Goal: Task Accomplishment & Management: Manage account settings

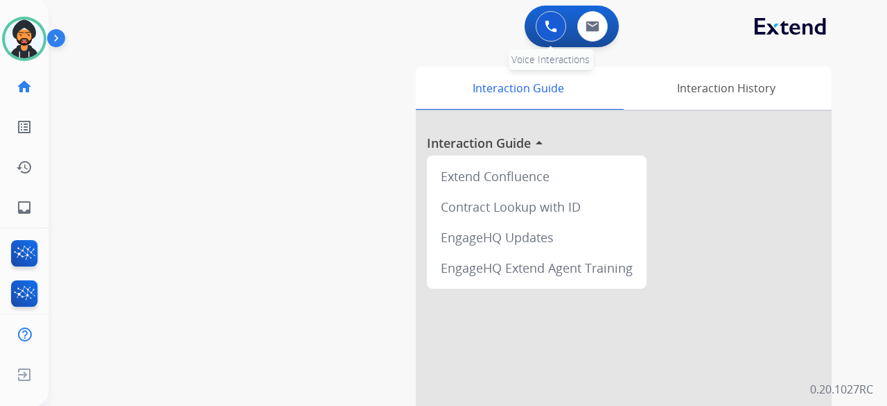
click at [552, 25] on img at bounding box center [551, 26] width 12 height 12
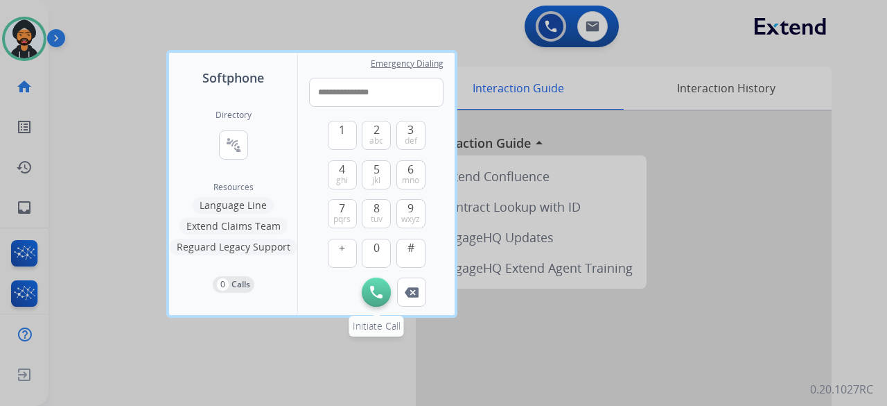
type input "**********"
click at [376, 289] on img at bounding box center [376, 292] width 12 height 12
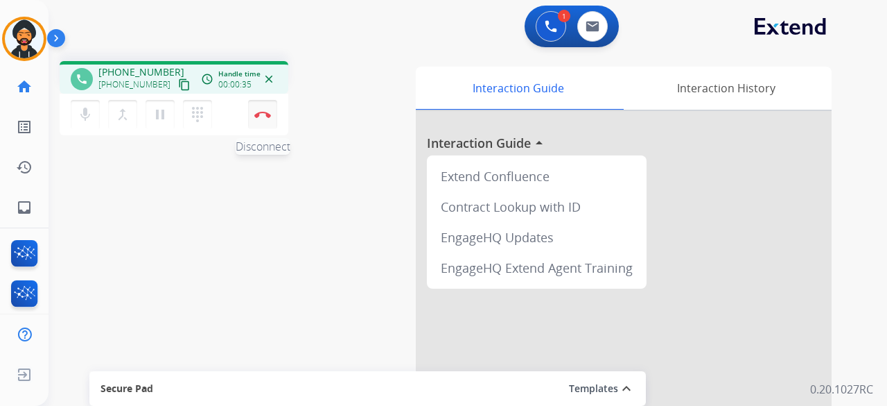
click at [263, 119] on button "Disconnect" at bounding box center [262, 114] width 29 height 29
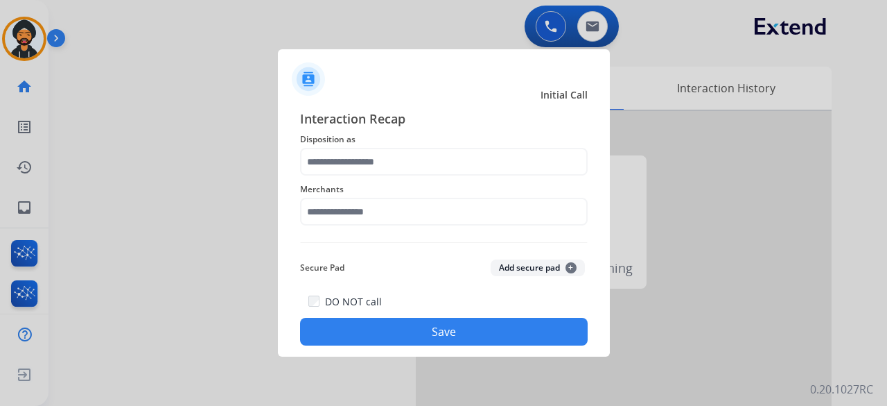
drag, startPoint x: 319, startPoint y: 137, endPoint x: 331, endPoint y: 164, distance: 30.4
click at [319, 138] on span "Disposition as" at bounding box center [444, 139] width 288 height 17
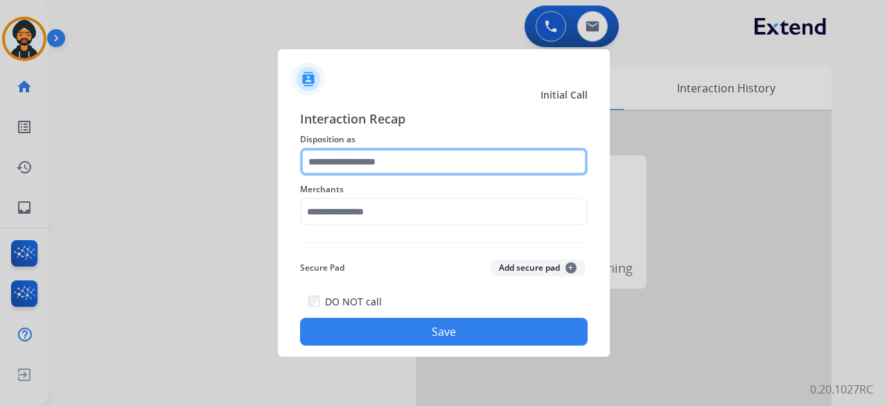
click at [331, 164] on input "text" at bounding box center [444, 162] width 288 height 28
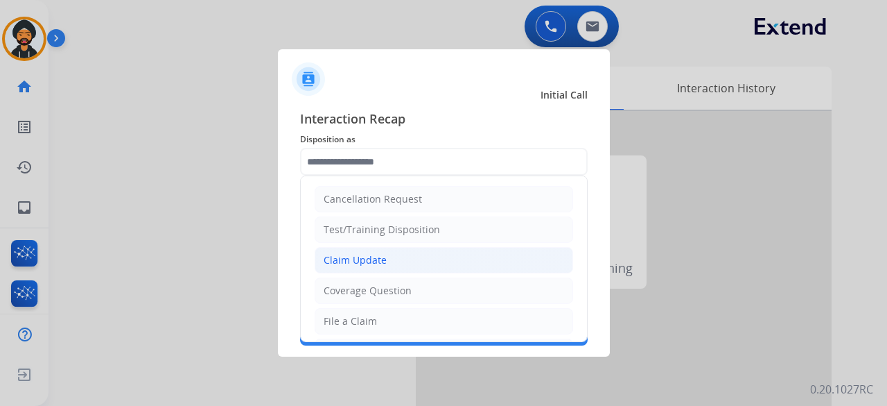
click at [358, 263] on div "Claim Update" at bounding box center [355, 260] width 63 height 14
type input "**********"
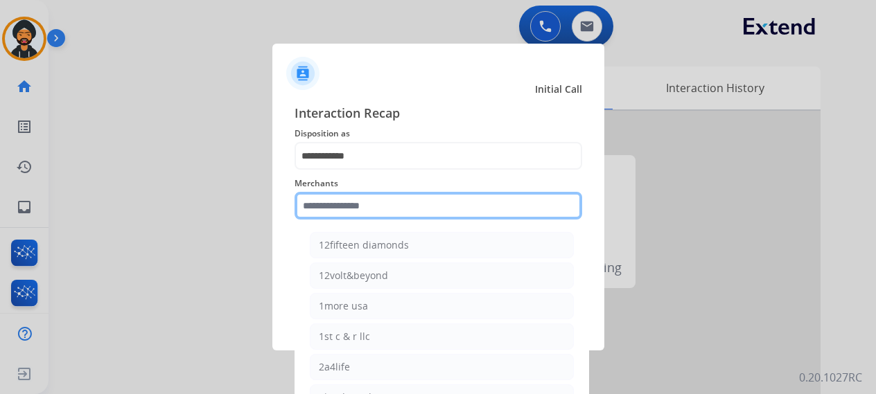
click at [336, 209] on input "text" at bounding box center [439, 206] width 288 height 28
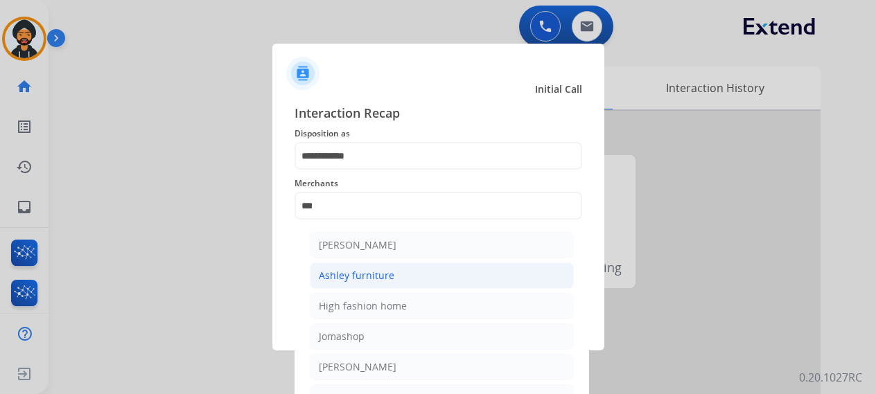
click at [369, 275] on div "Ashley furniture" at bounding box center [357, 276] width 76 height 14
type input "**********"
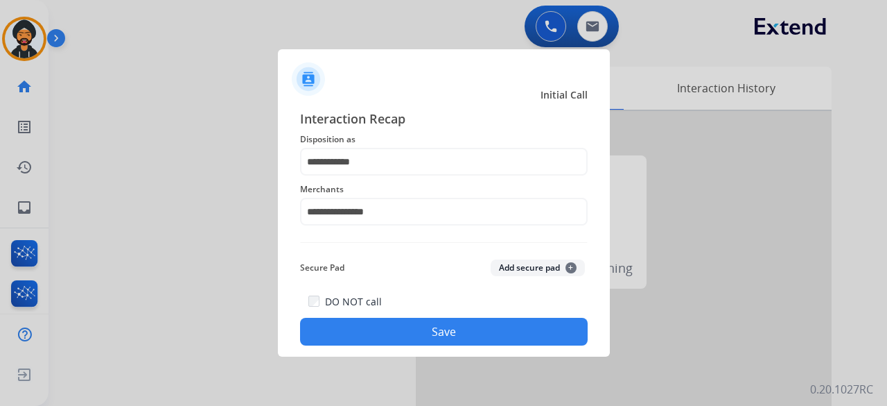
click at [376, 326] on button "Save" at bounding box center [444, 332] width 288 height 28
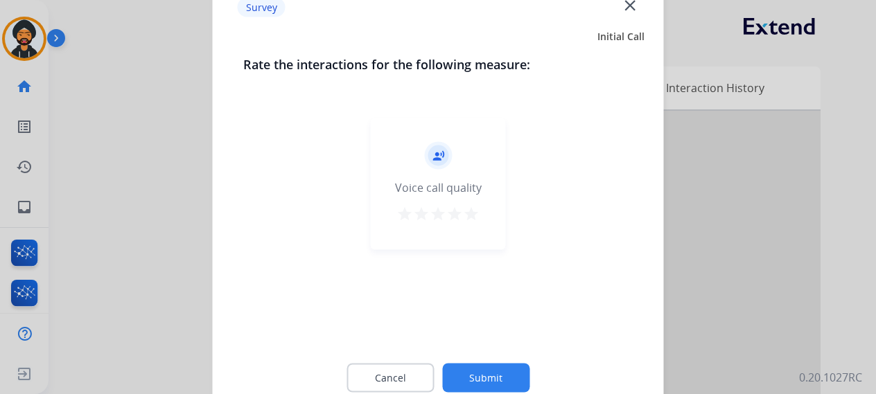
click at [465, 372] on button "Submit" at bounding box center [485, 377] width 87 height 29
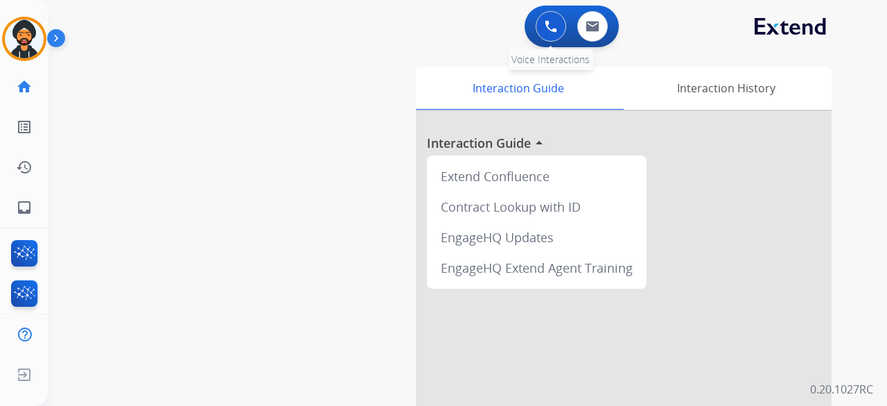
click at [541, 20] on button at bounding box center [551, 26] width 31 height 31
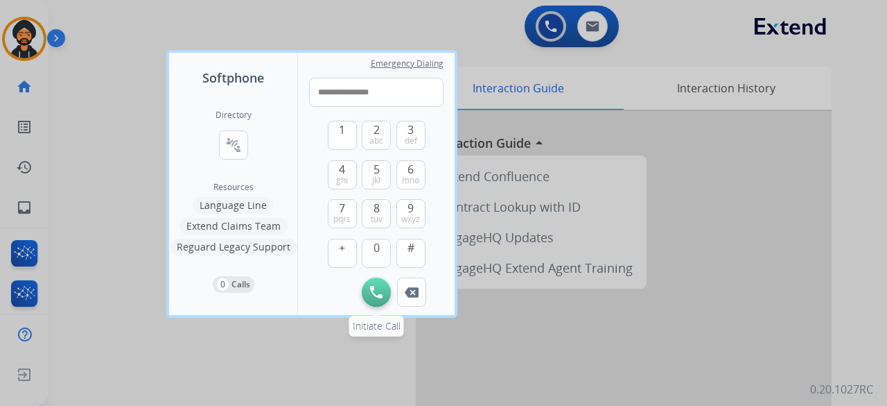
type input "**********"
click at [387, 293] on button "Initiate Call" at bounding box center [376, 291] width 29 height 29
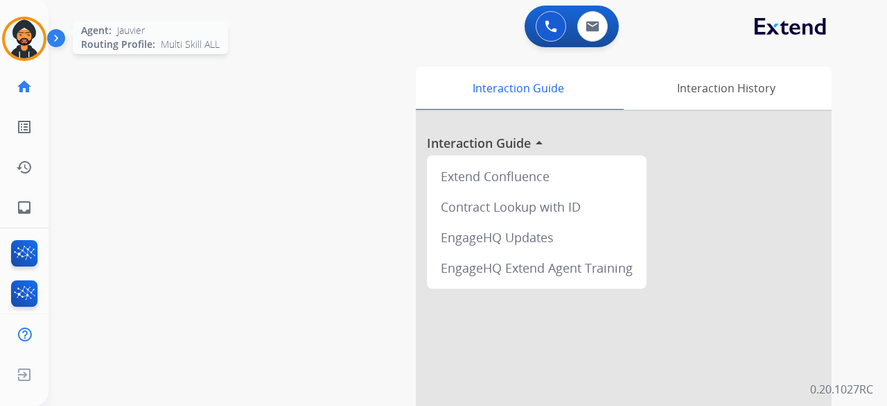
click at [31, 35] on img at bounding box center [24, 38] width 39 height 39
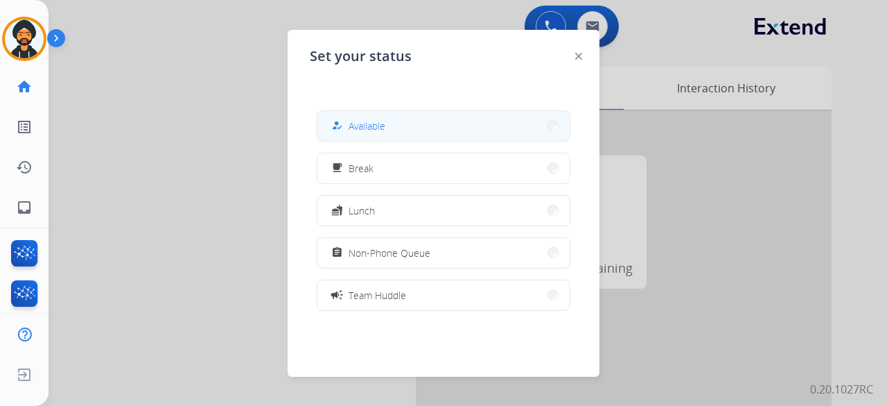
click at [345, 120] on div "how_to_reg" at bounding box center [339, 125] width 20 height 17
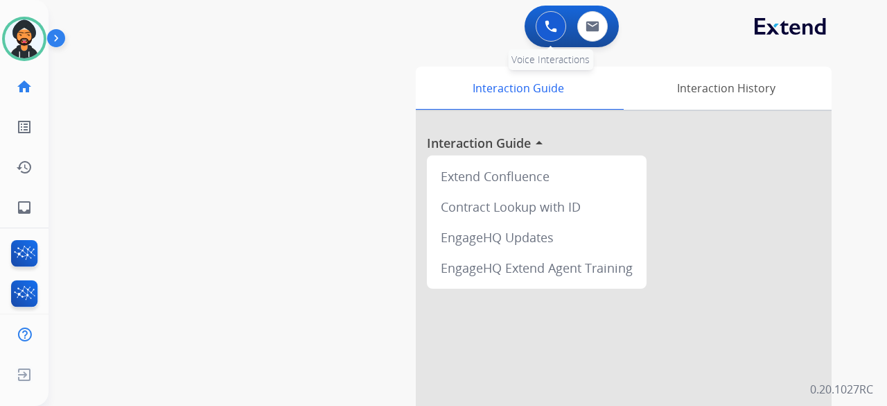
click at [548, 27] on img at bounding box center [551, 26] width 12 height 12
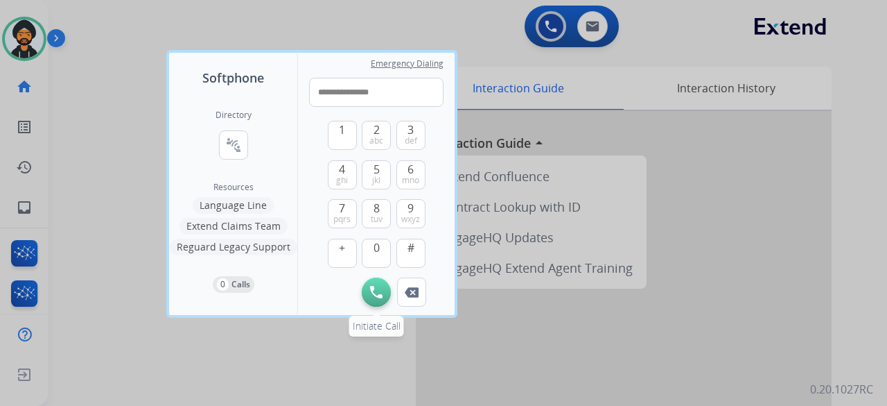
type input "**********"
click at [383, 295] on button "Initiate Call" at bounding box center [376, 291] width 29 height 29
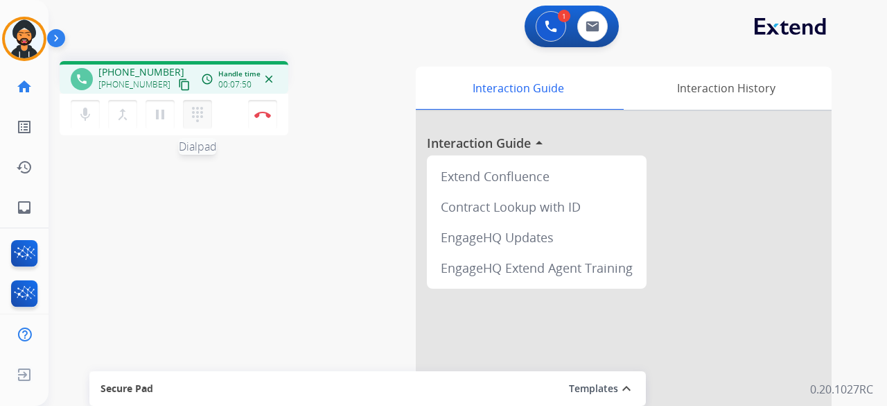
click at [191, 110] on mat-icon "dialpad" at bounding box center [197, 114] width 17 height 17
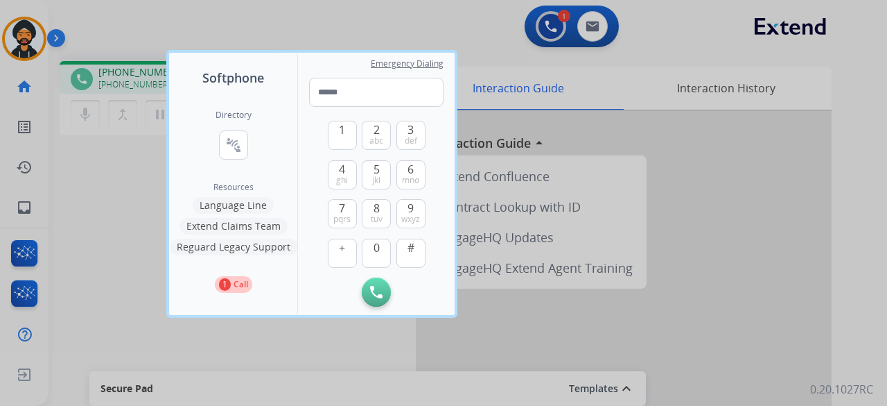
click at [366, 302] on div "Initiate Call" at bounding box center [376, 291] width 134 height 29
click at [354, 282] on div "Initiate Call" at bounding box center [376, 291] width 134 height 29
click at [216, 282] on button "1 Call" at bounding box center [233, 284] width 37 height 17
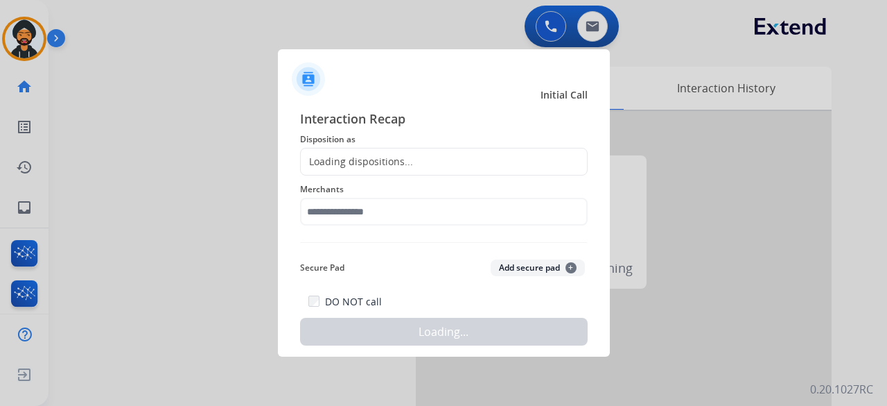
click at [268, 121] on div at bounding box center [443, 203] width 887 height 406
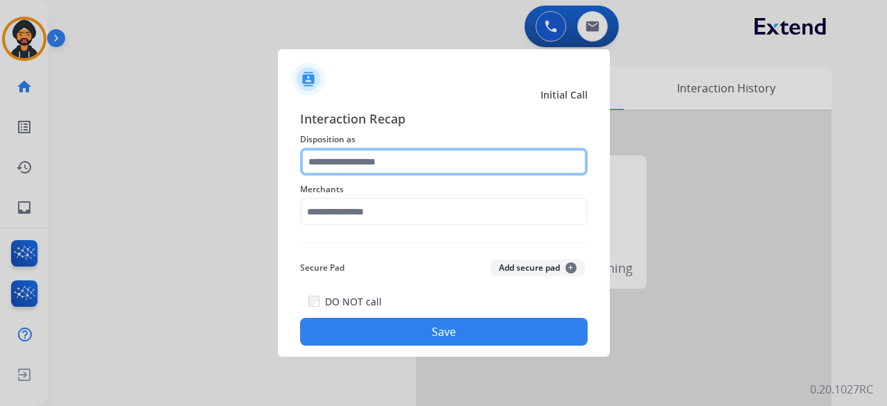
click at [320, 164] on input "text" at bounding box center [444, 162] width 288 height 28
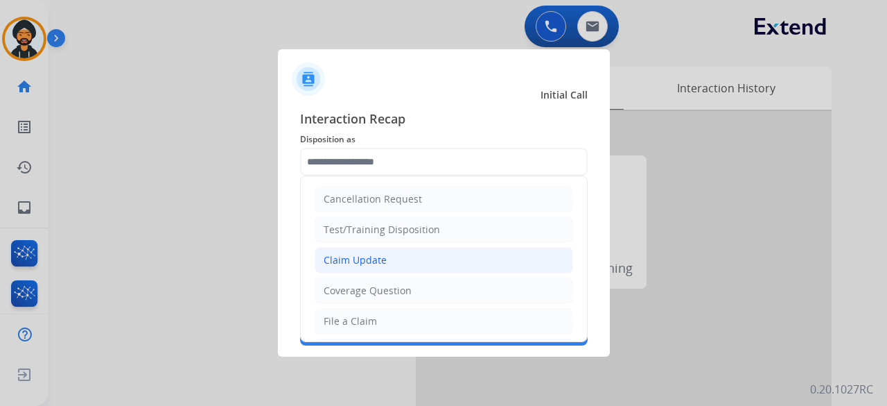
click at [377, 263] on div "Claim Update" at bounding box center [355, 260] width 63 height 14
type input "**********"
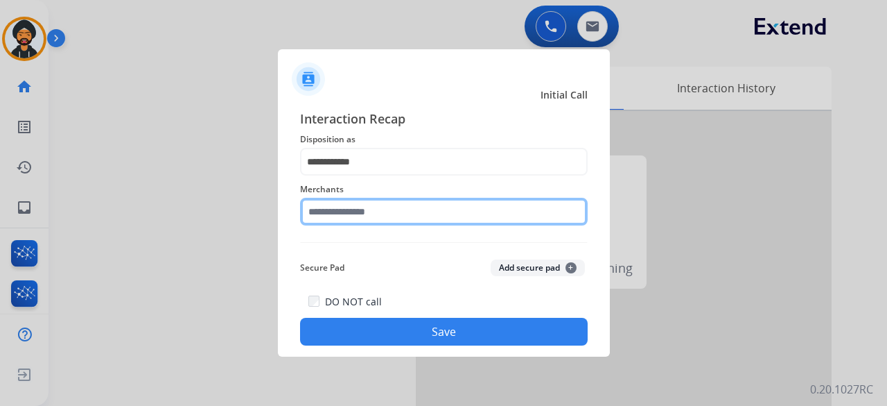
click at [373, 217] on input "text" at bounding box center [444, 212] width 288 height 28
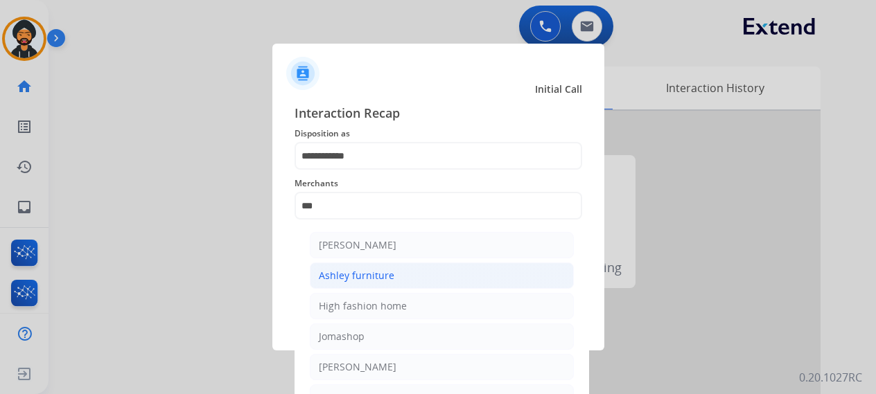
click at [381, 277] on div "Ashley furniture" at bounding box center [357, 276] width 76 height 14
type input "**********"
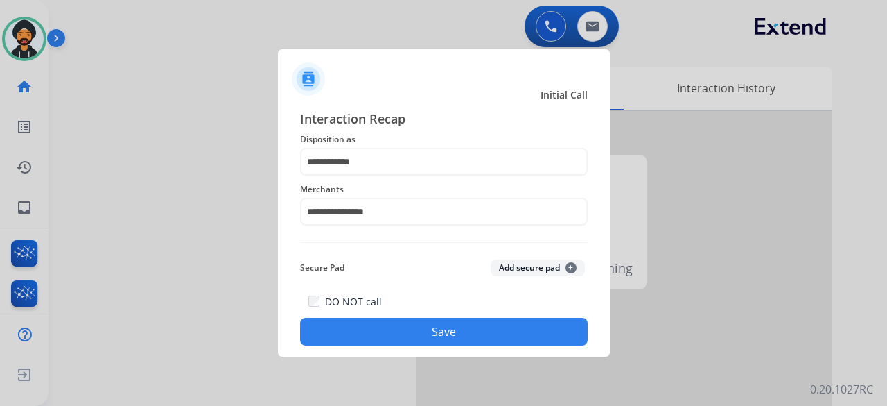
click at [433, 332] on button "Save" at bounding box center [444, 332] width 288 height 28
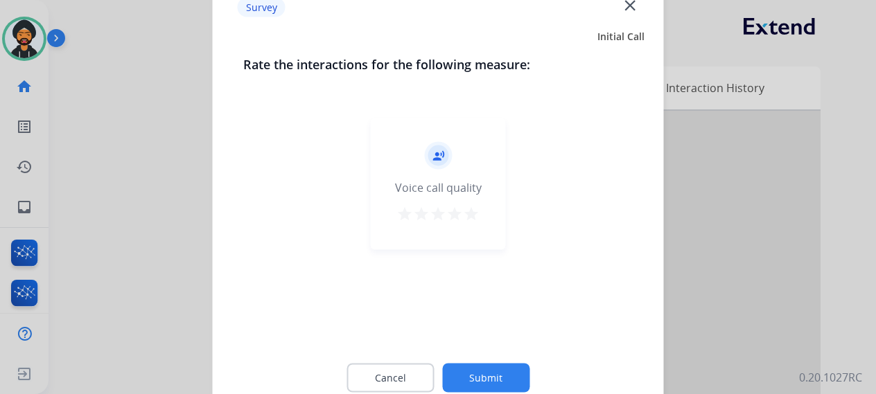
click at [478, 370] on button "Submit" at bounding box center [485, 377] width 87 height 29
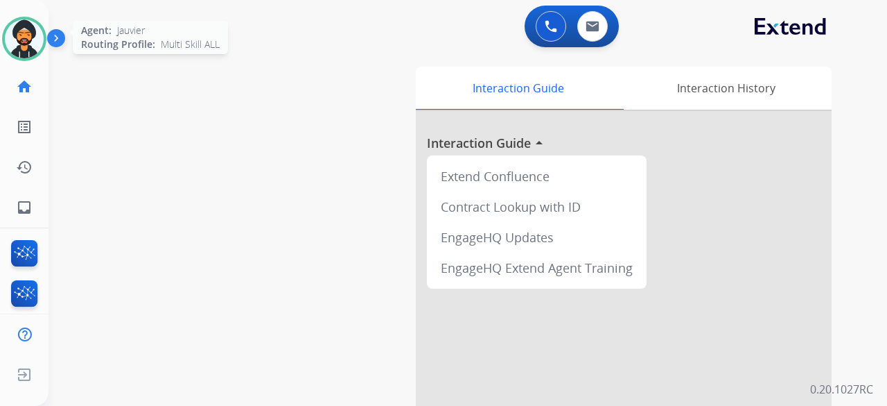
click at [21, 46] on img at bounding box center [24, 38] width 39 height 39
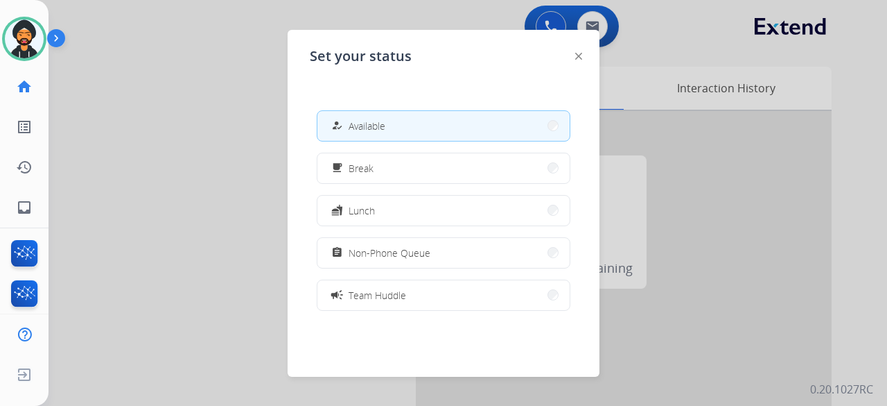
click at [201, 77] on div at bounding box center [443, 203] width 887 height 406
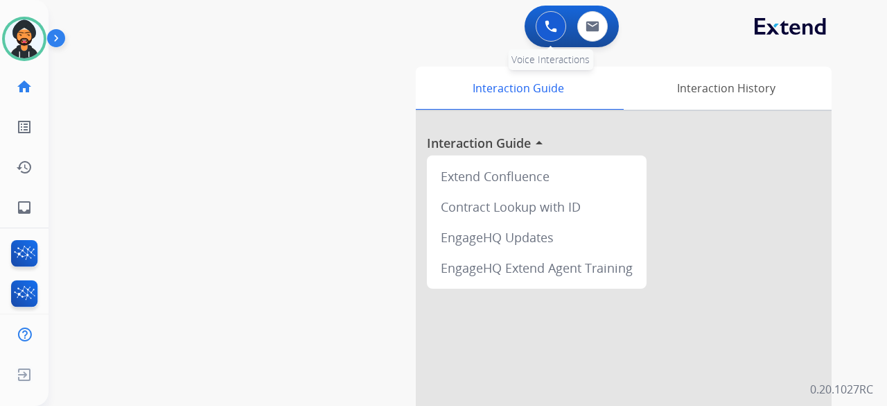
click at [541, 23] on button at bounding box center [551, 26] width 31 height 31
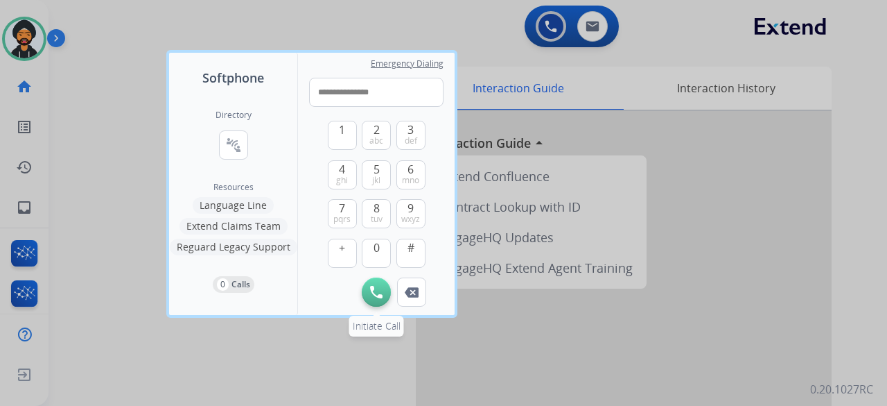
type input "**********"
click at [385, 293] on button "Initiate Call" at bounding box center [376, 291] width 29 height 29
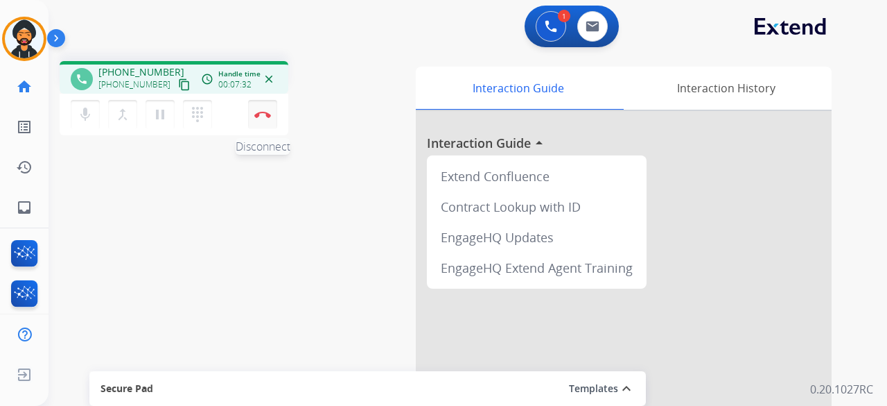
click at [248, 109] on button "Disconnect" at bounding box center [262, 114] width 29 height 29
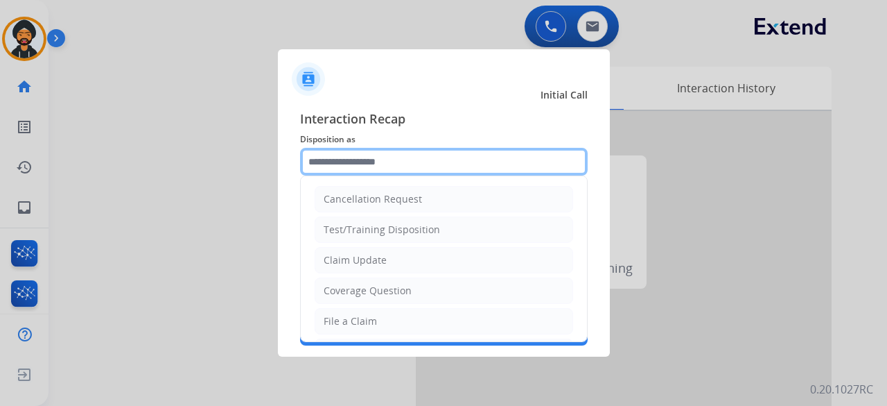
click at [349, 150] on input "text" at bounding box center [444, 162] width 288 height 28
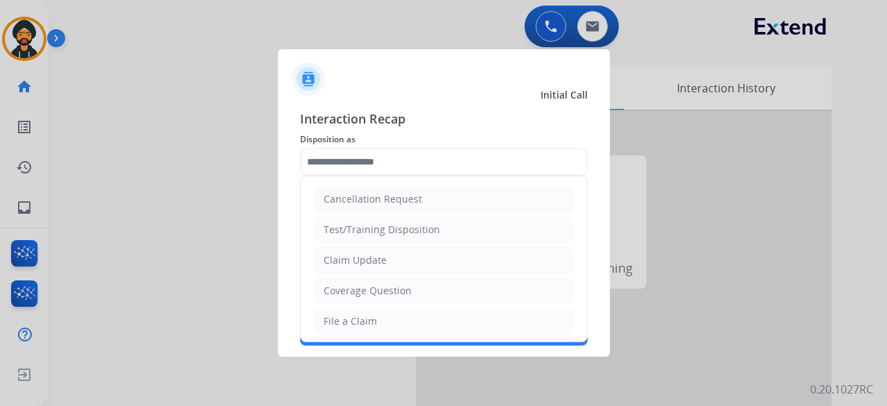
click at [46, 42] on div at bounding box center [443, 203] width 887 height 406
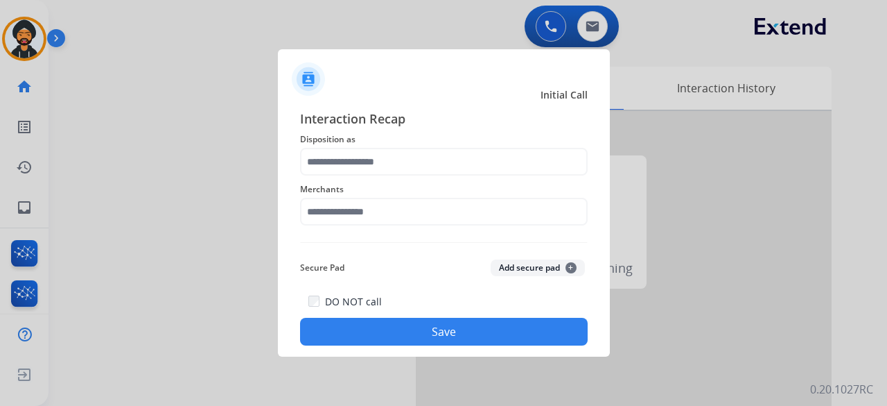
click at [717, 262] on div at bounding box center [443, 203] width 887 height 406
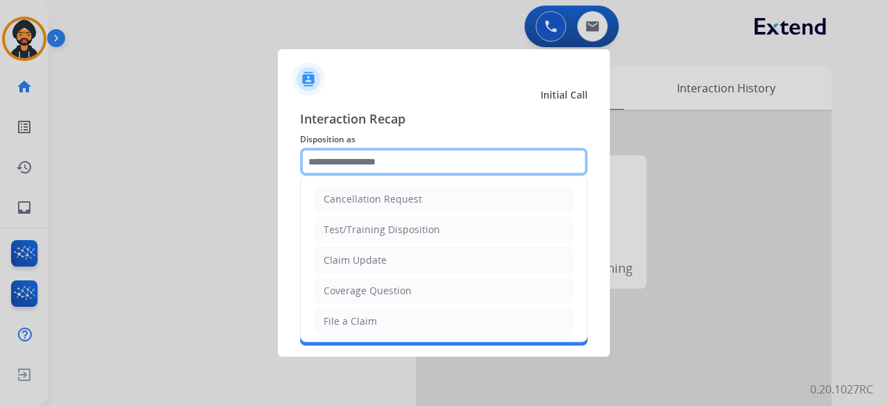
click at [349, 173] on input "text" at bounding box center [444, 162] width 288 height 28
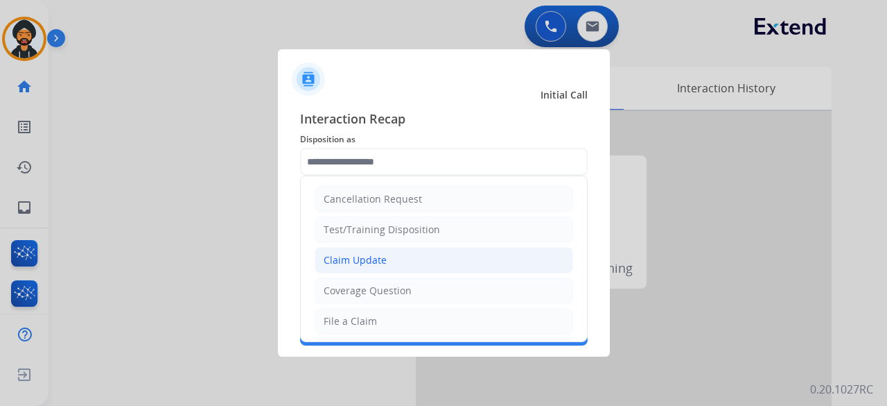
click at [345, 250] on li "Claim Update" at bounding box center [444, 260] width 259 height 26
type input "**********"
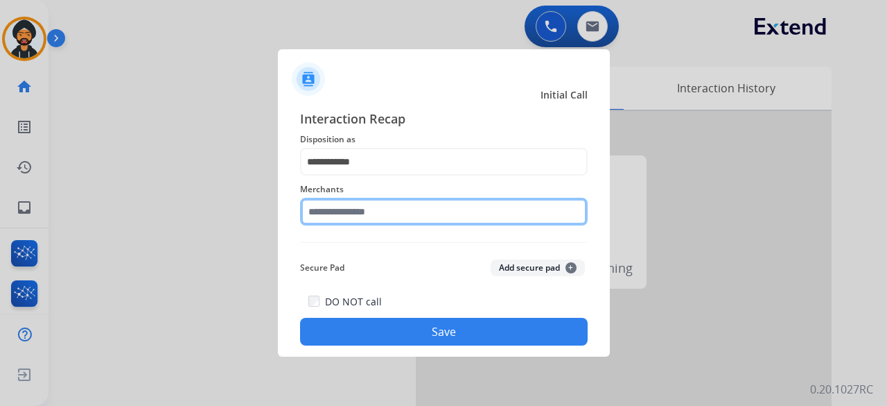
click at [338, 207] on input "text" at bounding box center [444, 212] width 288 height 28
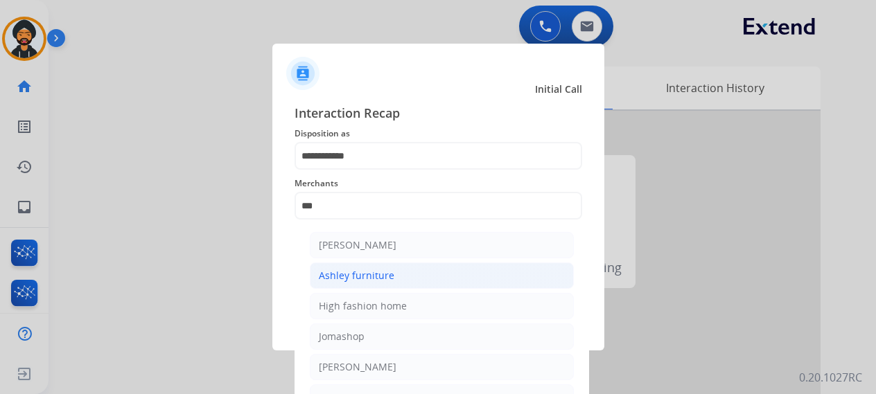
click at [360, 277] on div "Ashley furniture" at bounding box center [357, 276] width 76 height 14
type input "**********"
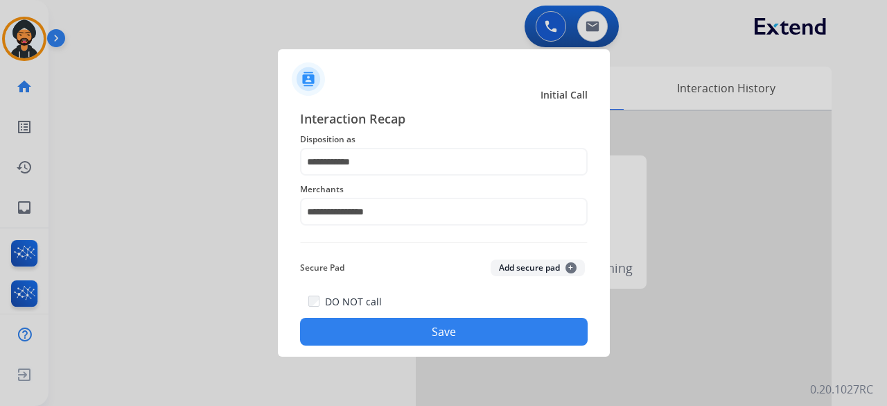
click at [370, 335] on button "Save" at bounding box center [444, 332] width 288 height 28
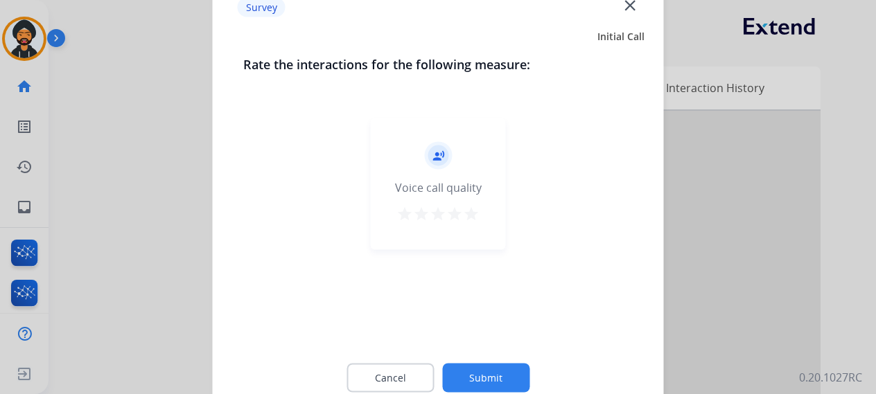
click at [474, 373] on button "Submit" at bounding box center [485, 377] width 87 height 29
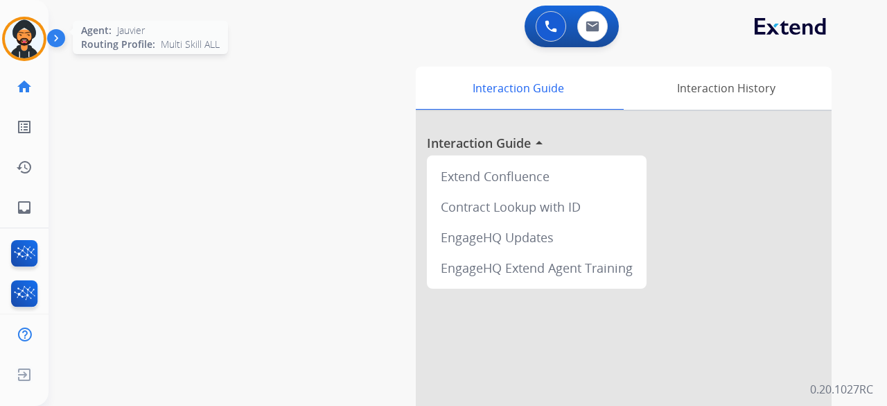
click at [44, 35] on div at bounding box center [24, 39] width 44 height 44
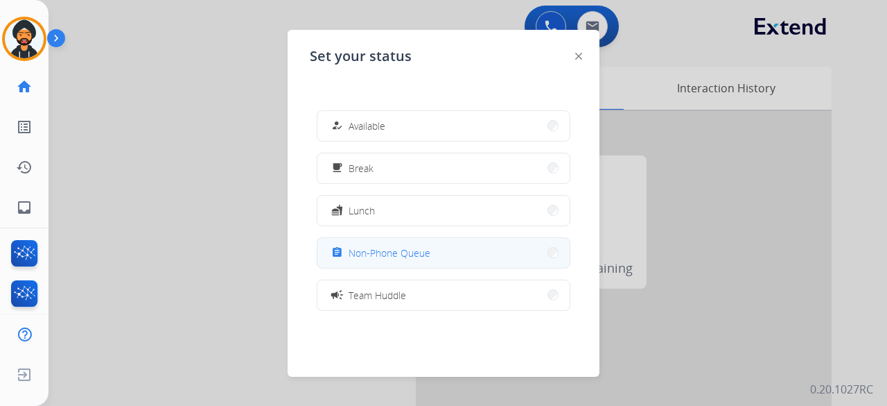
click at [400, 250] on span "Non-Phone Queue" at bounding box center [390, 252] width 82 height 15
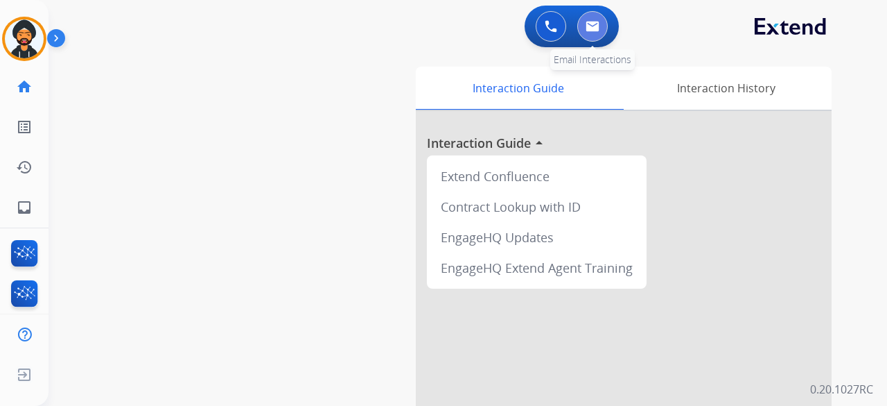
click at [595, 23] on img at bounding box center [593, 26] width 14 height 11
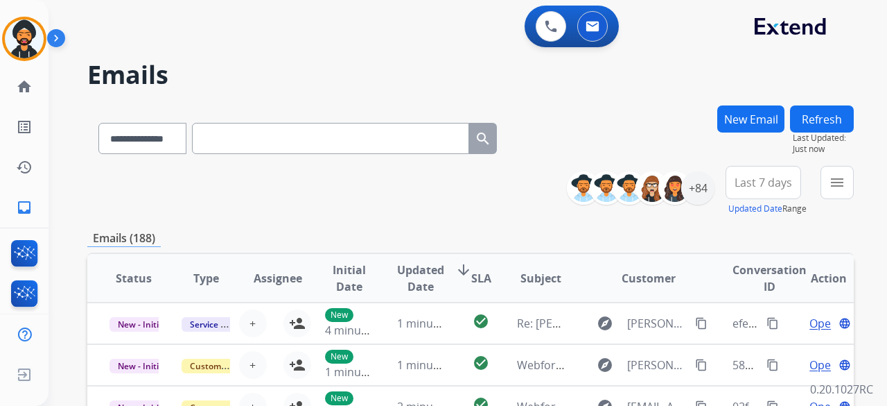
click at [731, 118] on button "New Email" at bounding box center [751, 118] width 67 height 27
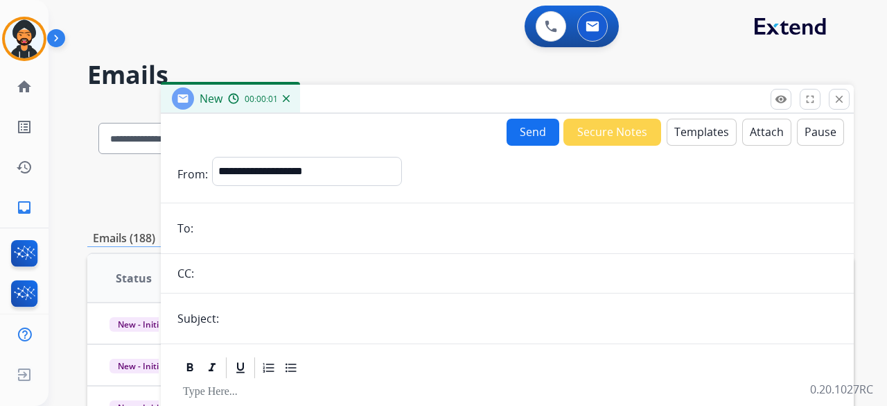
click at [684, 127] on button "Templates" at bounding box center [702, 132] width 70 height 27
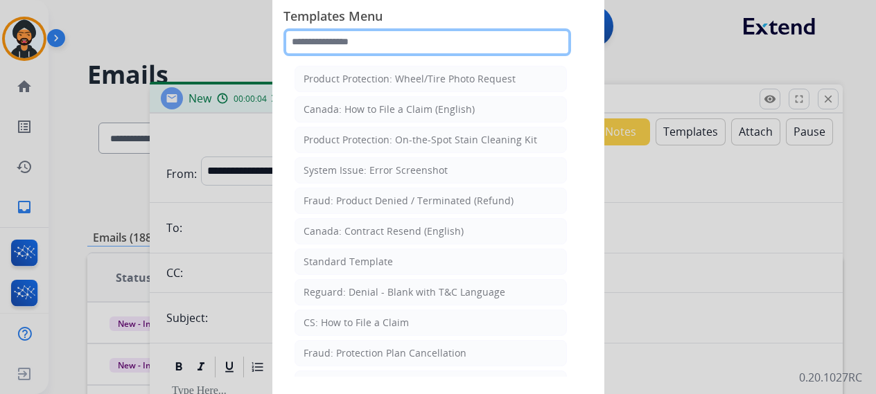
click at [339, 43] on input "text" at bounding box center [428, 42] width 288 height 28
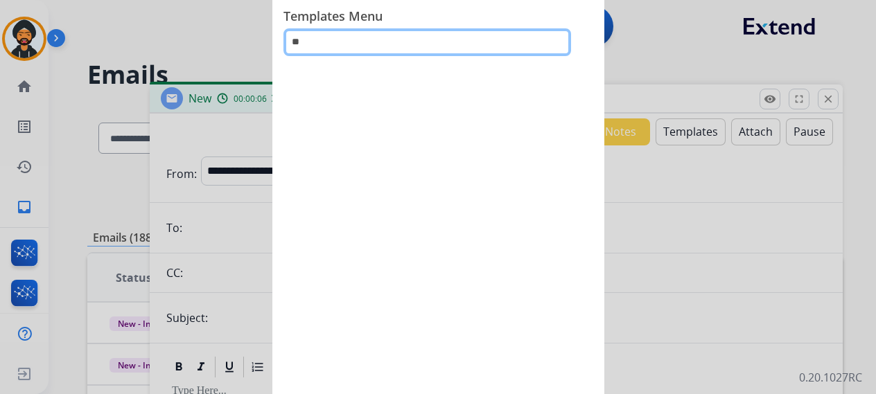
type input "*"
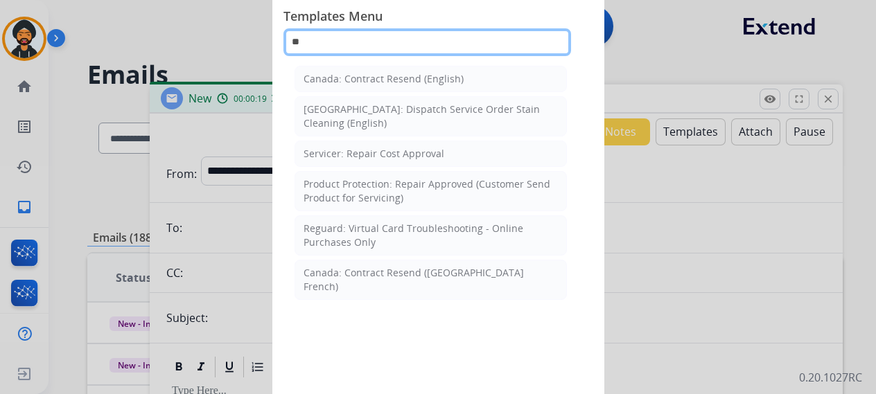
type input "*"
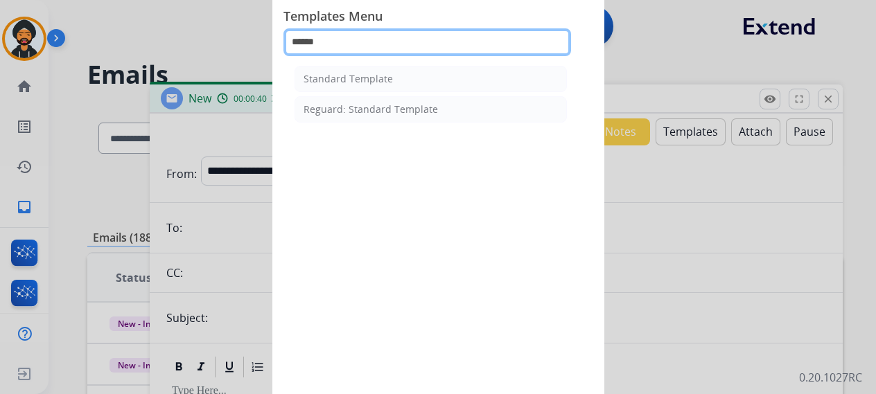
type input "******"
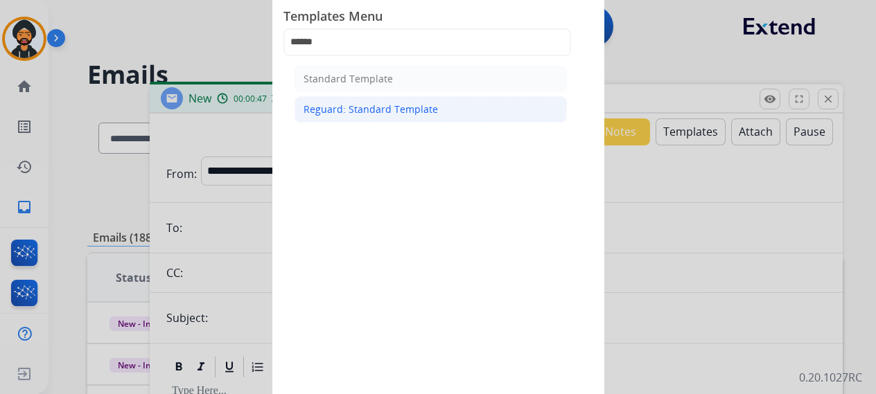
click at [363, 109] on div "Reguard: Standard Template" at bounding box center [371, 110] width 134 height 14
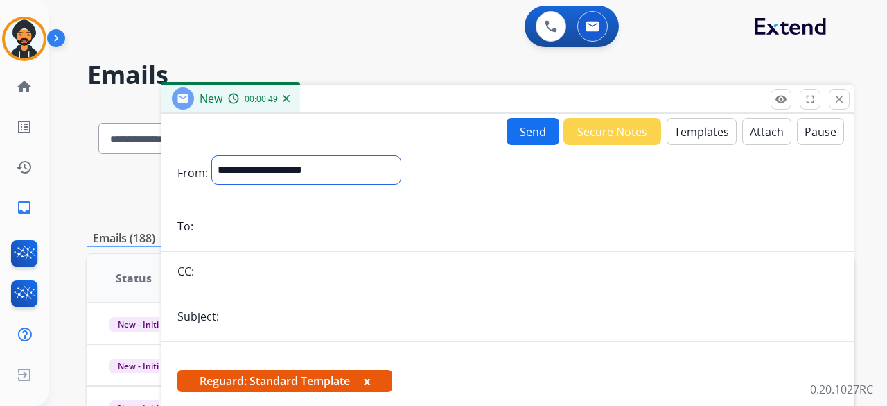
click at [263, 167] on select "**********" at bounding box center [306, 170] width 189 height 28
select select "**********"
click at [212, 156] on select "**********" at bounding box center [306, 170] width 189 height 28
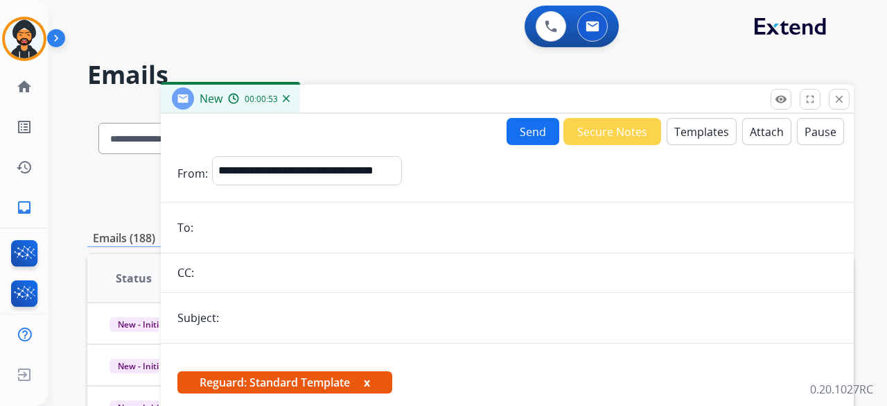
paste input "**********"
type input "**********"
click at [241, 325] on input "text" at bounding box center [530, 318] width 614 height 28
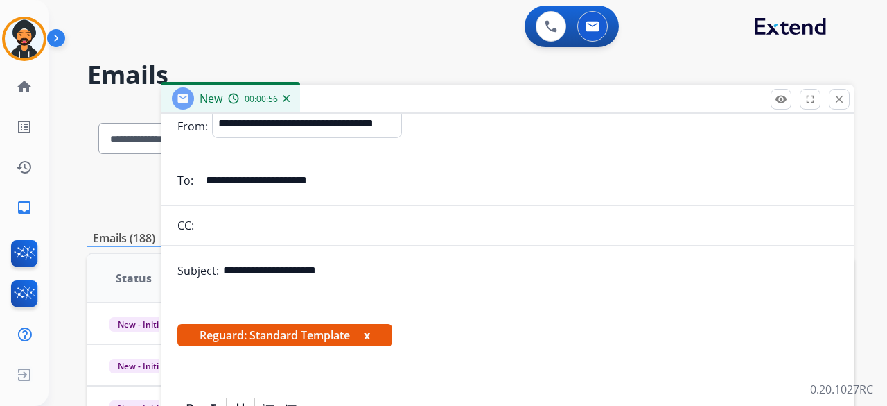
scroll to position [129, 0]
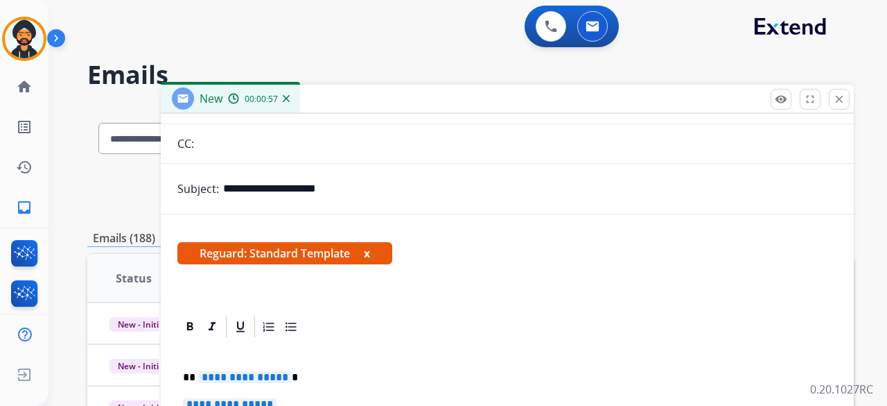
click at [383, 188] on input "**********" at bounding box center [530, 189] width 614 height 28
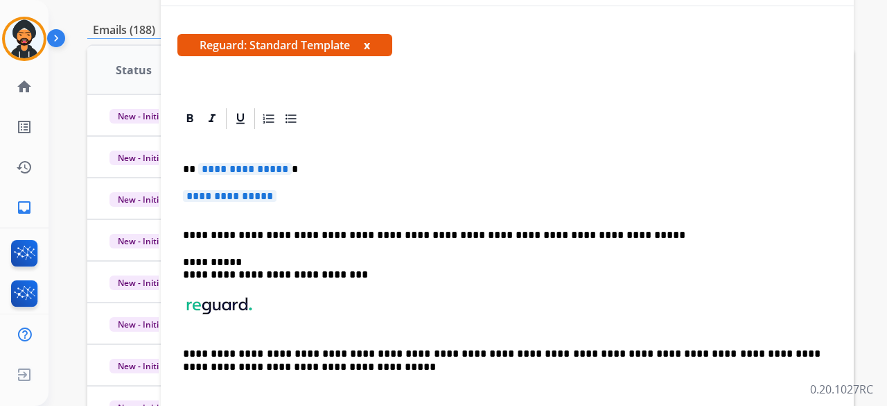
scroll to position [0, 0]
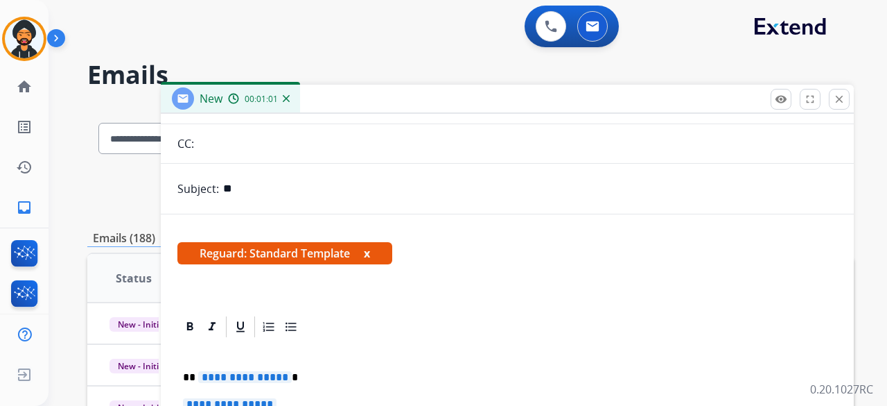
type input "*"
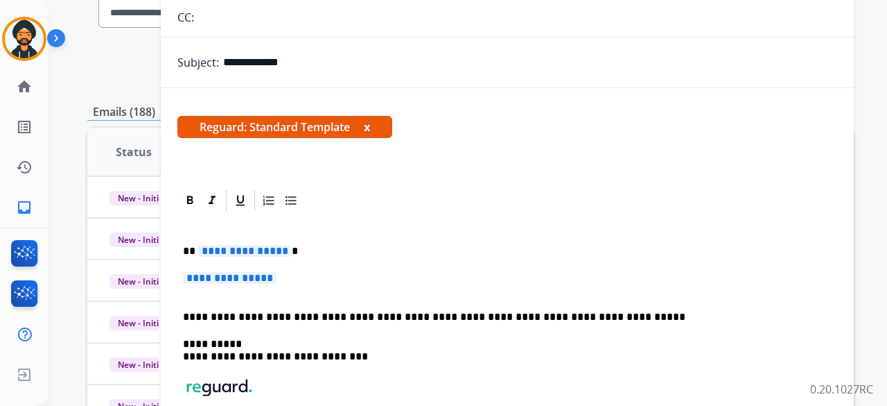
scroll to position [139, 0]
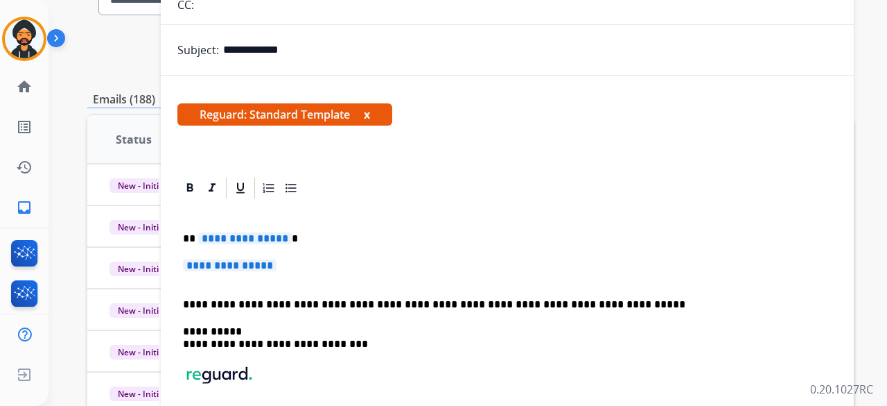
type input "**********"
click at [251, 236] on span "**********" at bounding box center [245, 238] width 94 height 12
click at [277, 238] on span "**********" at bounding box center [245, 238] width 94 height 12
click at [227, 266] on span "**********" at bounding box center [230, 265] width 94 height 12
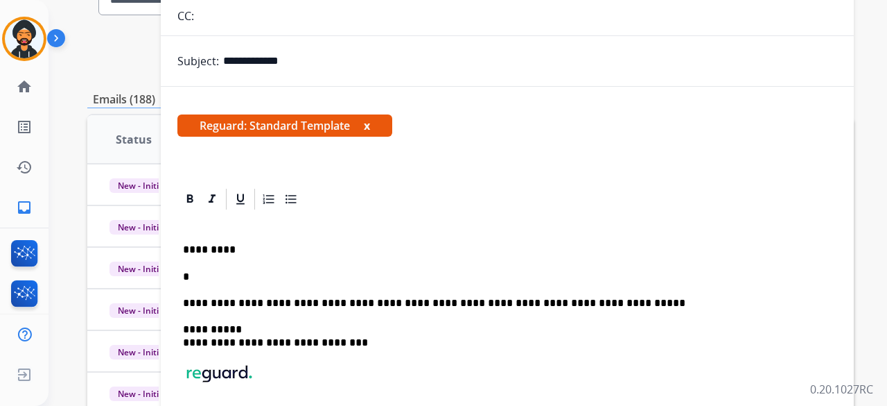
scroll to position [151, 0]
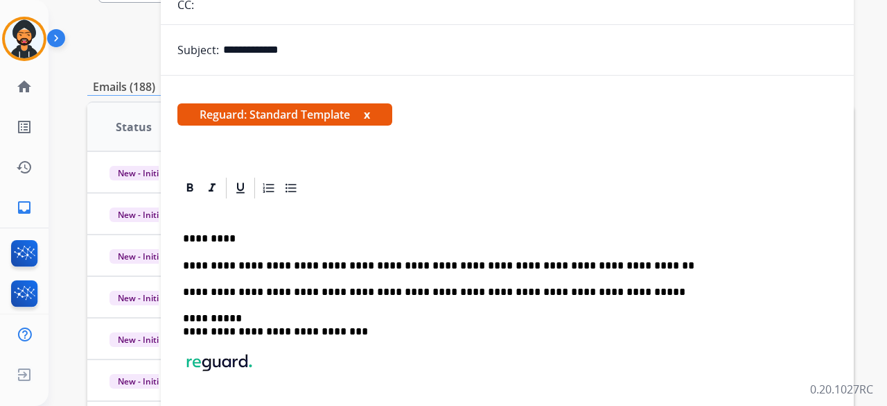
click at [614, 264] on p "**********" at bounding box center [502, 265] width 638 height 12
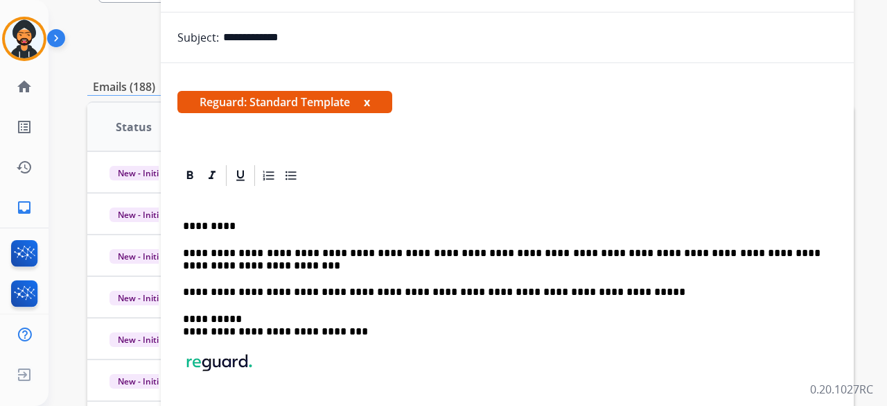
scroll to position [139, 0]
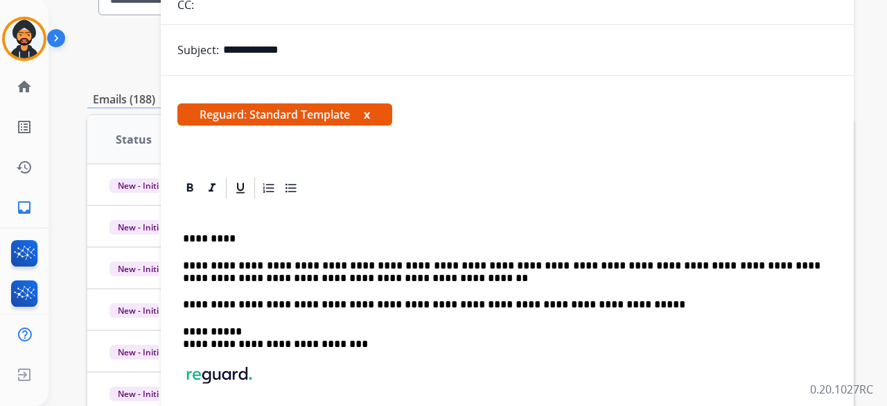
click at [374, 274] on p "**********" at bounding box center [502, 272] width 638 height 26
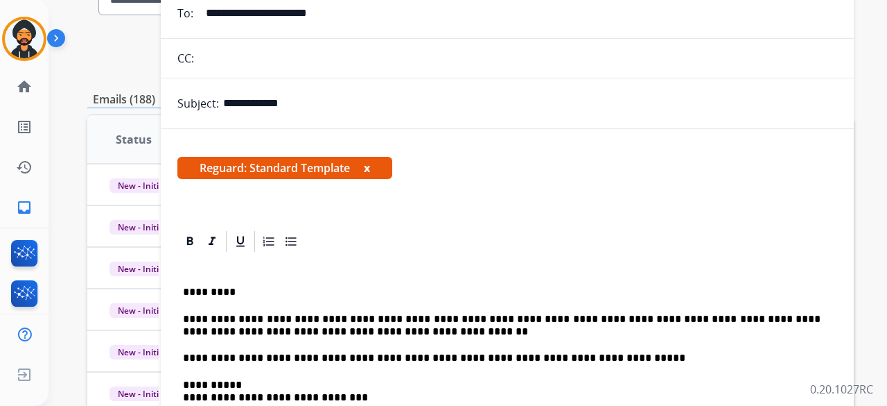
scroll to position [129, 0]
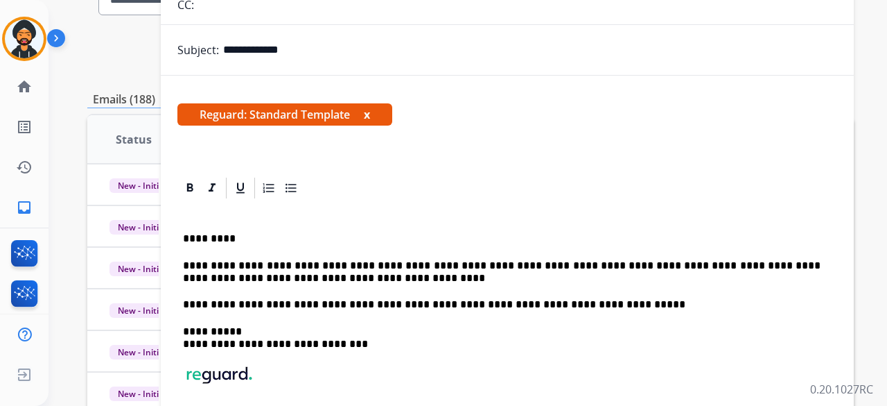
click at [266, 271] on p "**********" at bounding box center [502, 272] width 638 height 26
click at [351, 283] on div "**********" at bounding box center [507, 343] width 660 height 286
click at [351, 277] on p "**********" at bounding box center [502, 272] width 638 height 26
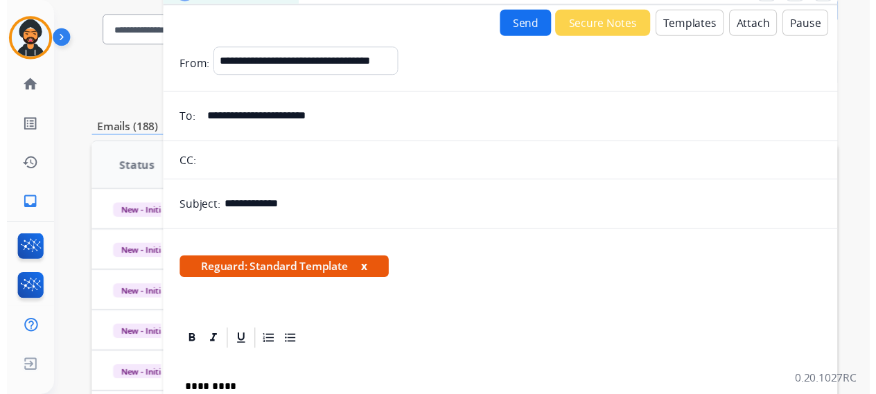
scroll to position [0, 0]
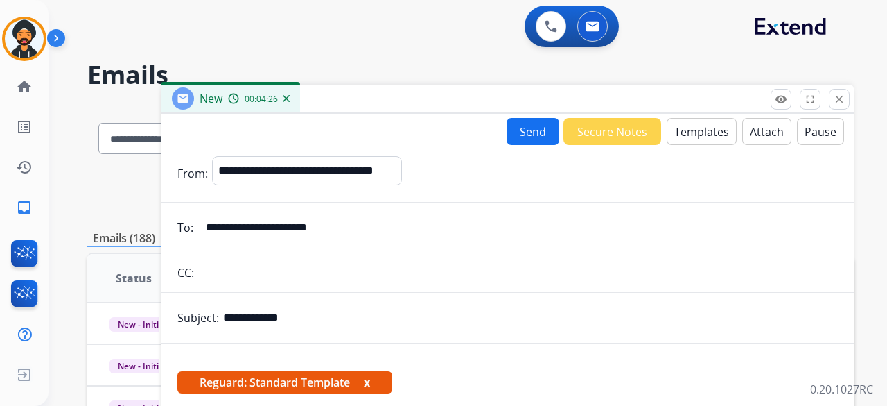
click at [522, 131] on button "Send" at bounding box center [533, 131] width 53 height 27
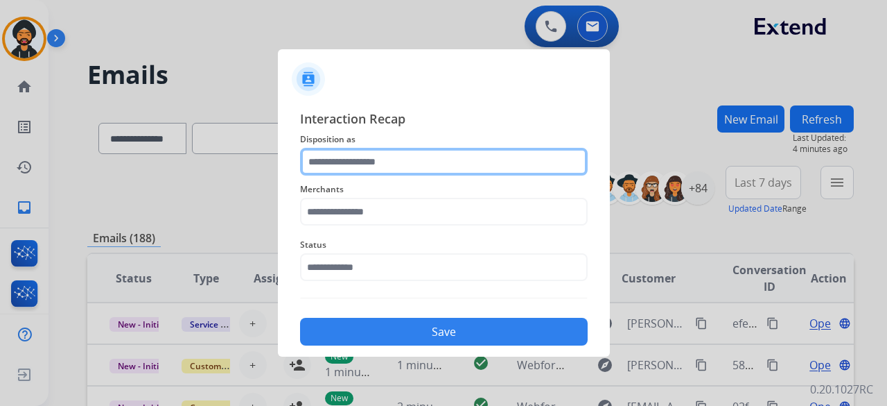
click at [391, 159] on input "text" at bounding box center [444, 162] width 288 height 28
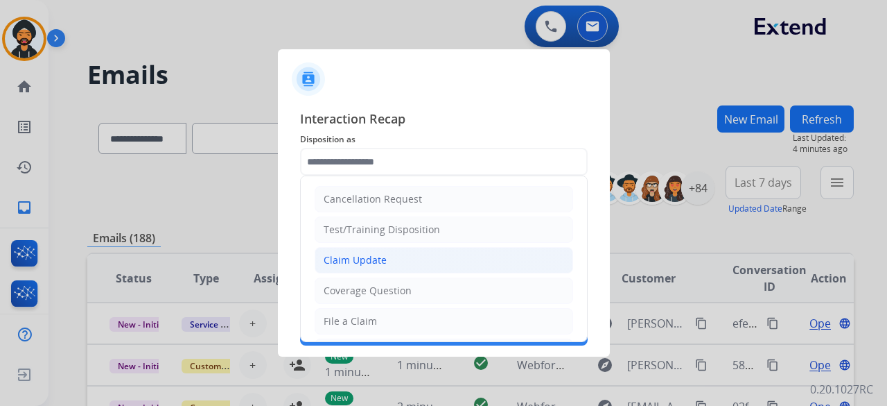
click at [373, 253] on div "Claim Update" at bounding box center [355, 260] width 63 height 14
type input "**********"
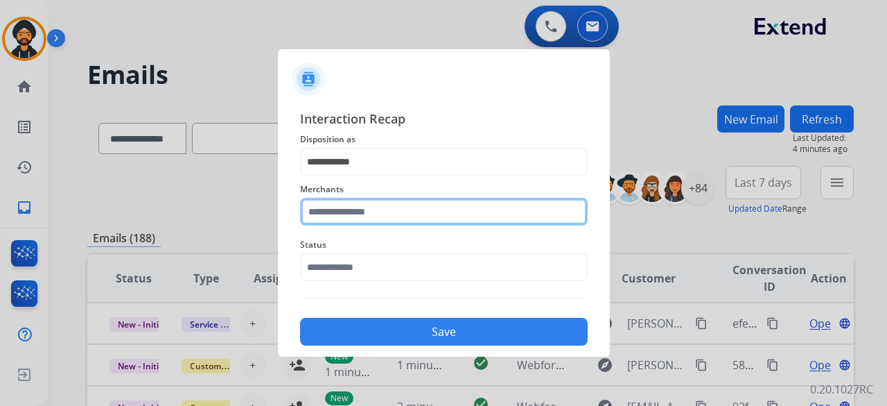
click at [335, 220] on div "Merchants" at bounding box center [444, 202] width 288 height 55
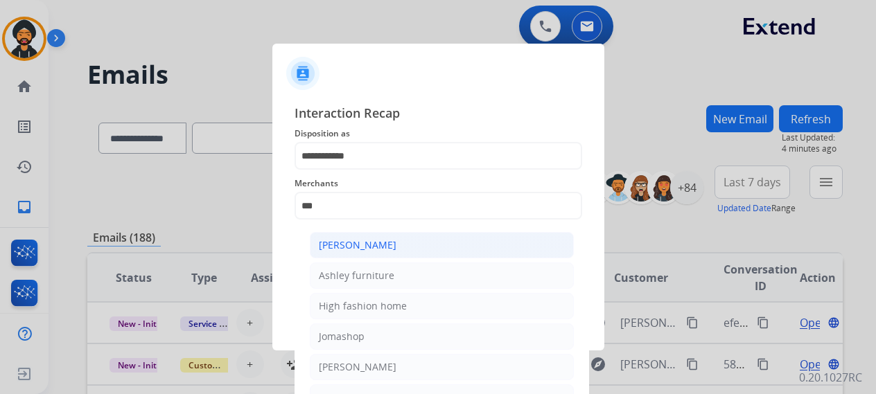
click at [350, 239] on div "Ashley - Reguard" at bounding box center [358, 245] width 78 height 14
type input "**********"
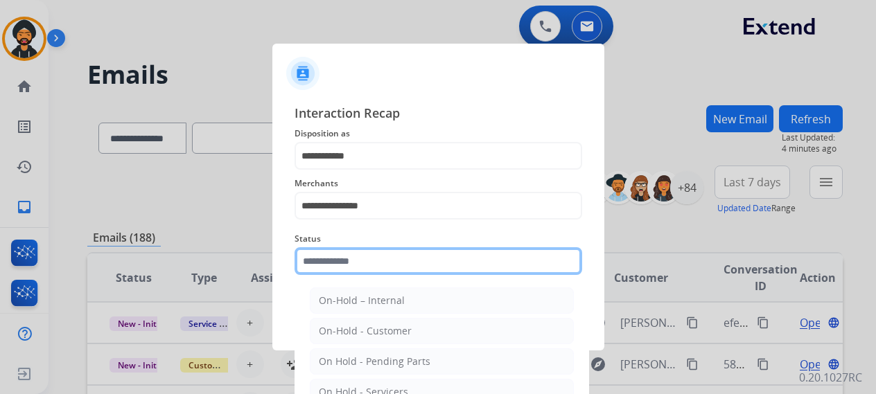
click at [343, 267] on input "text" at bounding box center [439, 261] width 288 height 28
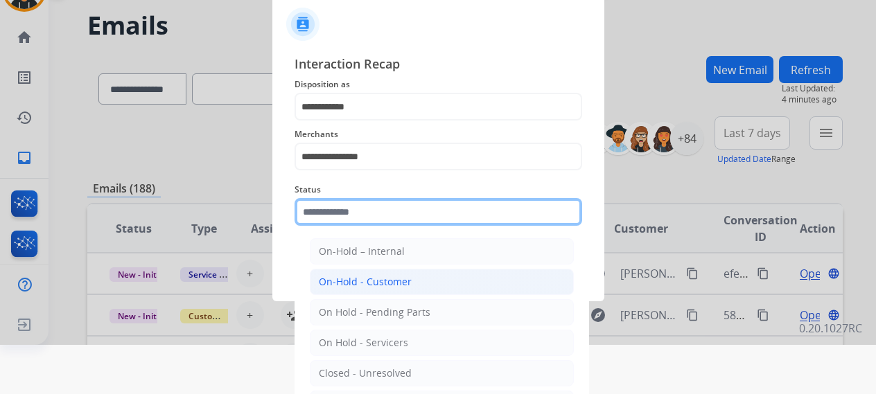
scroll to position [94, 0]
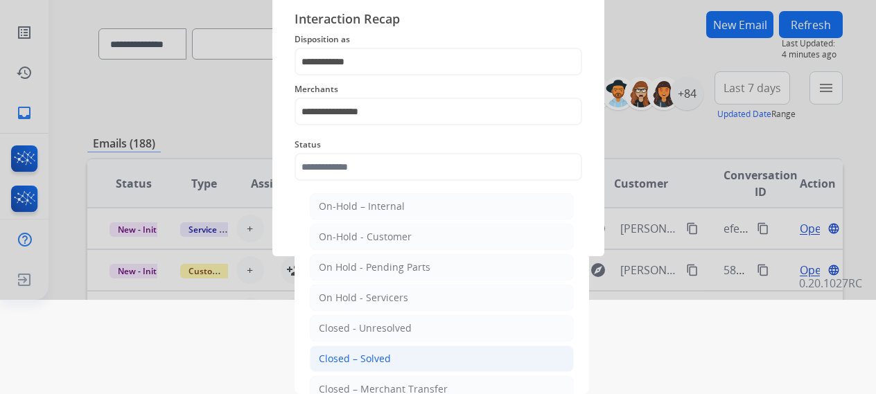
click at [360, 358] on div "Closed – Solved" at bounding box center [355, 359] width 72 height 14
type input "**********"
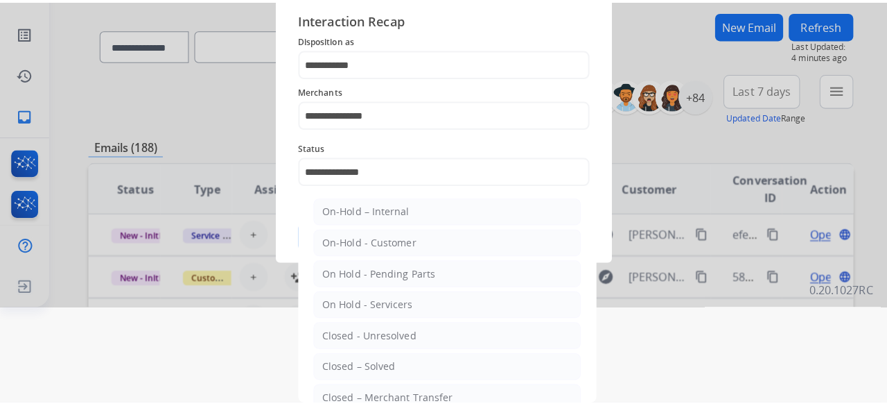
scroll to position [0, 0]
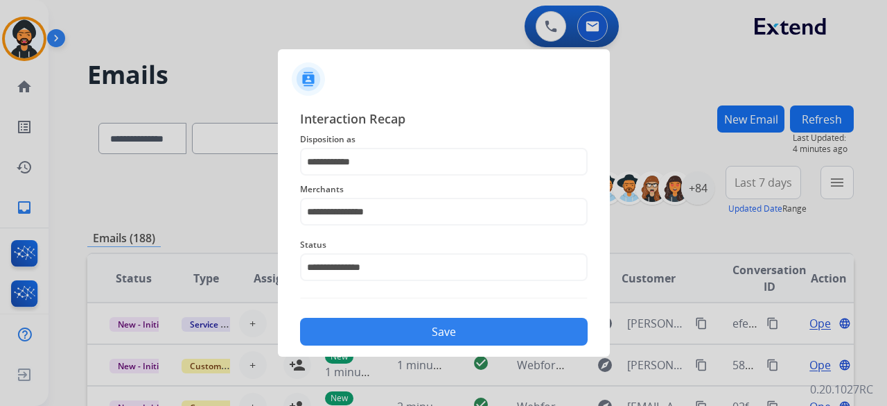
click at [384, 327] on button "Save" at bounding box center [444, 332] width 288 height 28
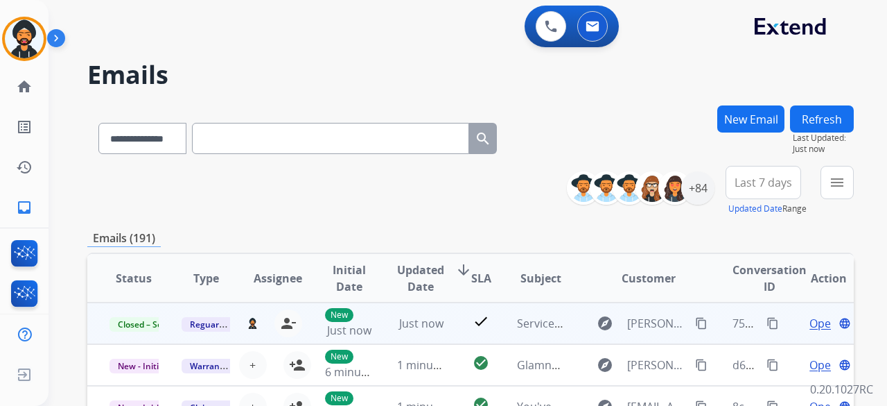
click at [767, 323] on mat-icon "content_copy" at bounding box center [773, 323] width 12 height 12
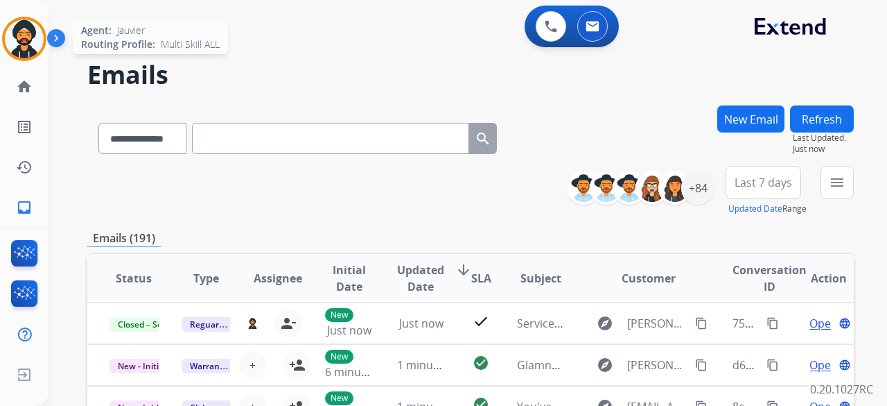
click at [38, 57] on div "Agent: Jauvier Routing Profile: Multi Skill ALL" at bounding box center [24, 39] width 44 height 44
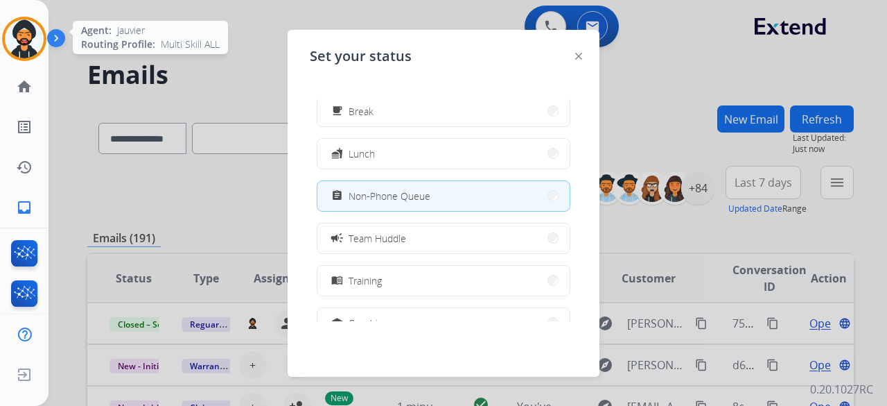
scroll to position [57, 0]
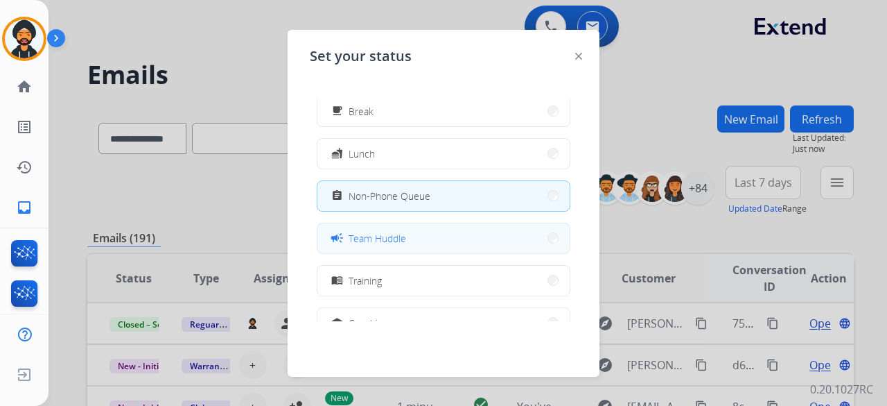
click at [378, 242] on span "Team Huddle" at bounding box center [378, 238] width 58 height 15
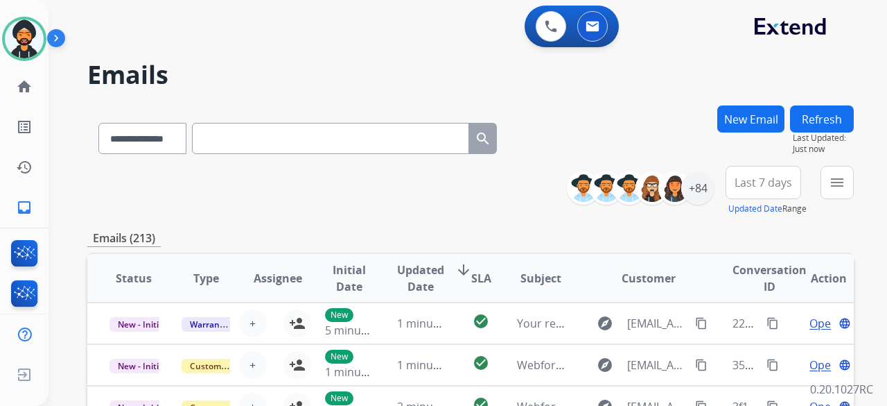
drag, startPoint x: 28, startPoint y: 27, endPoint x: 71, endPoint y: 51, distance: 49.0
click at [30, 27] on img at bounding box center [24, 38] width 39 height 39
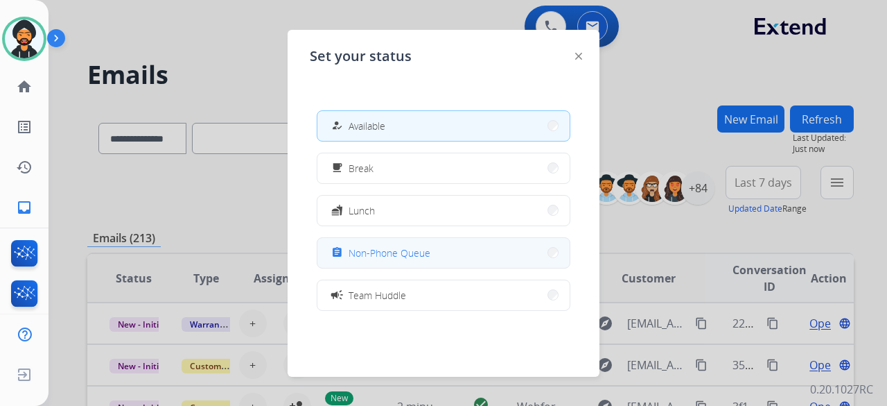
click at [372, 263] on button "assignment Non-Phone Queue" at bounding box center [444, 253] width 252 height 30
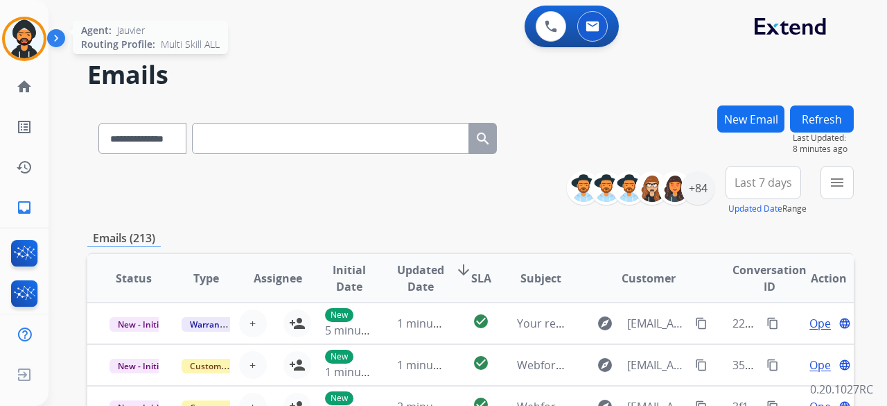
click at [28, 33] on img at bounding box center [24, 38] width 39 height 39
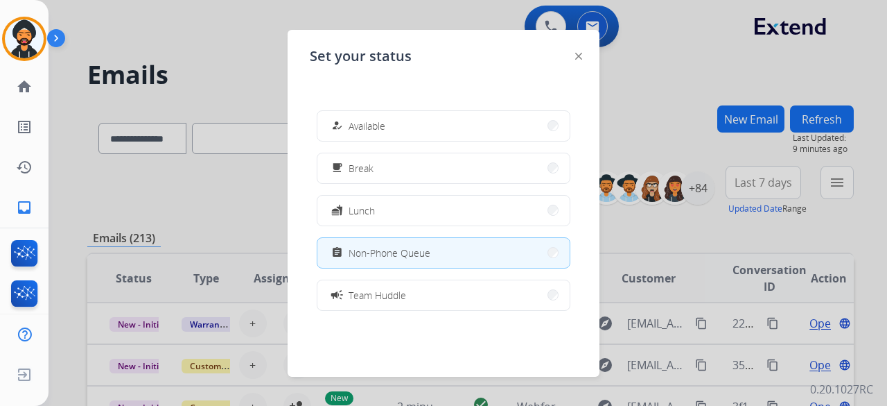
click at [667, 80] on div at bounding box center [443, 203] width 887 height 406
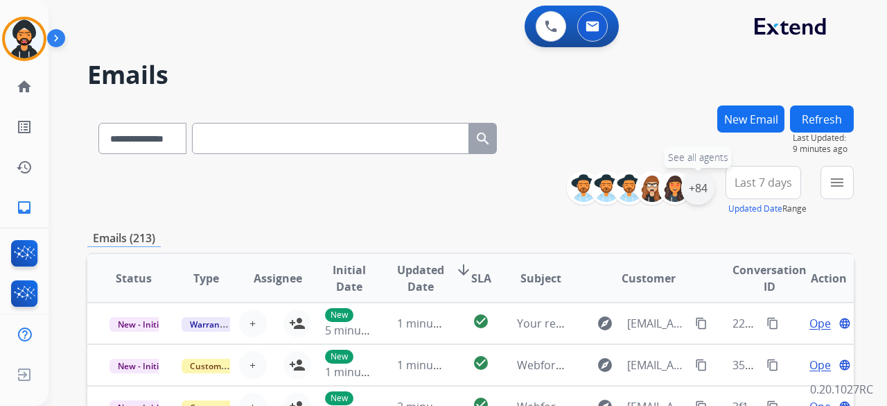
click at [697, 175] on div "+84" at bounding box center [697, 187] width 33 height 33
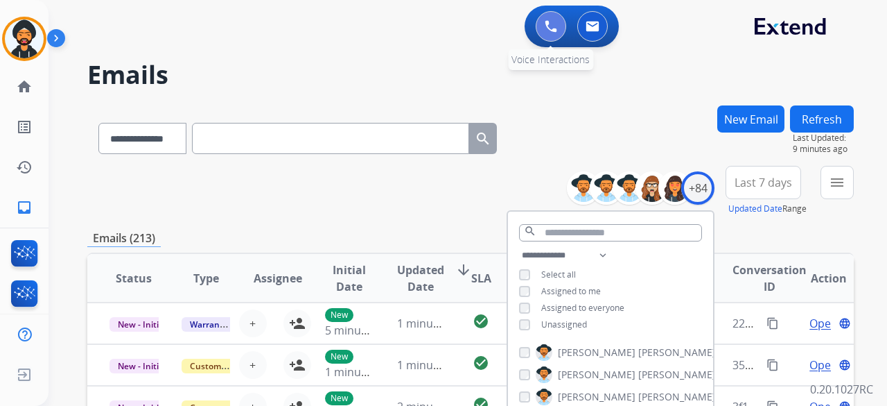
click at [553, 22] on img at bounding box center [551, 26] width 12 height 12
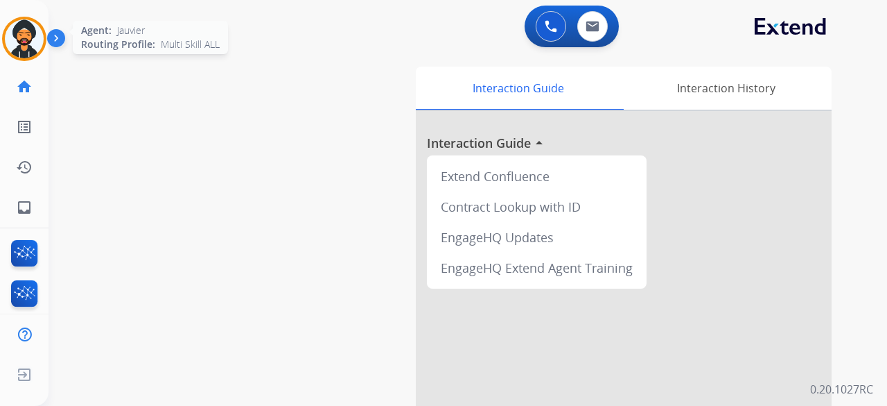
click at [20, 45] on img at bounding box center [24, 38] width 39 height 39
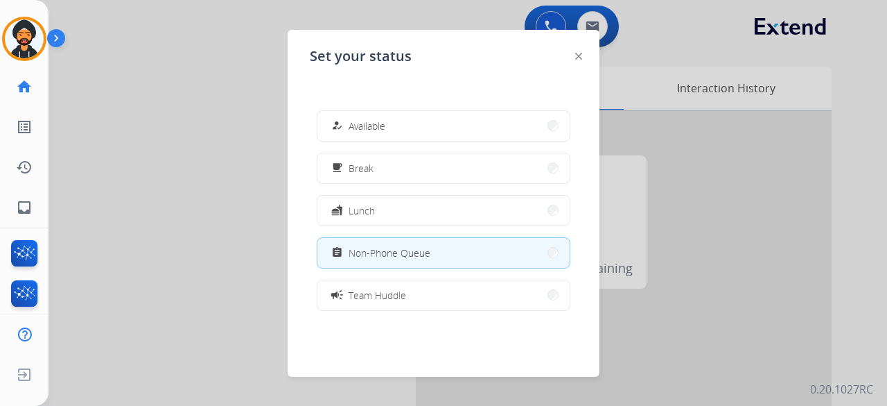
click at [134, 124] on div at bounding box center [443, 203] width 887 height 406
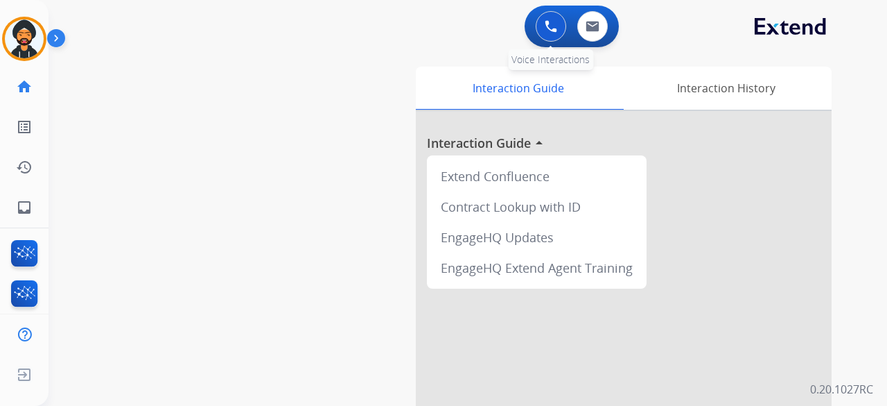
click at [569, 26] on div "0 Voice Interactions" at bounding box center [551, 26] width 42 height 31
click at [557, 24] on button at bounding box center [551, 26] width 31 height 31
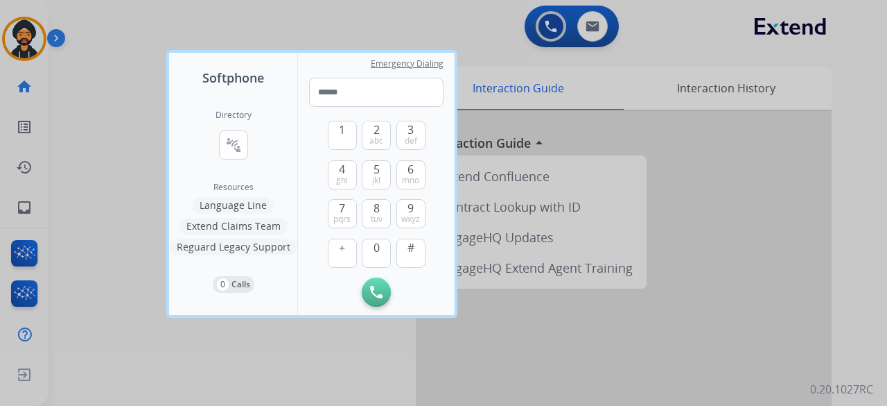
click at [557, 24] on div at bounding box center [443, 203] width 887 height 406
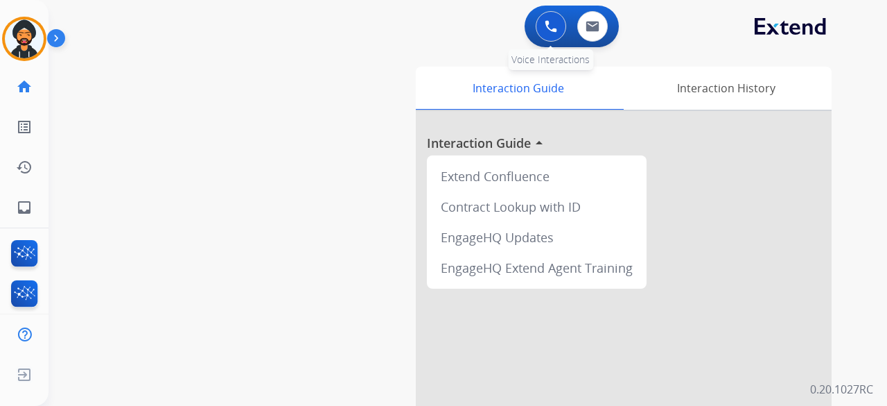
click at [550, 23] on img at bounding box center [551, 26] width 12 height 12
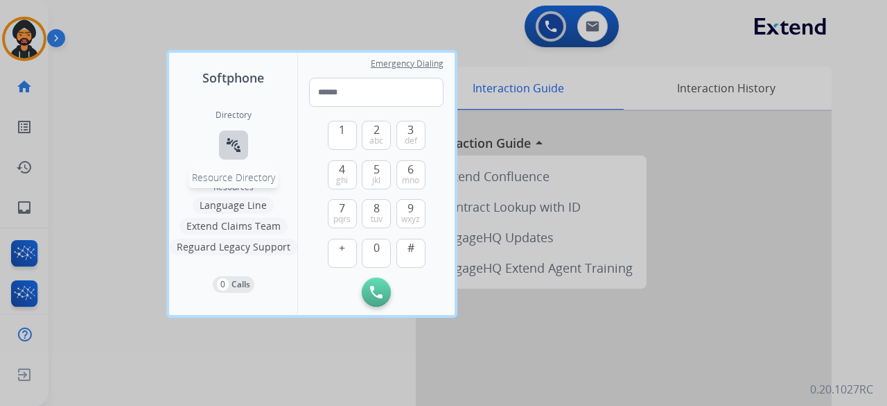
click at [232, 144] on mat-icon "connect_without_contact" at bounding box center [233, 145] width 17 height 17
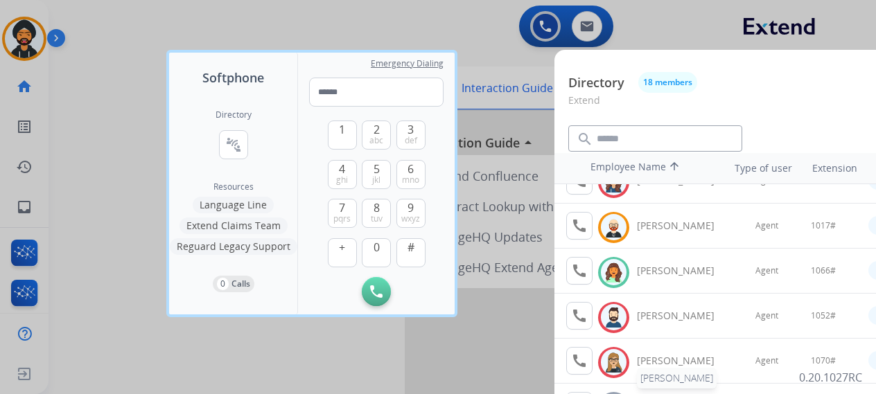
scroll to position [139, 0]
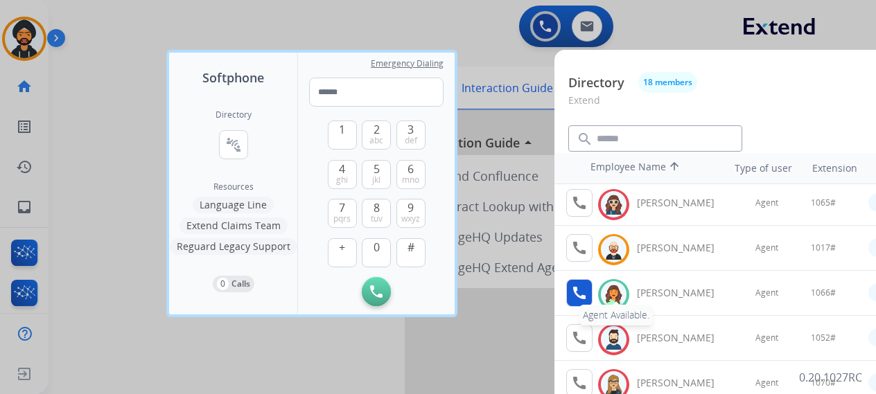
click at [575, 290] on mat-icon "call" at bounding box center [579, 293] width 17 height 17
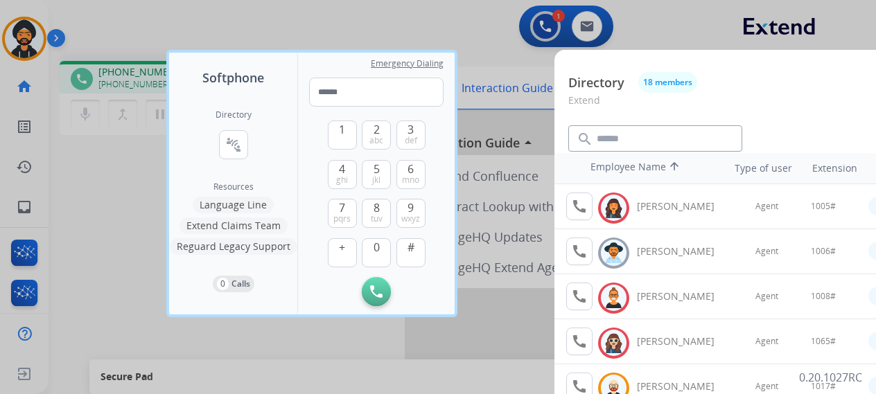
click at [118, 114] on div at bounding box center [438, 197] width 876 height 394
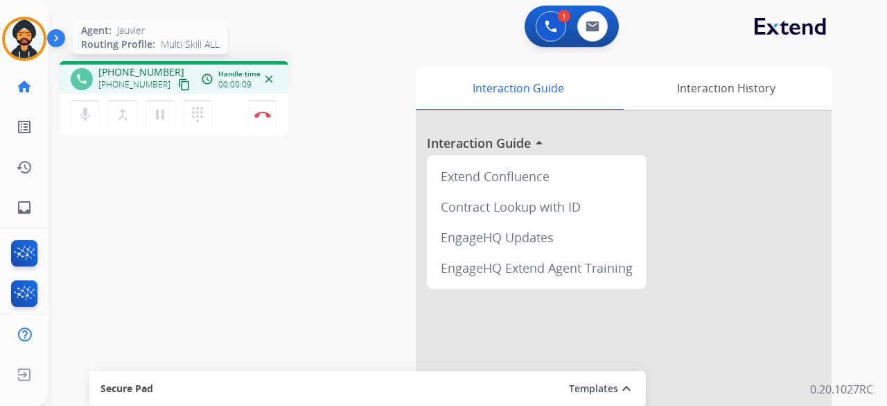
drag, startPoint x: 11, startPoint y: 30, endPoint x: 68, endPoint y: 49, distance: 59.8
click at [12, 30] on img at bounding box center [24, 38] width 39 height 39
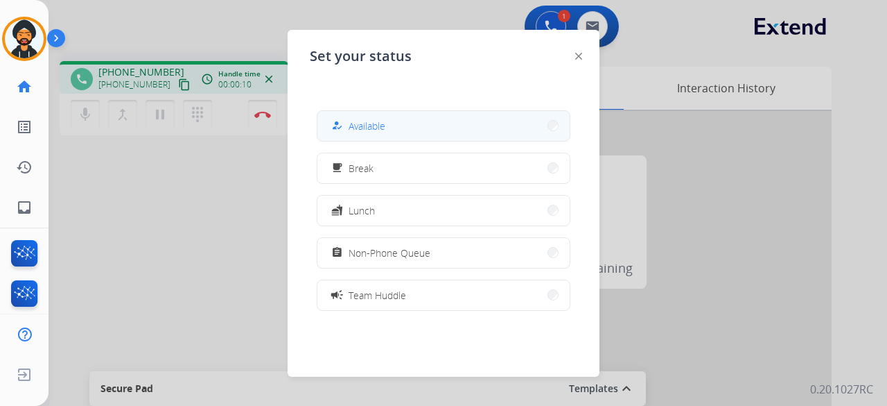
click at [373, 123] on span "Available" at bounding box center [367, 126] width 37 height 15
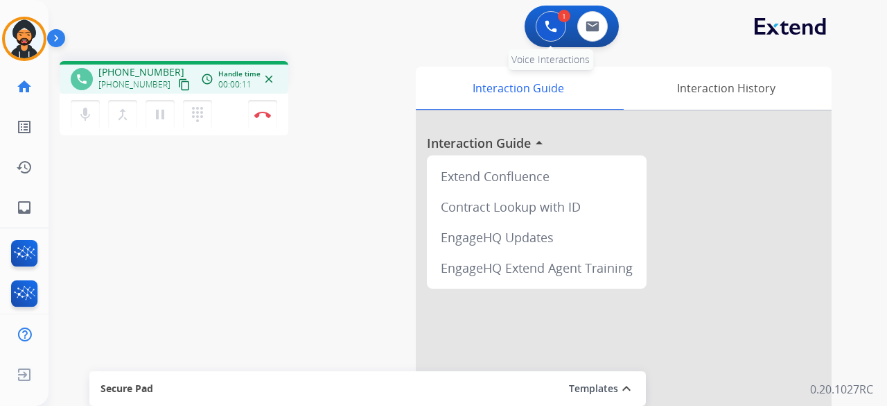
click at [545, 33] on button at bounding box center [551, 26] width 31 height 31
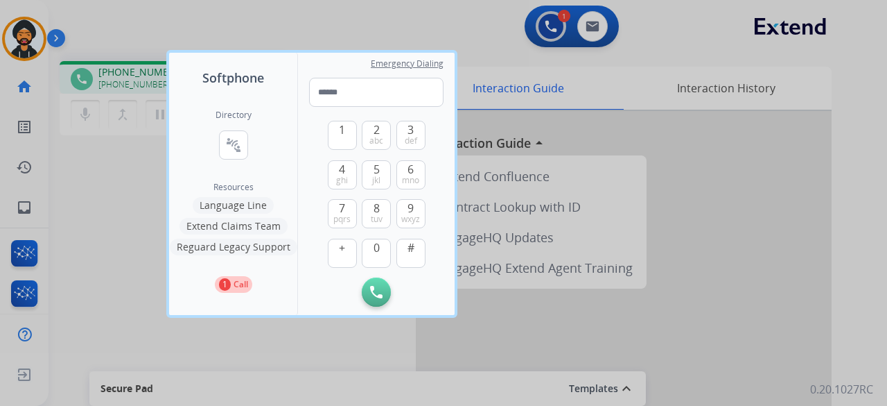
click at [225, 282] on p "1" at bounding box center [225, 284] width 12 height 12
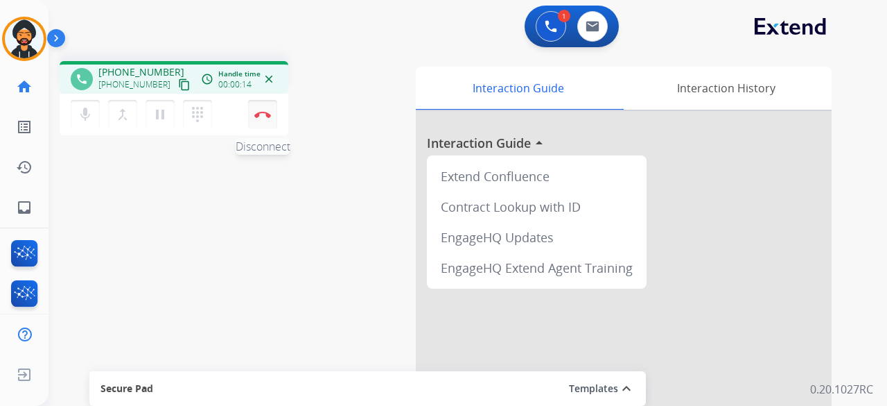
click at [272, 112] on button "Disconnect" at bounding box center [262, 114] width 29 height 29
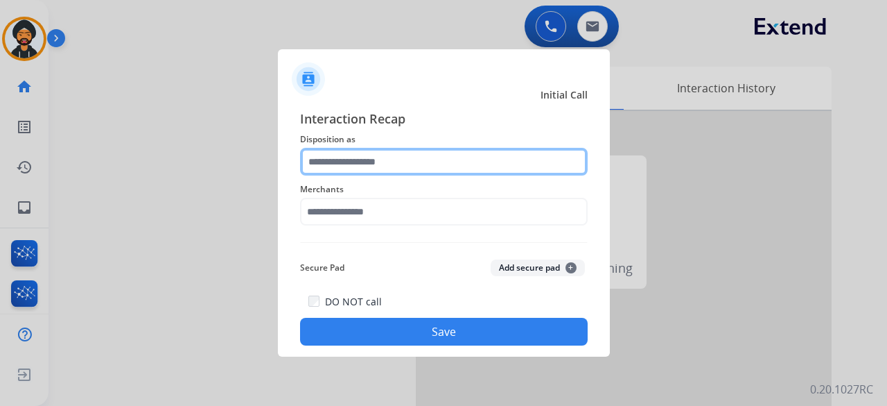
click at [331, 159] on input "text" at bounding box center [444, 162] width 288 height 28
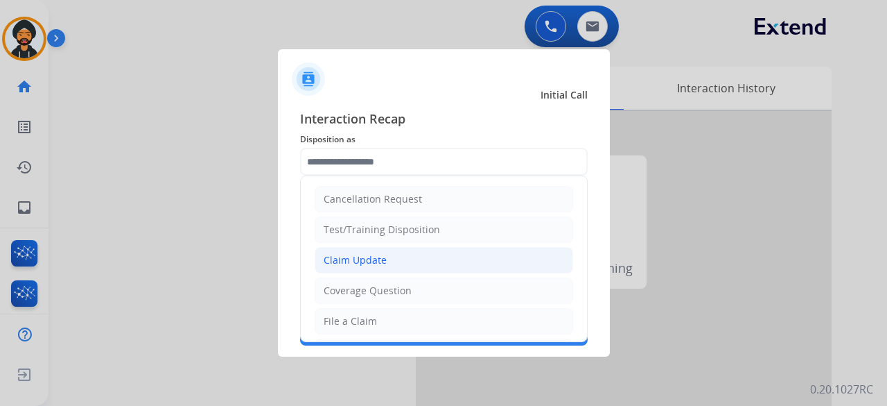
click at [358, 260] on div "Claim Update" at bounding box center [355, 260] width 63 height 14
type input "**********"
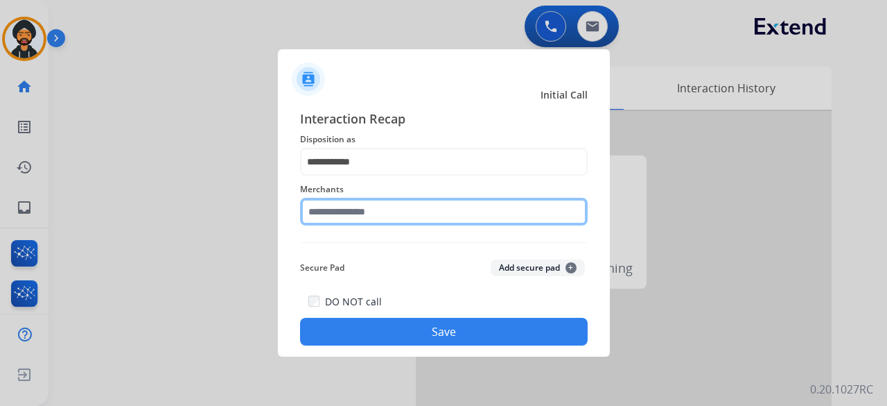
click at [344, 216] on input "text" at bounding box center [444, 212] width 288 height 28
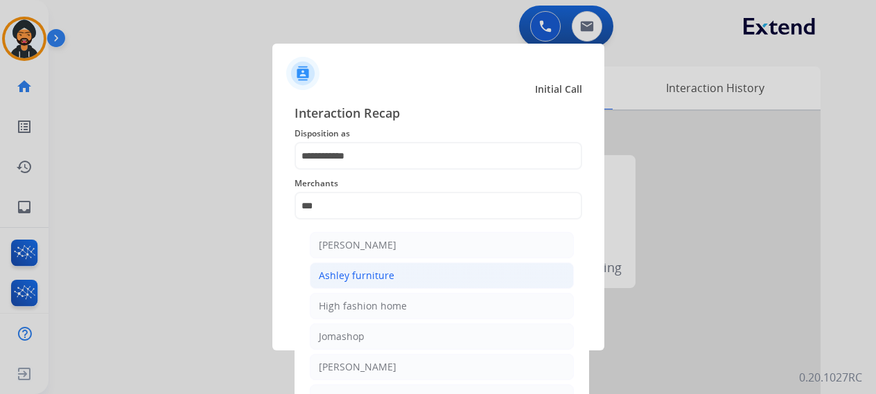
click at [367, 272] on div "Ashley furniture" at bounding box center [357, 276] width 76 height 14
type input "**********"
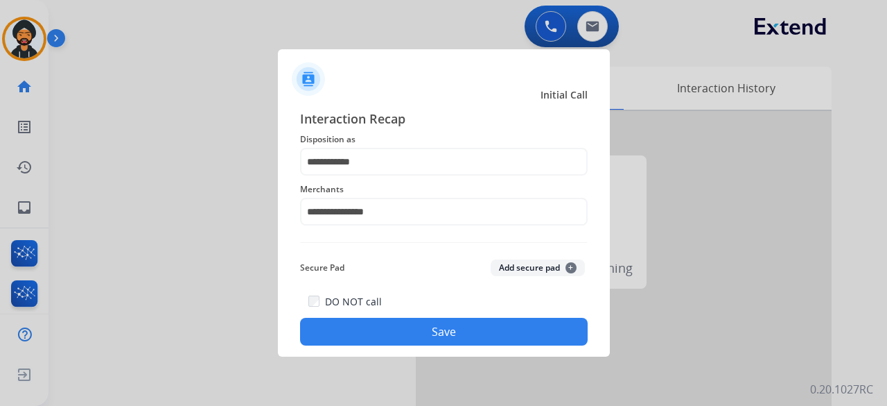
click at [442, 336] on button "Save" at bounding box center [444, 332] width 288 height 28
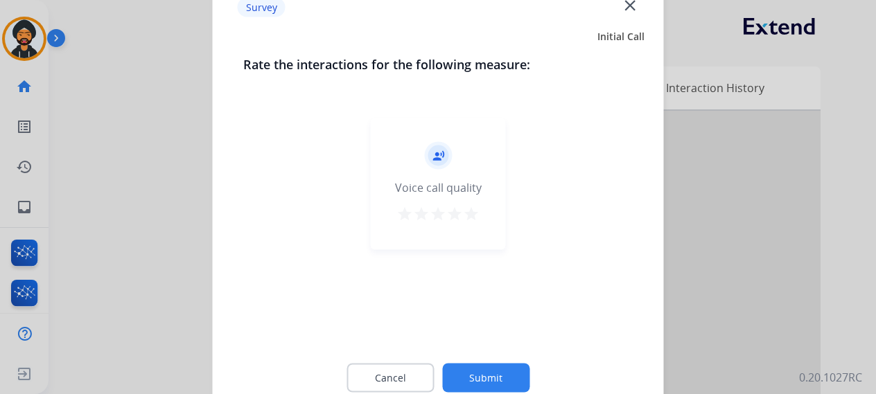
click at [494, 377] on button "Submit" at bounding box center [485, 377] width 87 height 29
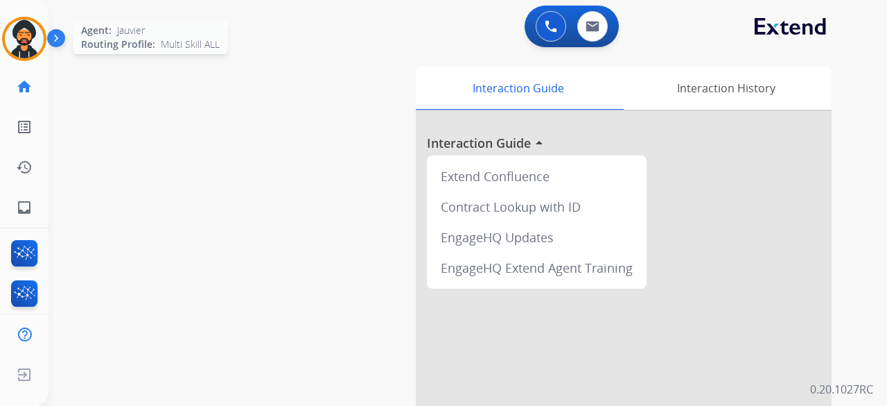
click at [19, 33] on img at bounding box center [24, 38] width 39 height 39
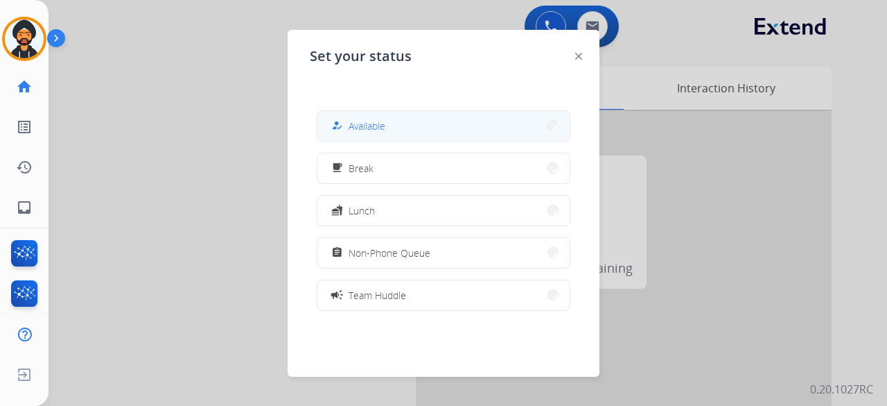
click at [370, 129] on span "Available" at bounding box center [367, 126] width 37 height 15
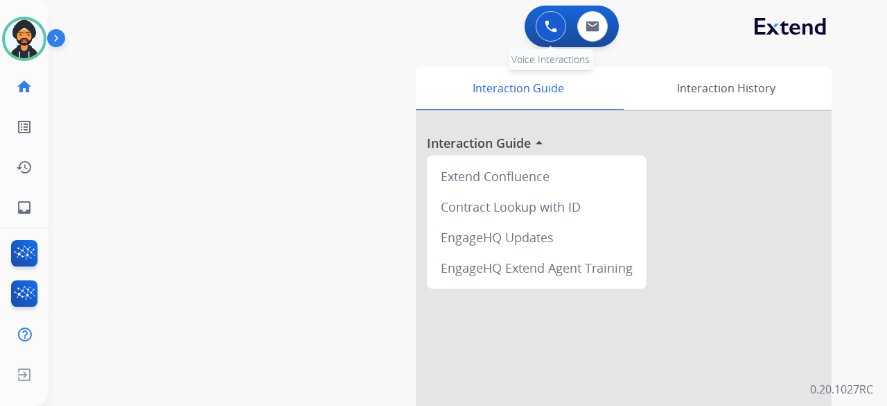
click at [547, 30] on img at bounding box center [551, 26] width 12 height 12
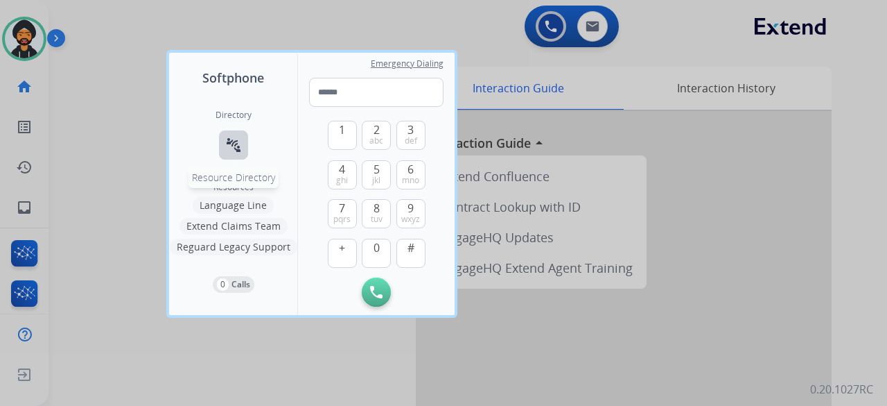
click at [238, 138] on mat-icon "connect_without_contact" at bounding box center [233, 145] width 17 height 17
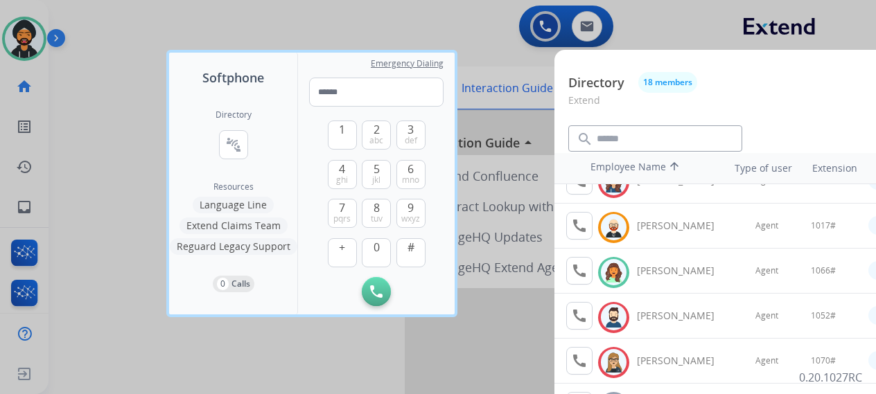
scroll to position [208, 0]
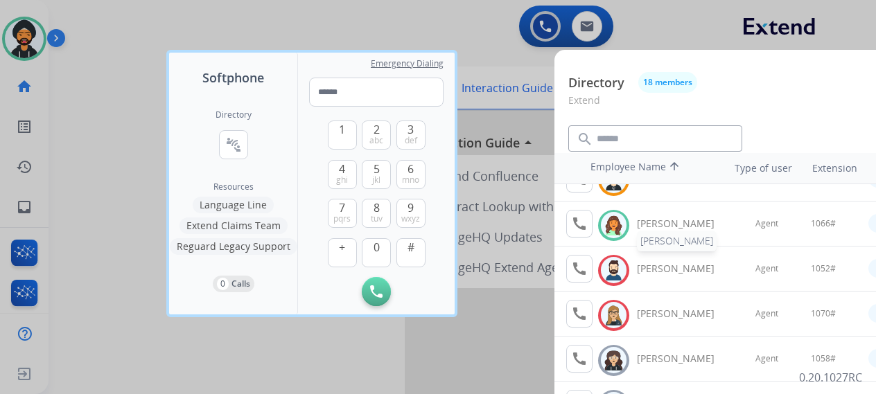
click at [641, 217] on div "Halie King" at bounding box center [683, 224] width 93 height 14
click at [581, 223] on mat-icon "call" at bounding box center [579, 224] width 17 height 17
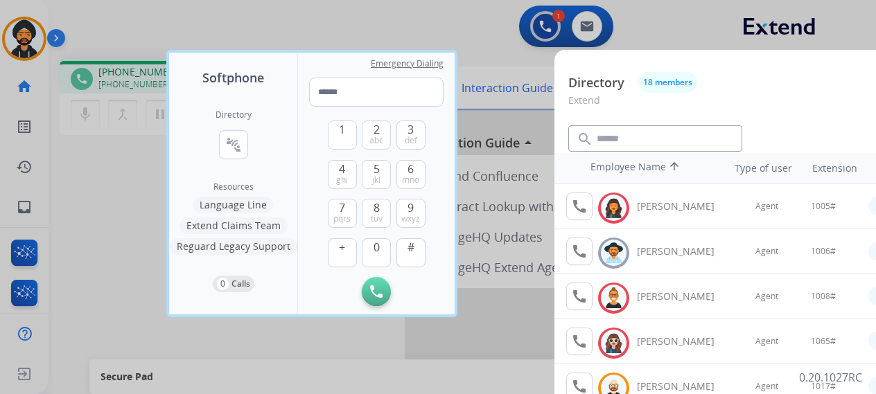
click at [129, 164] on div at bounding box center [438, 197] width 876 height 394
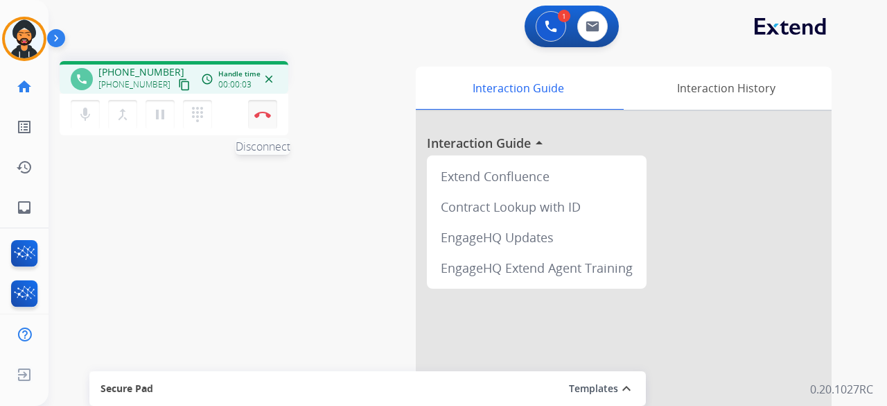
click at [259, 114] on img at bounding box center [262, 114] width 17 height 7
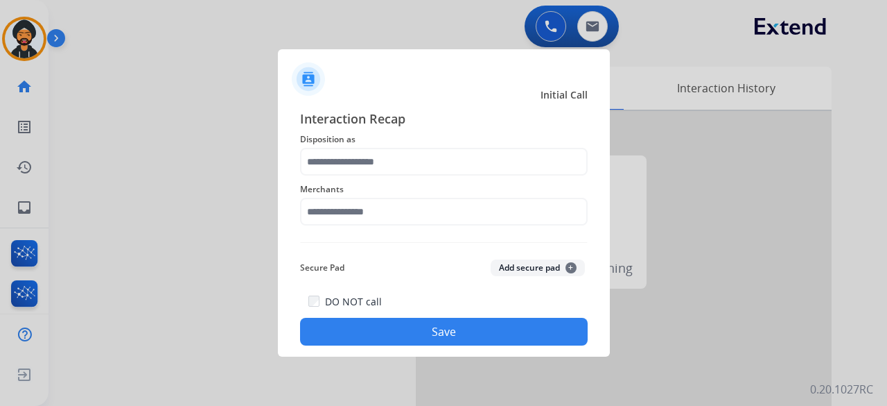
click at [420, 134] on span "Disposition as" at bounding box center [444, 139] width 288 height 17
click at [417, 142] on span "Disposition as" at bounding box center [444, 139] width 288 height 17
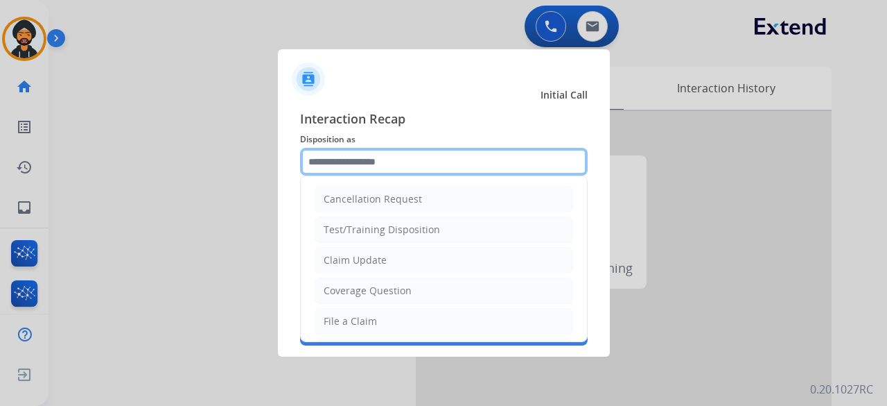
click at [408, 168] on input "text" at bounding box center [444, 162] width 288 height 28
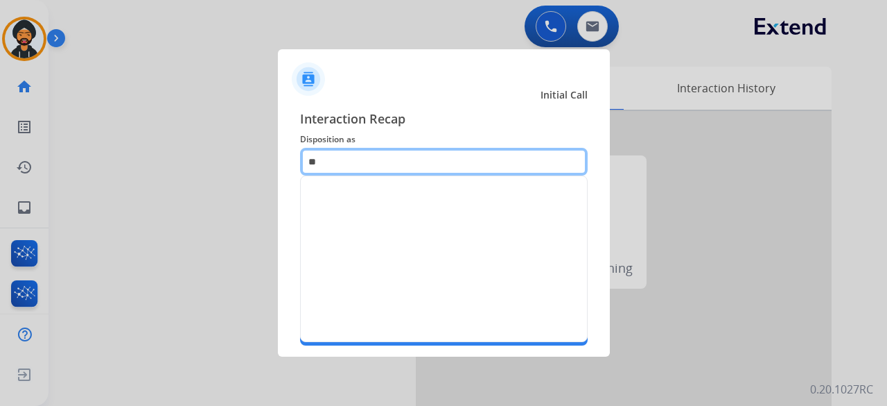
type input "*"
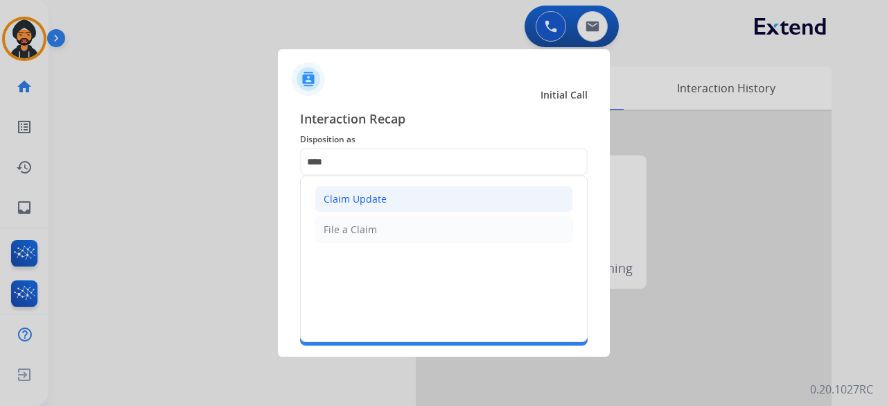
click at [414, 204] on li "Claim Update" at bounding box center [444, 199] width 259 height 26
type input "**********"
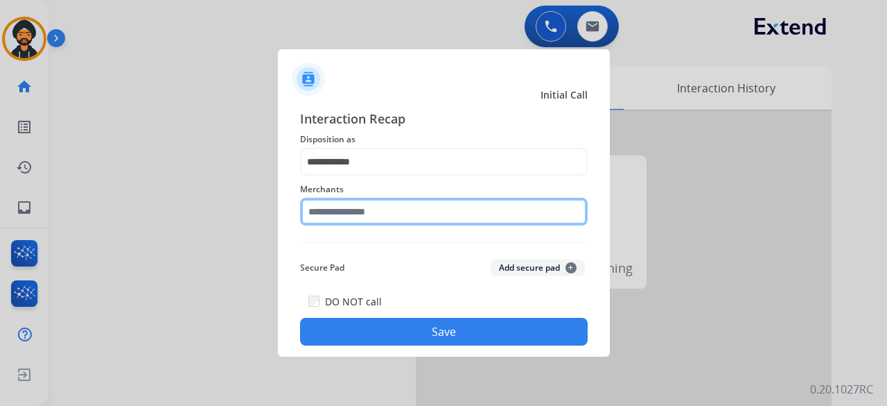
click at [411, 207] on input "text" at bounding box center [444, 212] width 288 height 28
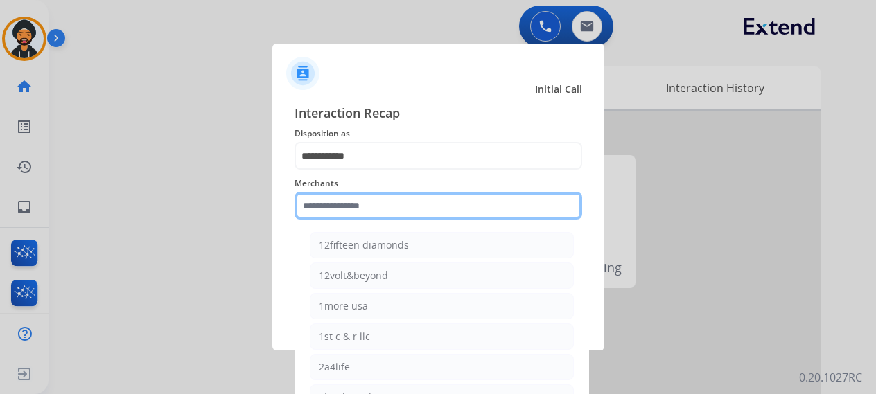
click at [336, 199] on input "text" at bounding box center [439, 206] width 288 height 28
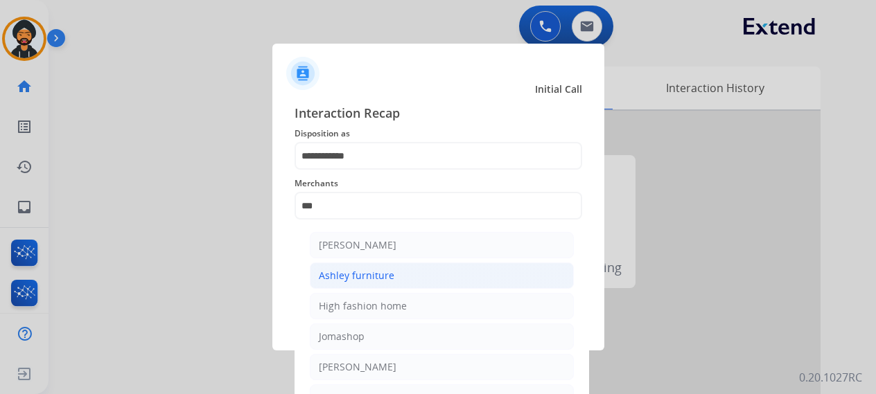
click at [392, 263] on li "Ashley furniture" at bounding box center [442, 276] width 264 height 26
type input "**********"
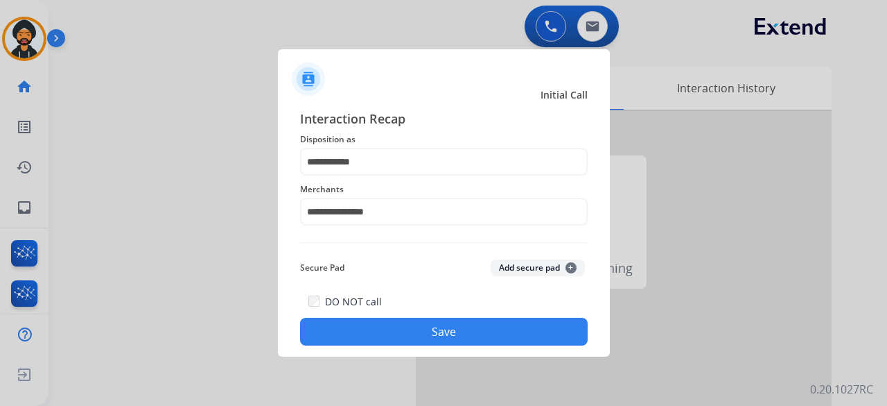
click at [424, 336] on button "Save" at bounding box center [444, 332] width 288 height 28
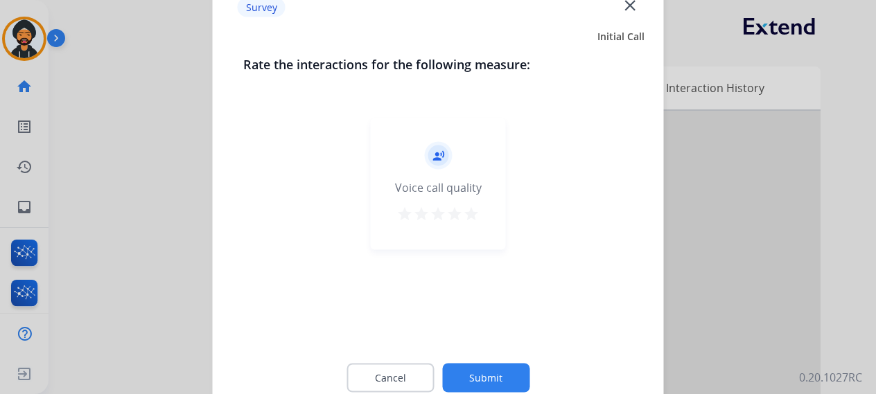
click at [424, 333] on div "record_voice_over Voice call quality star star star star star" at bounding box center [438, 227] width 390 height 240
click at [483, 372] on button "Submit" at bounding box center [485, 377] width 87 height 29
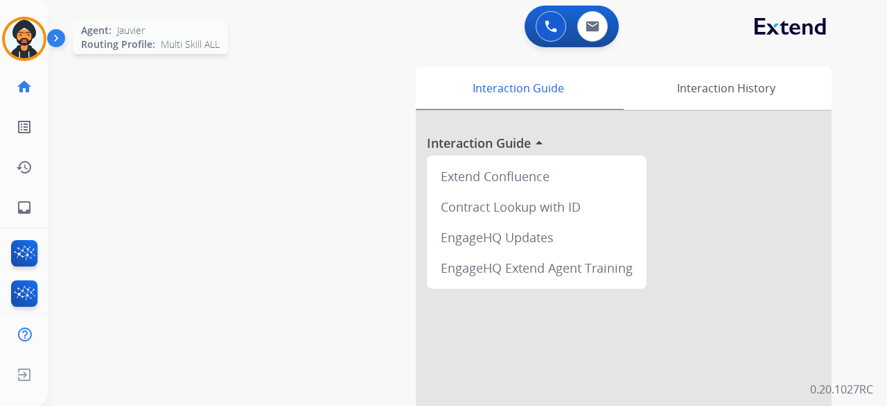
click at [23, 27] on img at bounding box center [24, 38] width 39 height 39
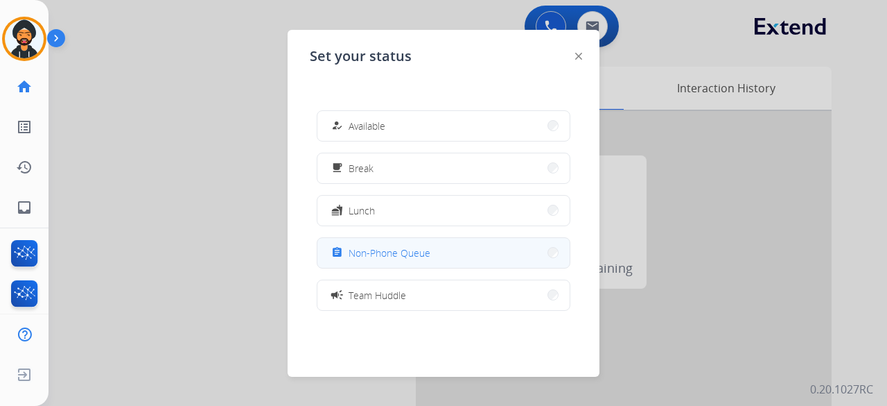
click at [410, 256] on span "Non-Phone Queue" at bounding box center [390, 252] width 82 height 15
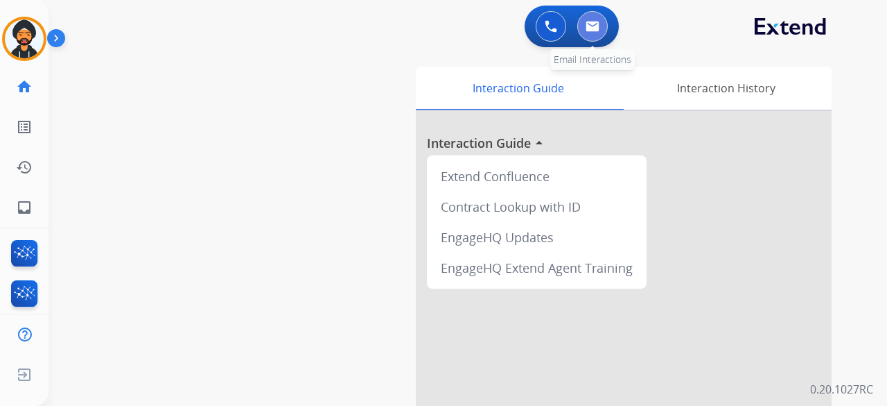
click at [597, 22] on img at bounding box center [593, 26] width 14 height 11
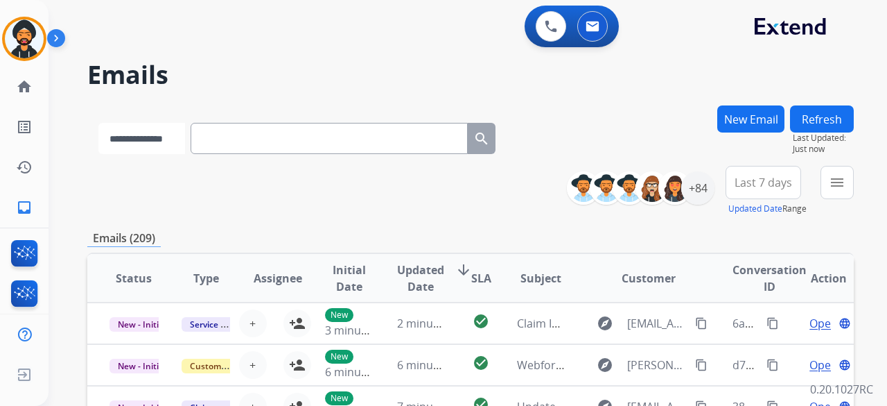
click at [136, 130] on select "**********" at bounding box center [141, 138] width 87 height 31
select select "**********"
click at [98, 123] on select "**********" at bounding box center [141, 138] width 87 height 31
paste input "**********"
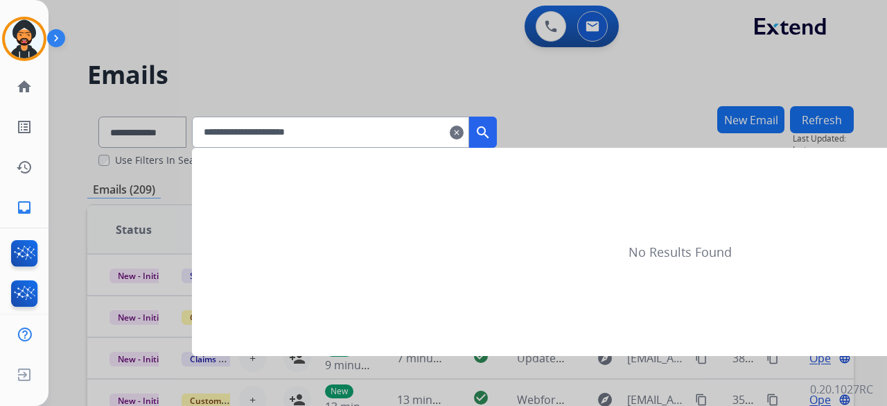
type input "**********"
click at [492, 134] on mat-icon "search" at bounding box center [483, 132] width 17 height 17
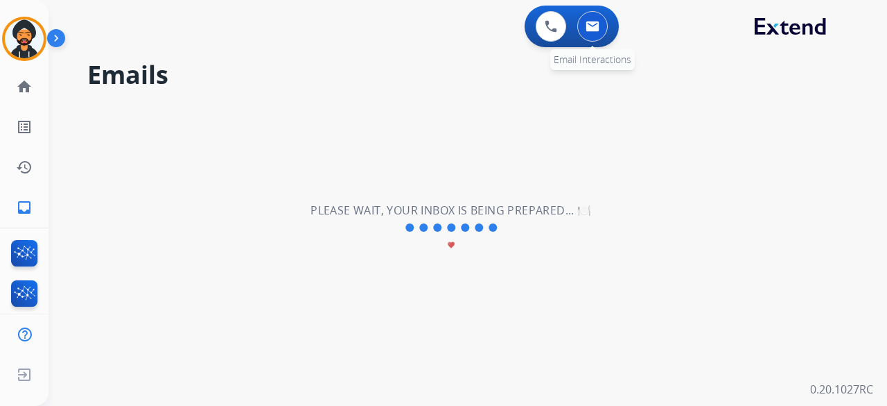
click at [598, 26] on img at bounding box center [593, 26] width 14 height 11
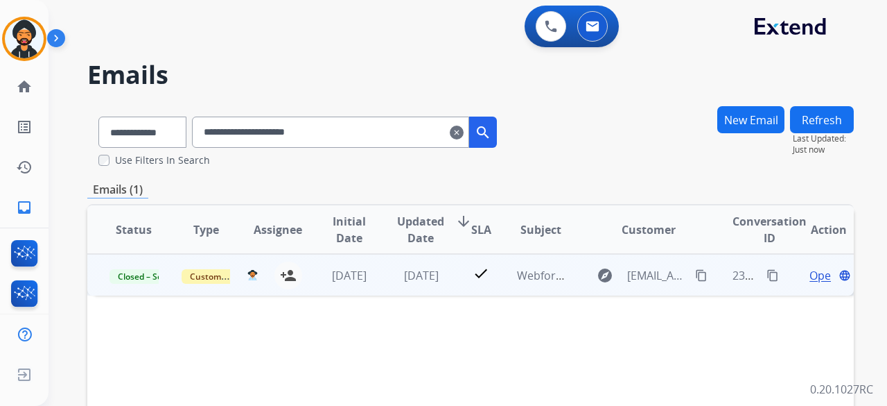
click at [810, 275] on span "Open" at bounding box center [824, 275] width 28 height 17
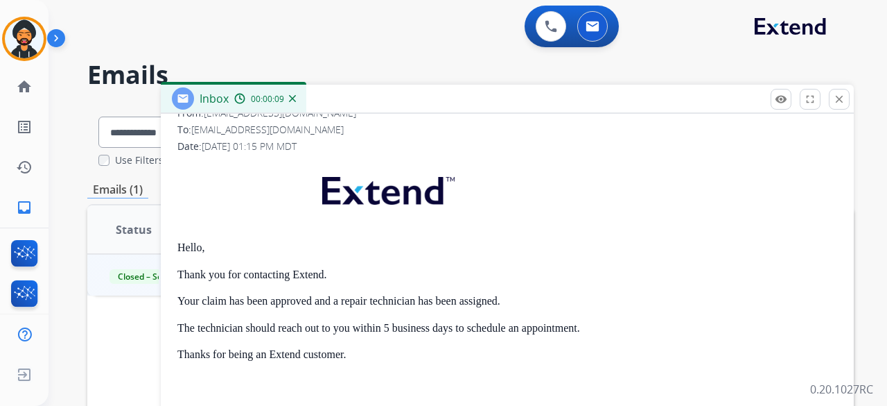
scroll to position [208, 0]
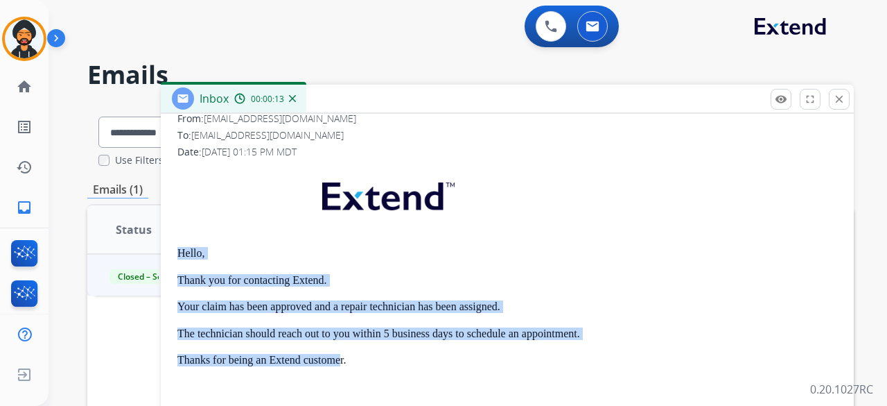
drag, startPoint x: 172, startPoint y: 247, endPoint x: 338, endPoint y: 360, distance: 200.7
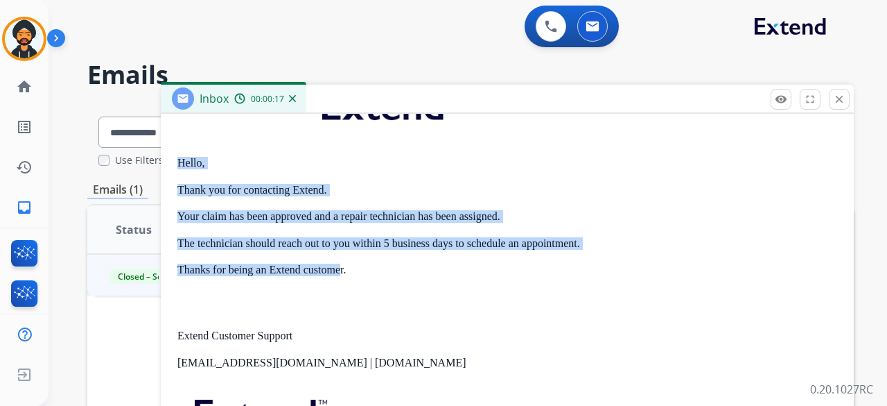
scroll to position [277, 0]
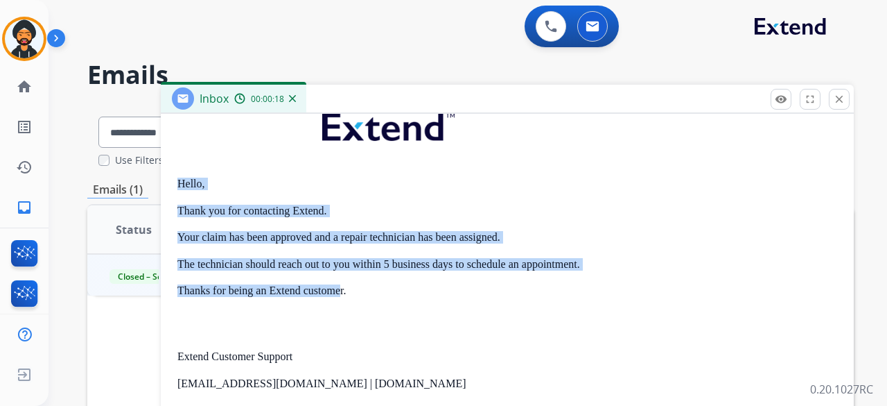
copy div "Hello, Thank you for contacting Extend. Your claim has been approved and a repa…"
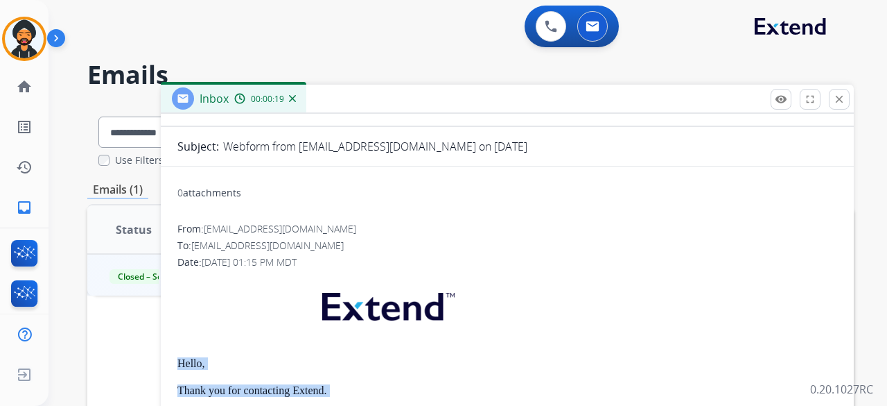
scroll to position [0, 0]
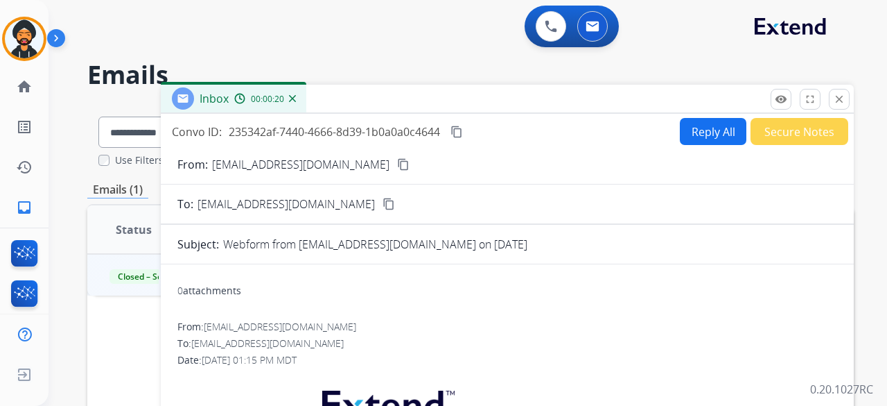
click at [707, 134] on button "Reply All" at bounding box center [713, 131] width 67 height 27
select select "**********"
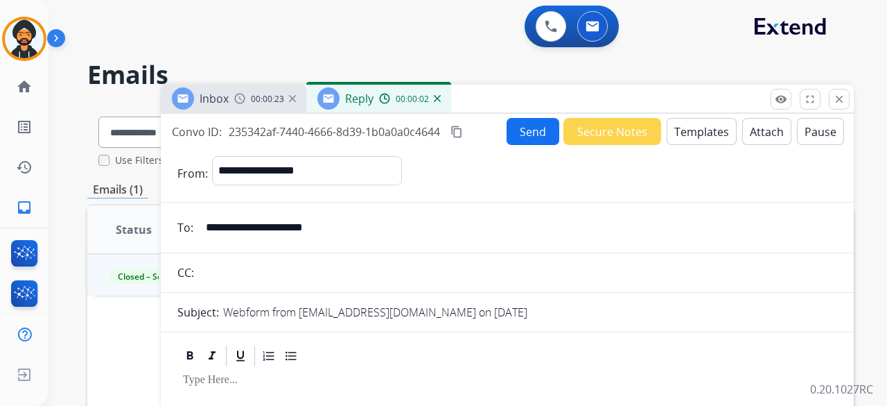
click at [690, 134] on button "Templates" at bounding box center [702, 131] width 70 height 27
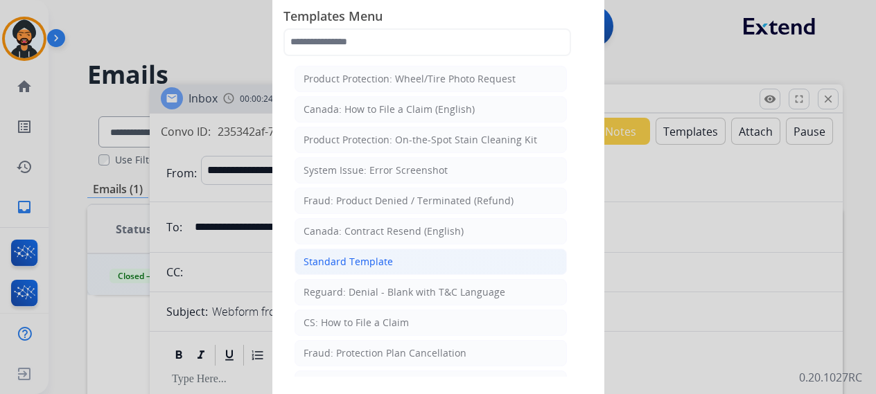
click at [372, 250] on li "Standard Template" at bounding box center [431, 262] width 272 height 26
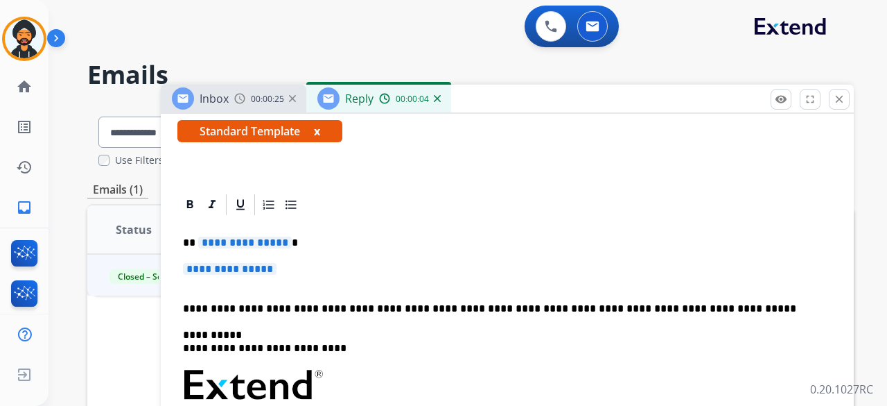
scroll to position [277, 0]
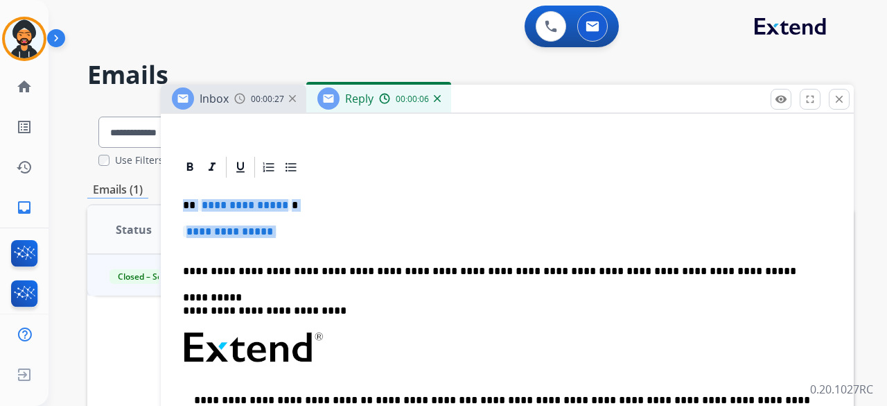
drag, startPoint x: 184, startPoint y: 197, endPoint x: 313, endPoint y: 238, distance: 135.9
click at [313, 238] on div "**********" at bounding box center [507, 380] width 660 height 401
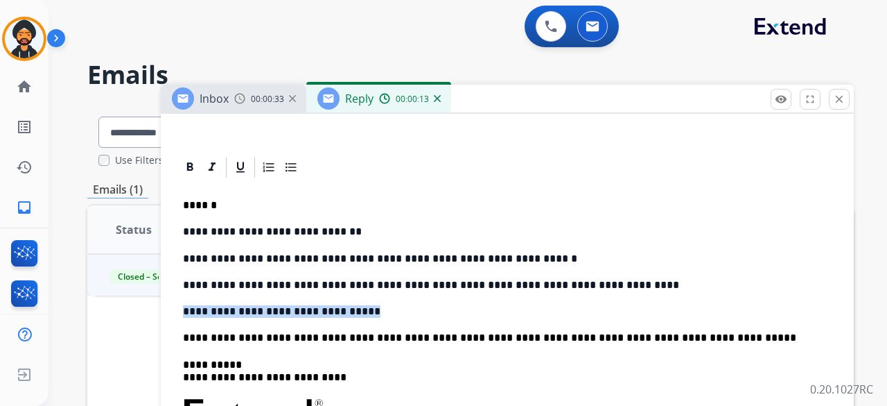
drag, startPoint x: 342, startPoint y: 304, endPoint x: 144, endPoint y: 310, distance: 198.3
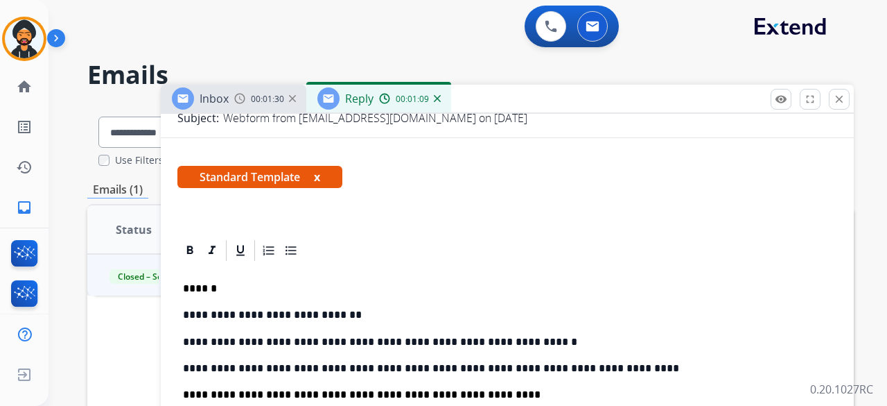
scroll to position [0, 0]
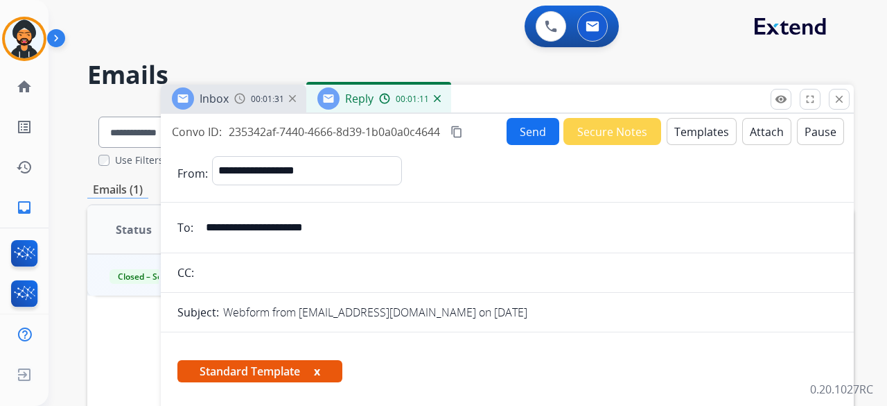
click at [742, 141] on button "Attach" at bounding box center [766, 131] width 49 height 27
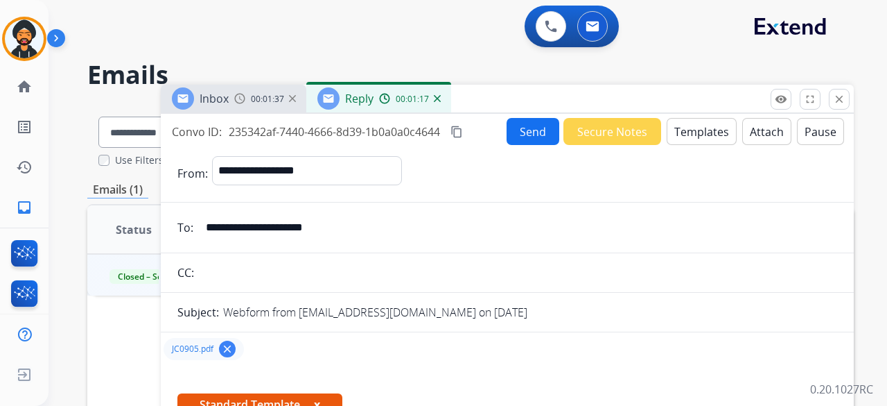
click at [519, 120] on button "Send" at bounding box center [533, 131] width 53 height 27
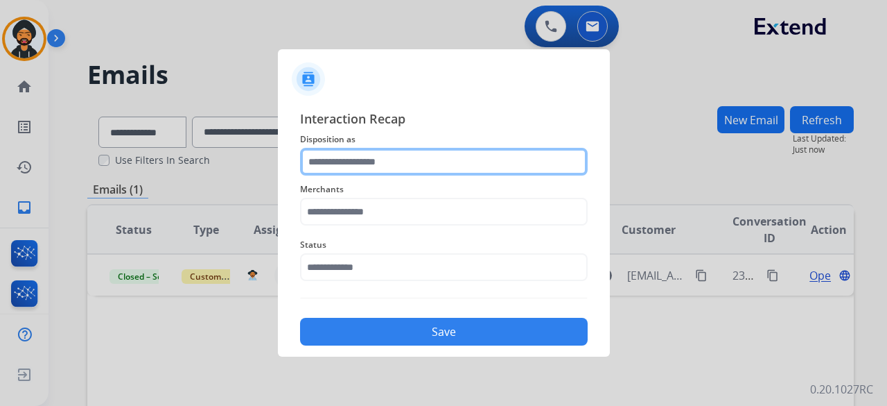
click at [324, 162] on input "text" at bounding box center [444, 162] width 288 height 28
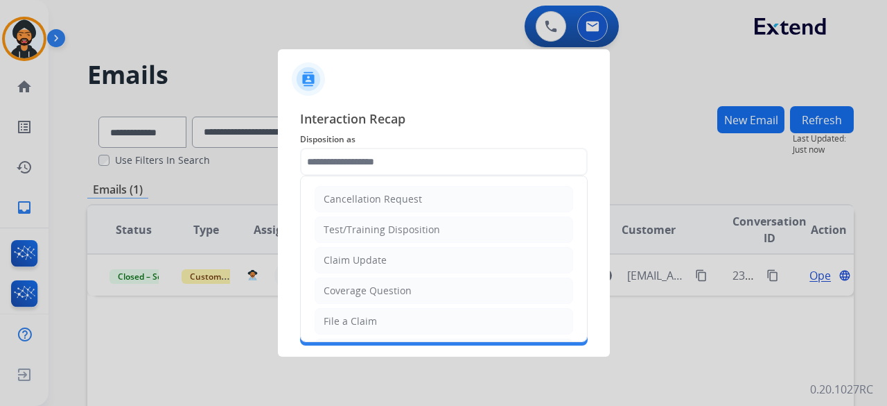
drag, startPoint x: 359, startPoint y: 266, endPoint x: 354, endPoint y: 249, distance: 17.5
click at [359, 265] on div "Claim Update" at bounding box center [355, 260] width 63 height 14
type input "**********"
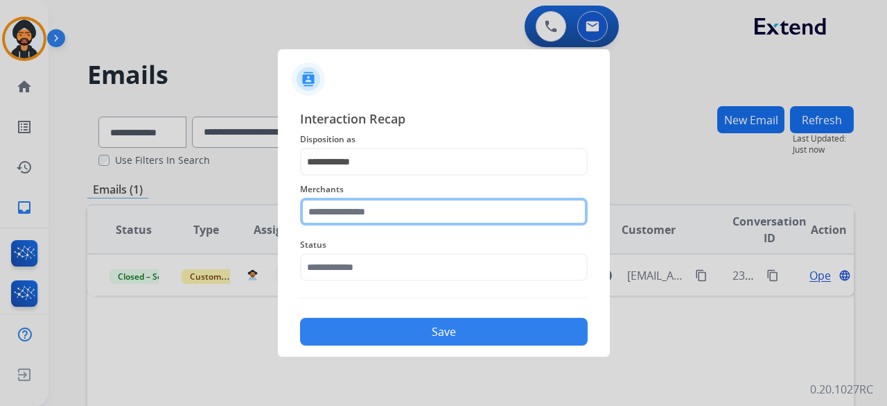
click at [336, 213] on input "text" at bounding box center [444, 212] width 288 height 28
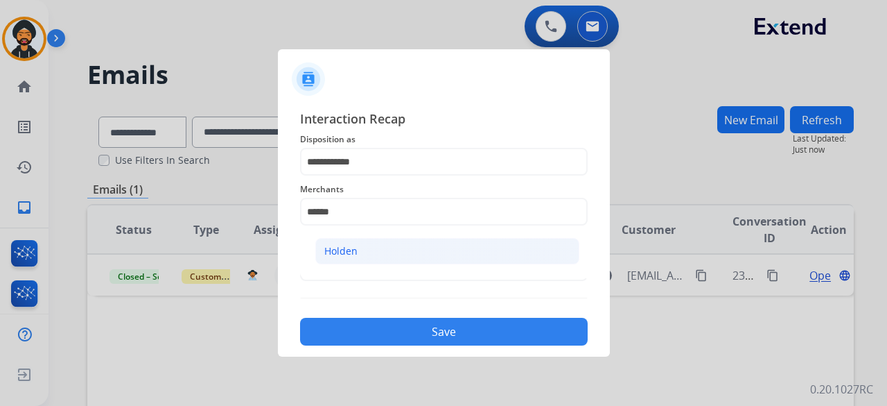
click at [346, 243] on li "Holden" at bounding box center [447, 251] width 264 height 26
type input "******"
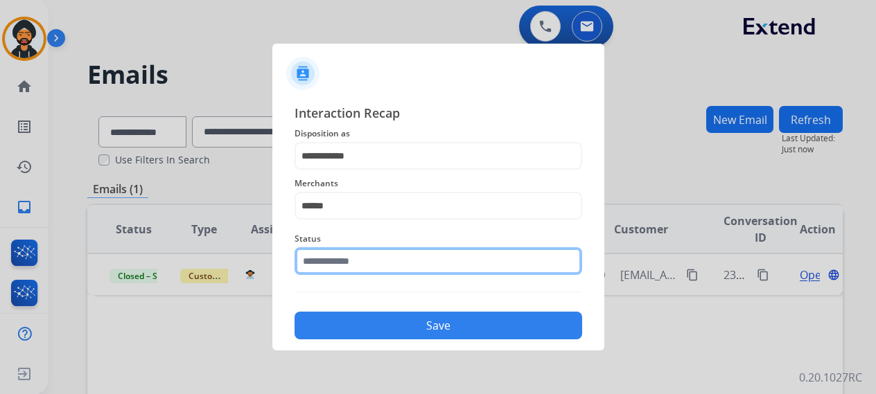
click at [342, 261] on input "text" at bounding box center [439, 261] width 288 height 28
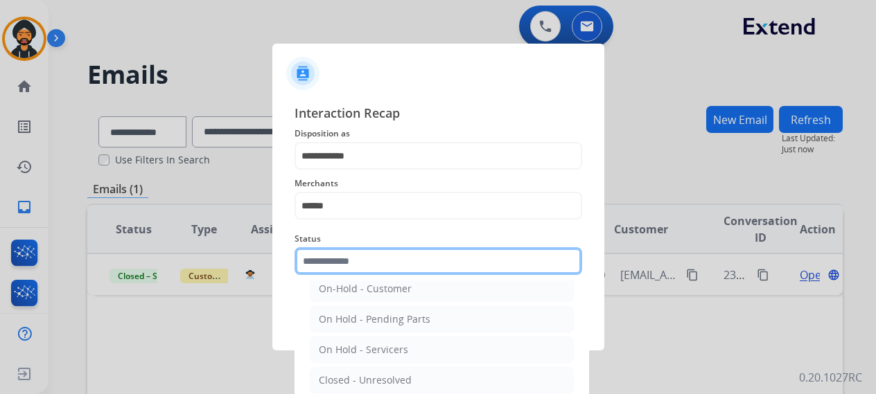
scroll to position [79, 0]
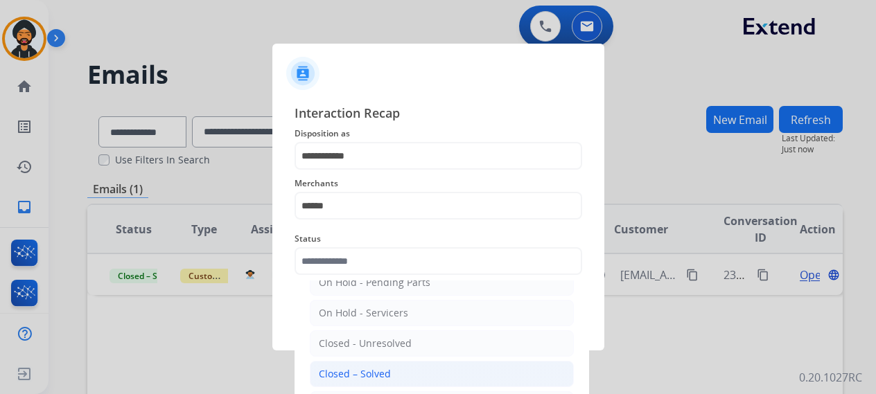
click at [360, 364] on li "Closed – Solved" at bounding box center [442, 374] width 264 height 26
type input "**********"
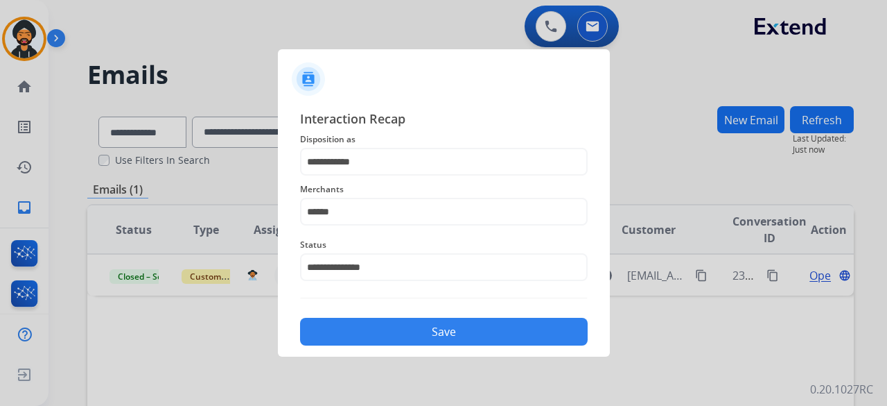
click at [359, 342] on button "Save" at bounding box center [444, 332] width 288 height 28
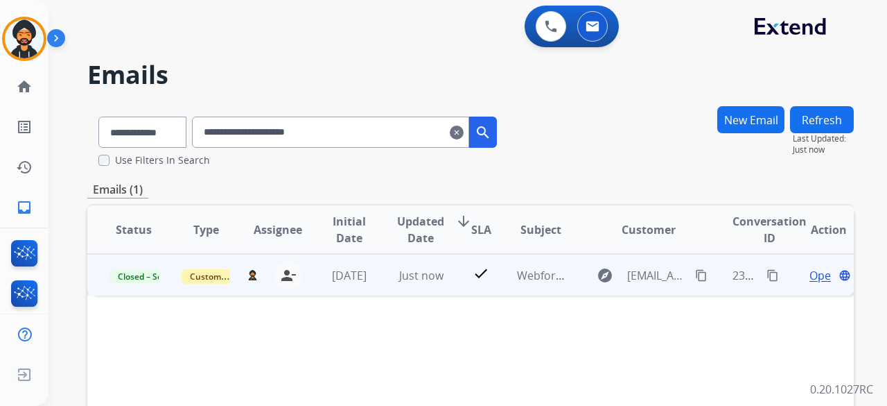
click at [767, 278] on mat-icon "content_copy" at bounding box center [773, 275] width 12 height 12
click at [695, 277] on mat-icon "content_copy" at bounding box center [701, 275] width 12 height 12
drag, startPoint x: 762, startPoint y: 274, endPoint x: 751, endPoint y: 281, distance: 12.5
click at [767, 274] on mat-icon "content_copy" at bounding box center [773, 275] width 12 height 12
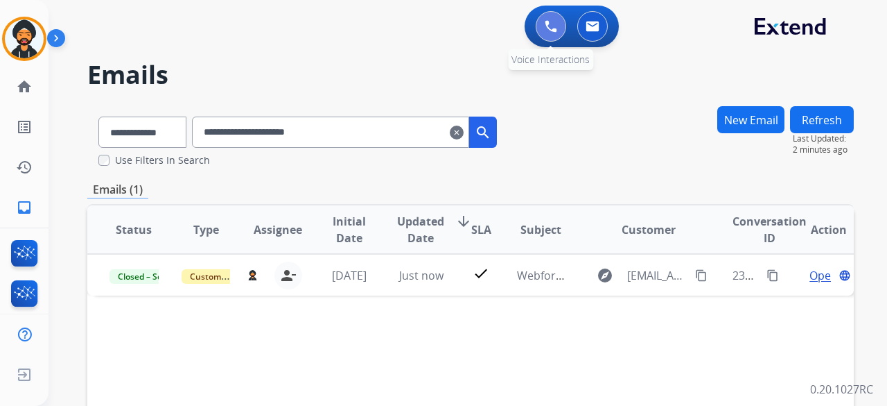
click at [541, 24] on button at bounding box center [551, 26] width 31 height 31
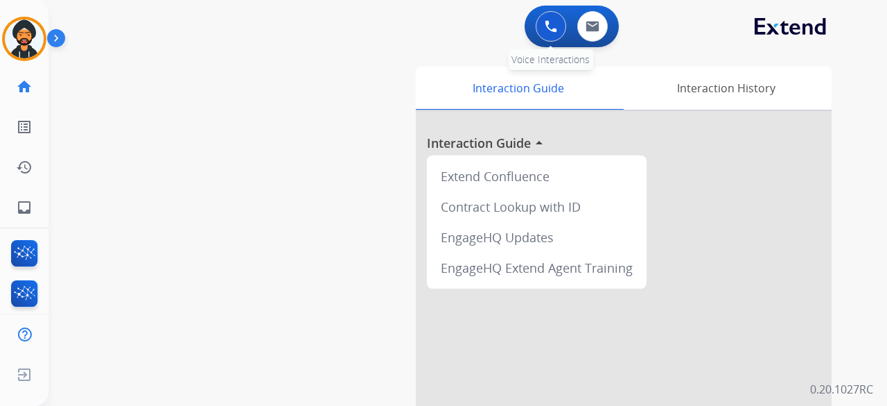
click at [550, 31] on img at bounding box center [551, 26] width 12 height 12
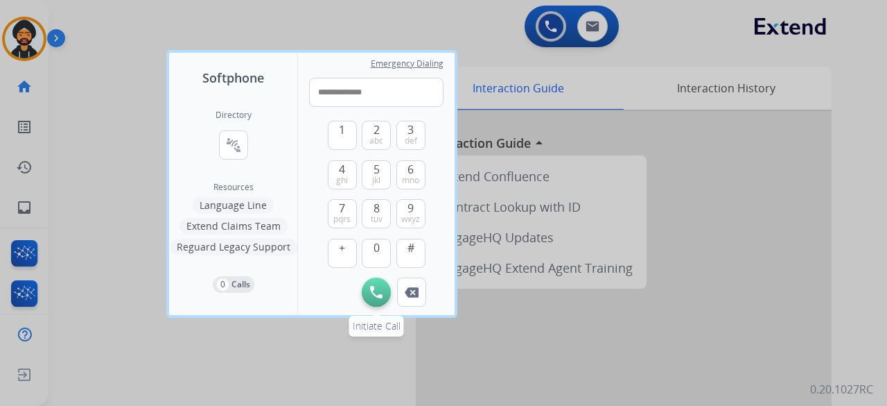
type input "**********"
click at [379, 279] on button "Initiate Call" at bounding box center [376, 291] width 29 height 29
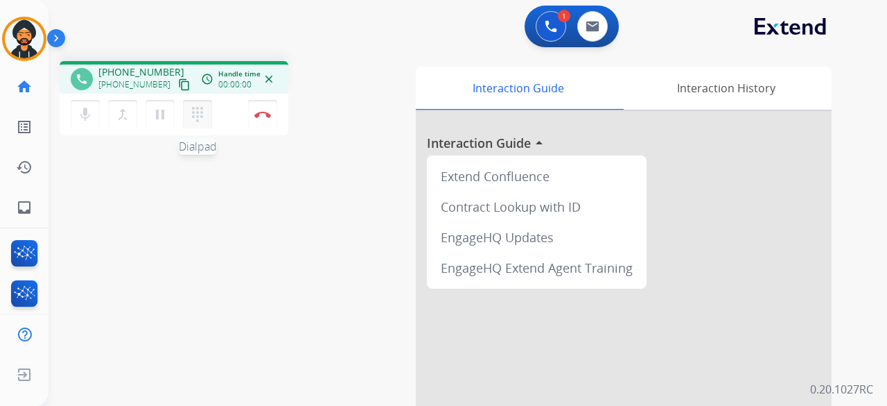
click at [193, 112] on mat-icon "dialpad" at bounding box center [197, 114] width 17 height 17
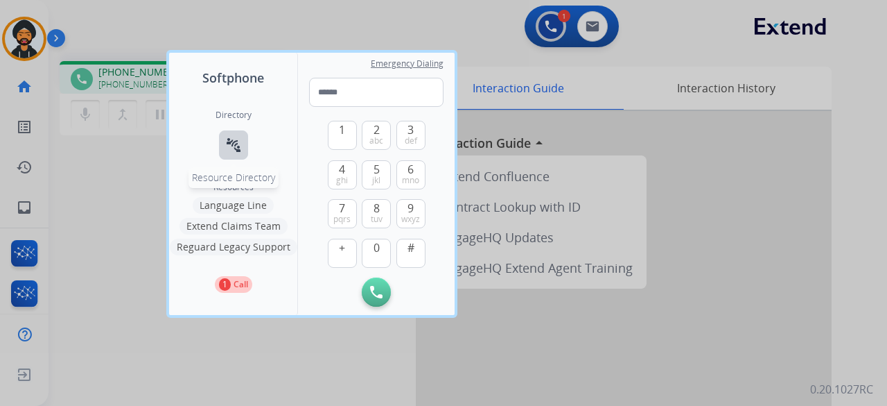
click at [238, 145] on mat-icon "connect_without_contact" at bounding box center [233, 145] width 17 height 17
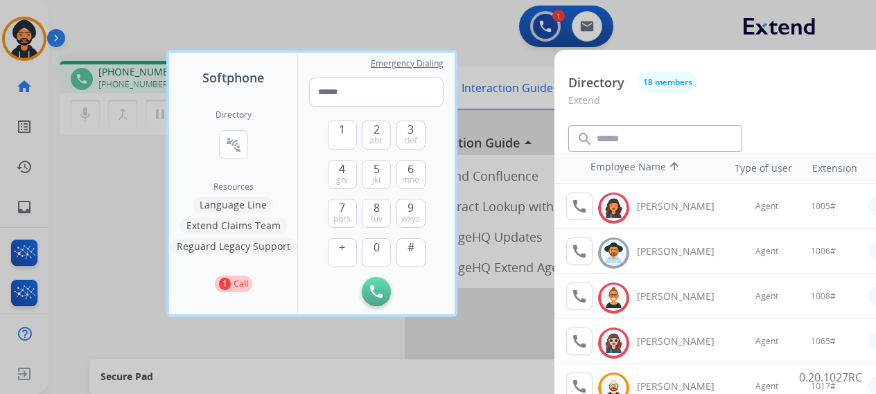
click at [240, 282] on p "Call" at bounding box center [241, 284] width 15 height 12
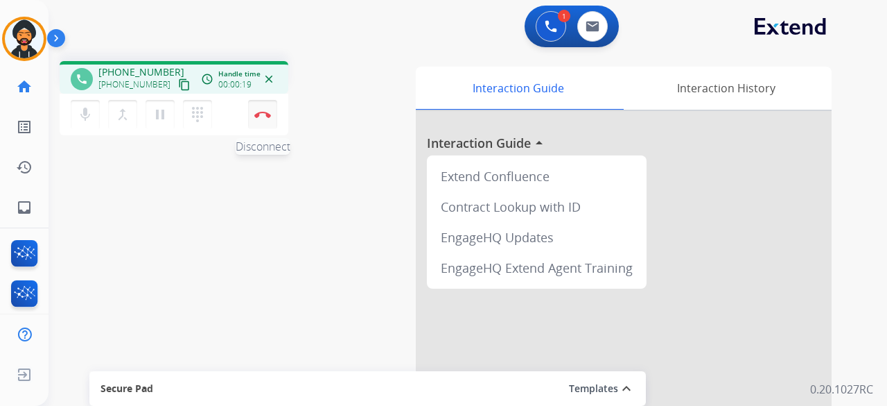
click at [269, 111] on img at bounding box center [262, 114] width 17 height 7
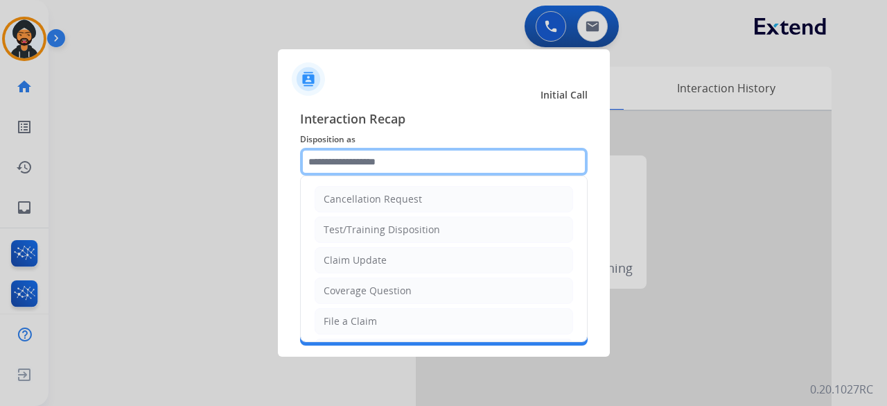
click at [410, 162] on input "text" at bounding box center [444, 162] width 288 height 28
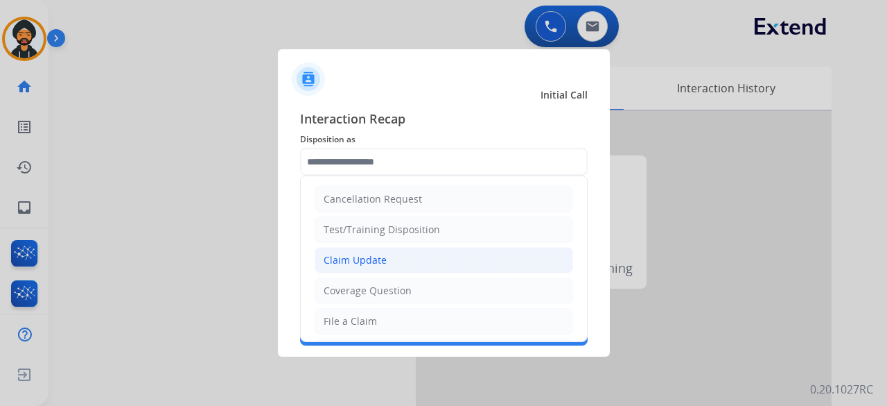
click at [403, 258] on li "Claim Update" at bounding box center [444, 260] width 259 height 26
type input "**********"
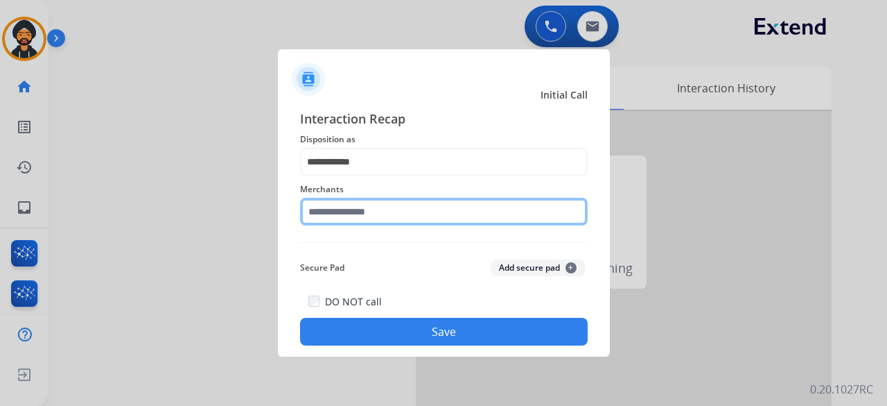
click at [358, 211] on input "text" at bounding box center [444, 212] width 288 height 28
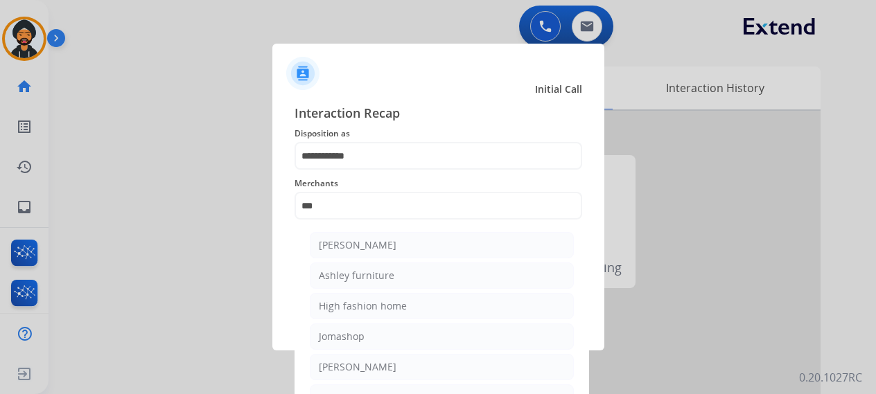
click at [362, 279] on div "Ashley furniture" at bounding box center [357, 276] width 76 height 14
type input "**********"
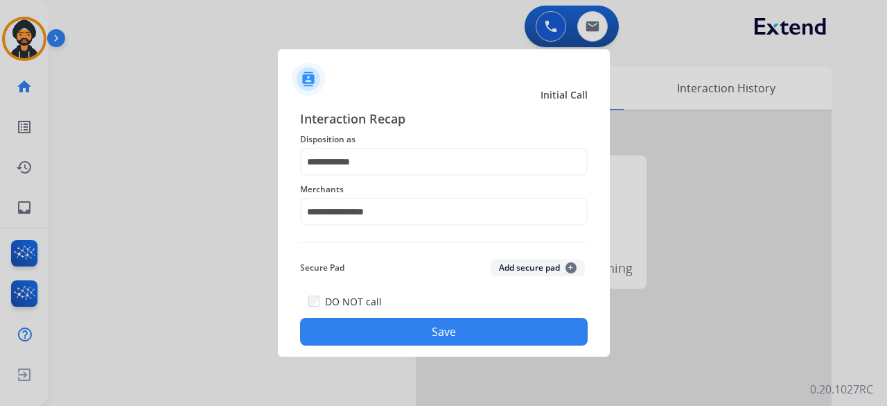
click at [363, 318] on button "Save" at bounding box center [444, 332] width 288 height 28
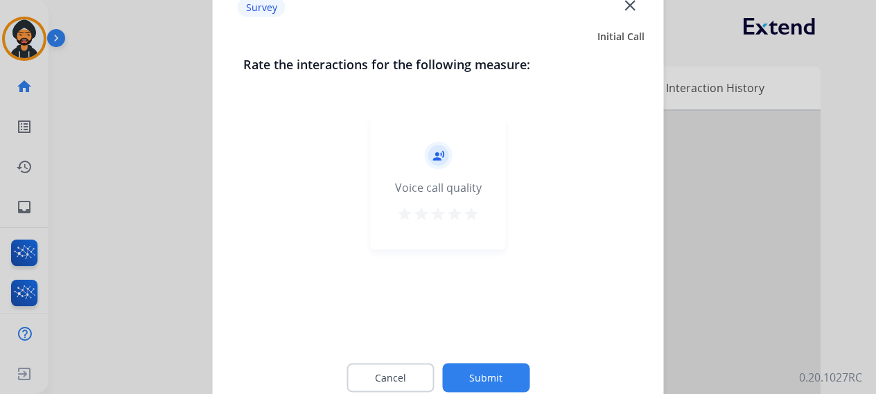
drag, startPoint x: 484, startPoint y: 380, endPoint x: 492, endPoint y: 376, distance: 9.0
click at [484, 379] on button "Submit" at bounding box center [485, 377] width 87 height 29
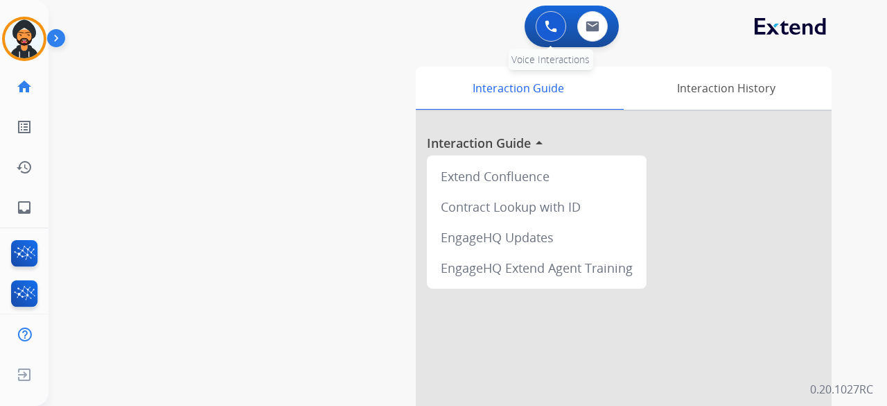
click at [537, 26] on button at bounding box center [551, 26] width 31 height 31
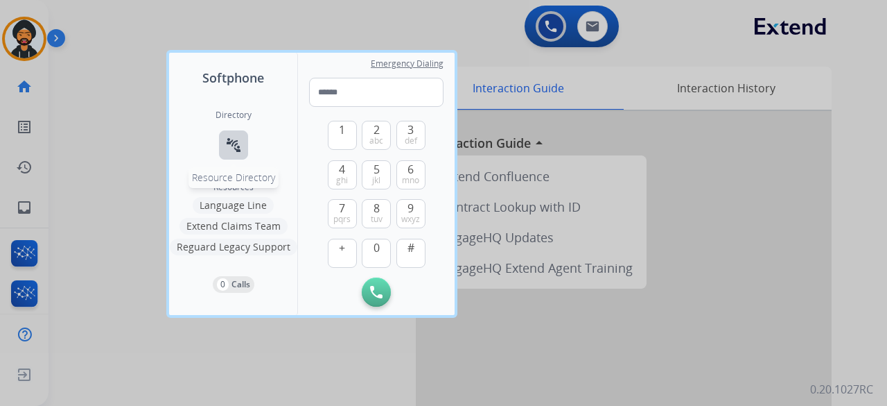
click at [229, 134] on button "connect_without_contact Resource Directory" at bounding box center [233, 144] width 29 height 29
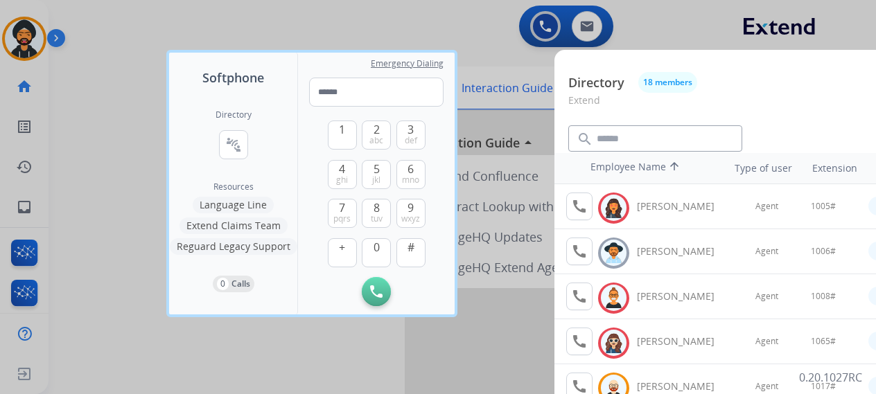
click at [691, 19] on div at bounding box center [438, 197] width 876 height 394
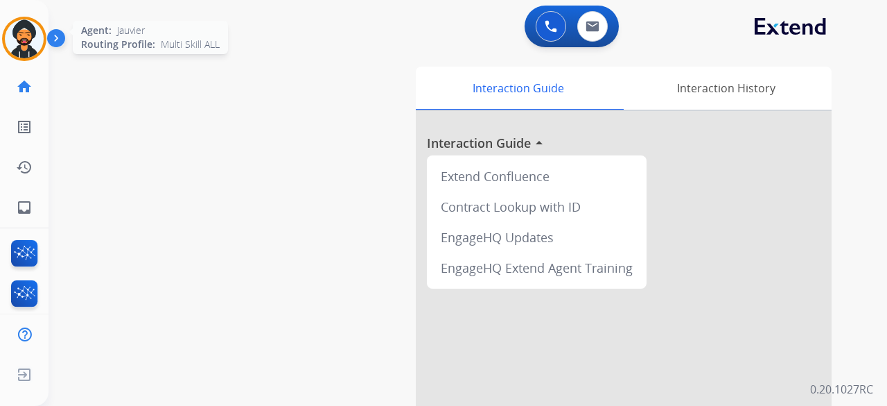
click at [17, 40] on img at bounding box center [24, 38] width 39 height 39
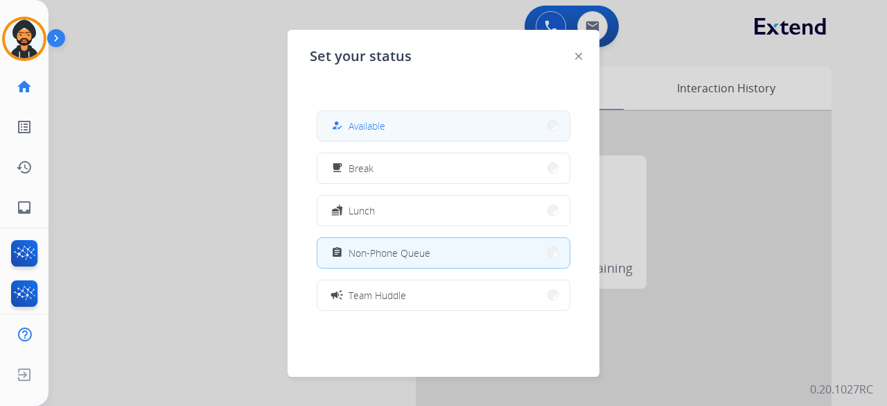
click at [360, 122] on span "Available" at bounding box center [367, 126] width 37 height 15
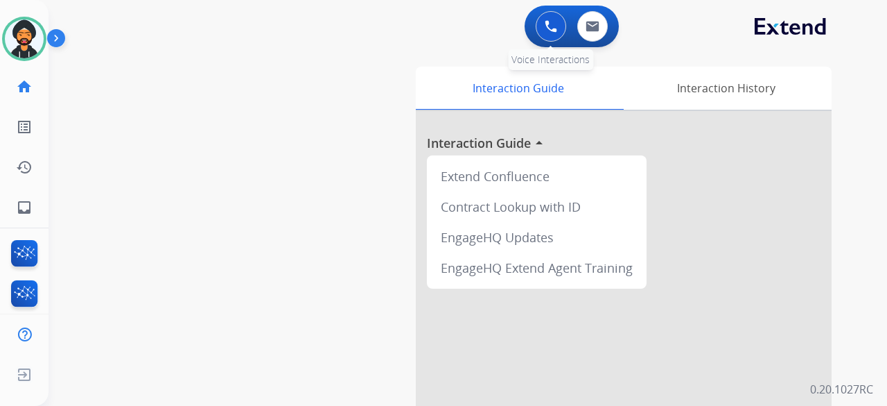
click at [543, 20] on button at bounding box center [551, 26] width 31 height 31
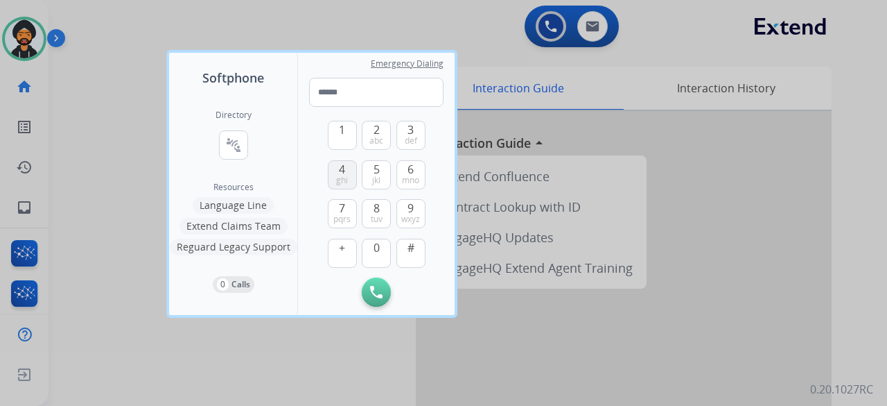
type input "**********"
drag, startPoint x: 409, startPoint y: 91, endPoint x: 157, endPoint y: 79, distance: 252.6
click at [195, 80] on div "**********" at bounding box center [312, 184] width 286 height 262
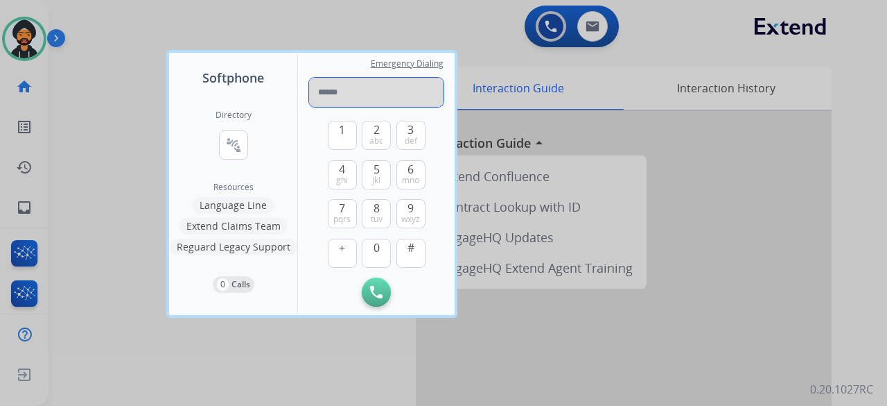
click at [352, 88] on input "tel" at bounding box center [376, 92] width 134 height 29
paste input "**********"
type input "**********"
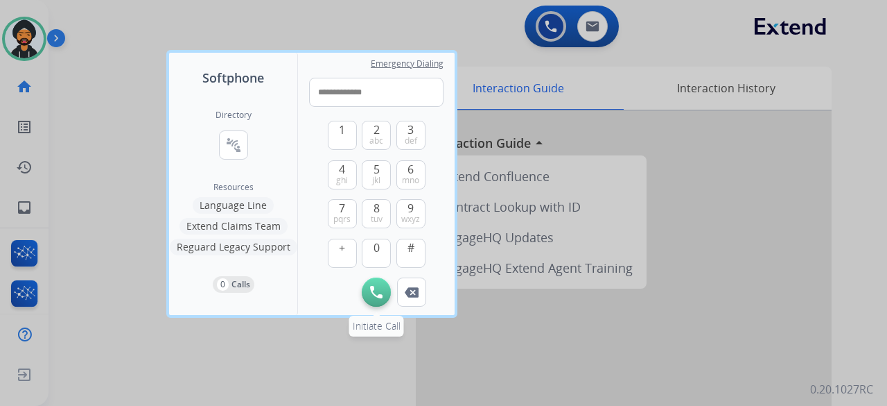
click at [375, 286] on img at bounding box center [376, 292] width 12 height 12
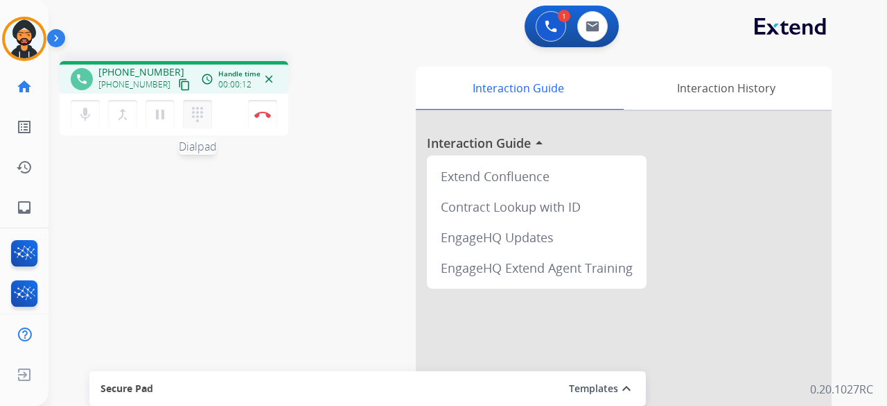
click at [204, 114] on mat-icon "dialpad" at bounding box center [197, 114] width 17 height 17
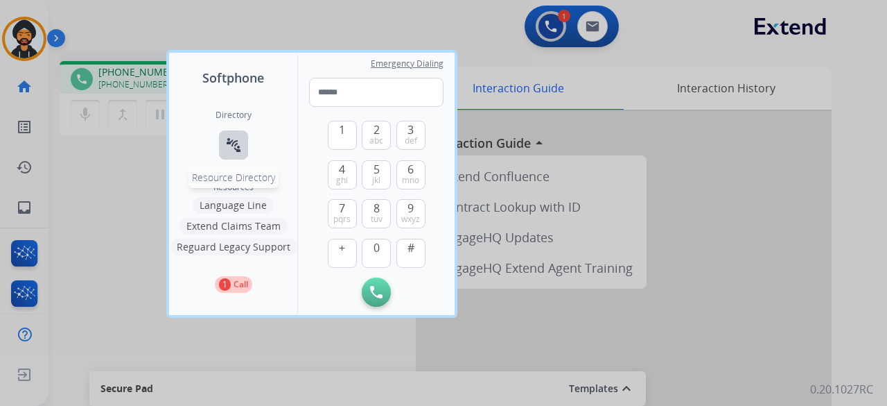
click at [236, 144] on mat-icon "connect_without_contact" at bounding box center [233, 145] width 17 height 17
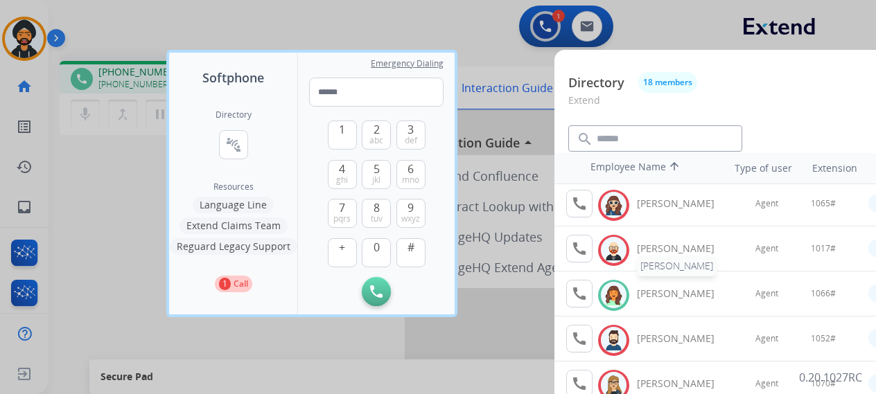
scroll to position [139, 0]
click at [578, 290] on mat-icon "call" at bounding box center [579, 293] width 17 height 17
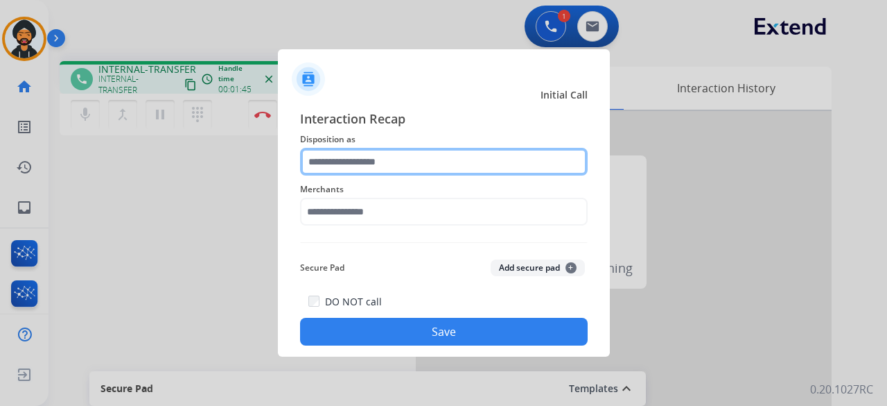
click at [347, 162] on input "text" at bounding box center [444, 162] width 288 height 28
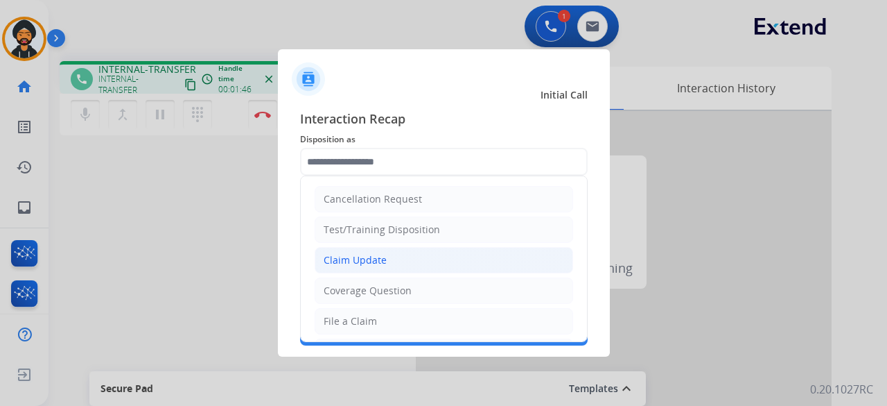
click at [337, 264] on div "Claim Update" at bounding box center [355, 260] width 63 height 14
type input "**********"
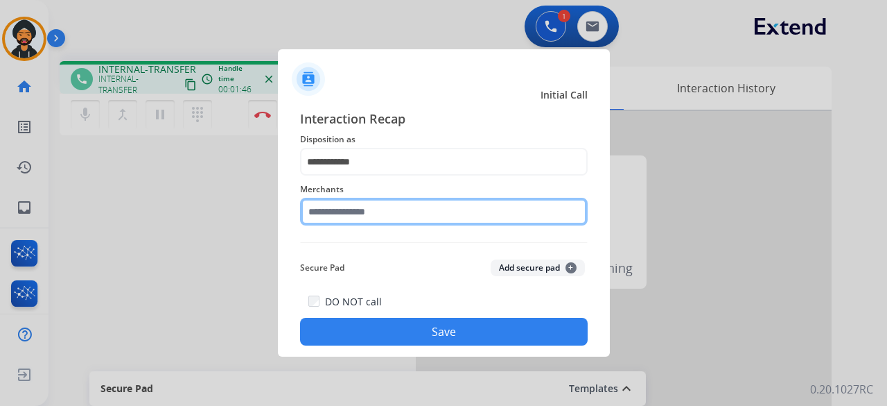
click at [329, 224] on div "Merchants" at bounding box center [444, 202] width 288 height 55
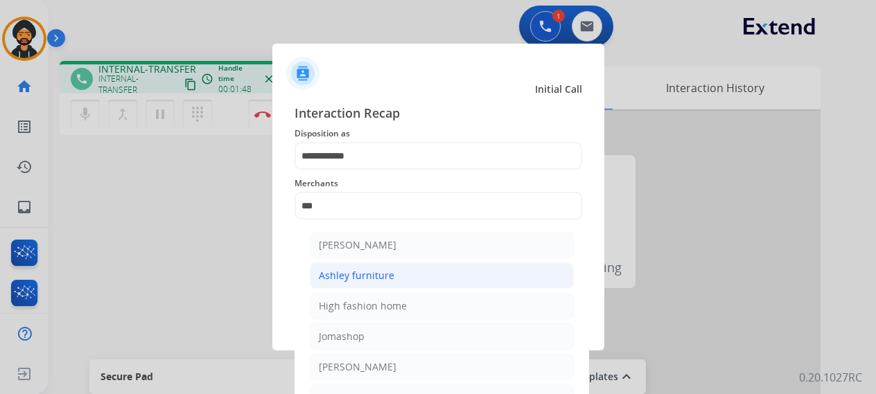
click at [365, 280] on div "Ashley furniture" at bounding box center [357, 276] width 76 height 14
type input "**********"
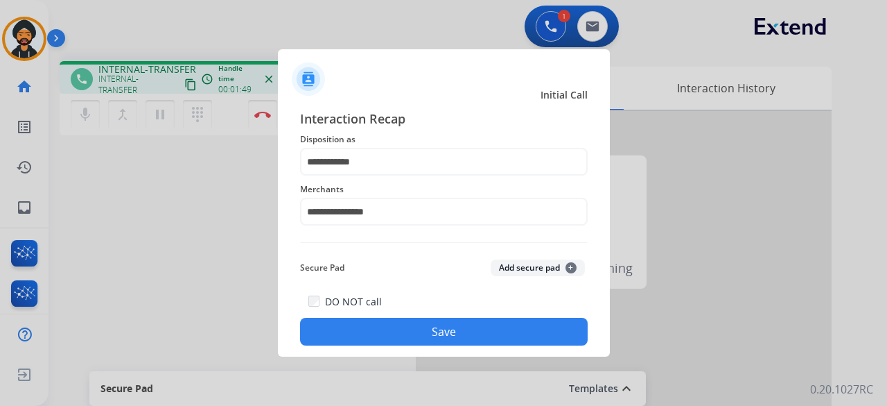
click at [390, 329] on button "Save" at bounding box center [444, 332] width 288 height 28
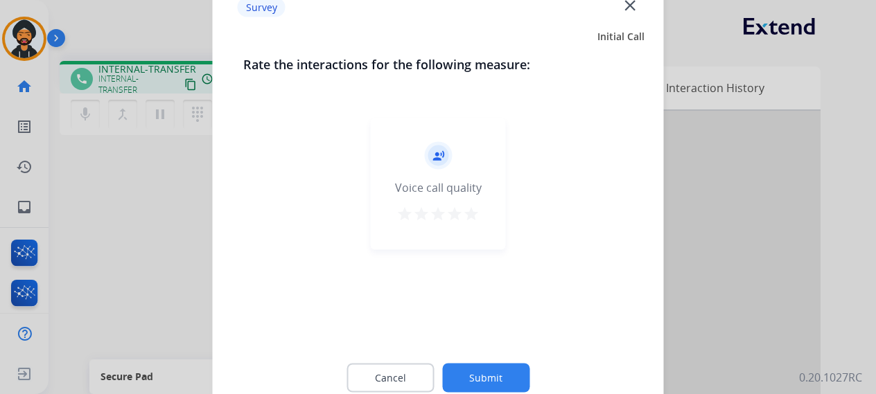
click at [472, 374] on button "Submit" at bounding box center [485, 377] width 87 height 29
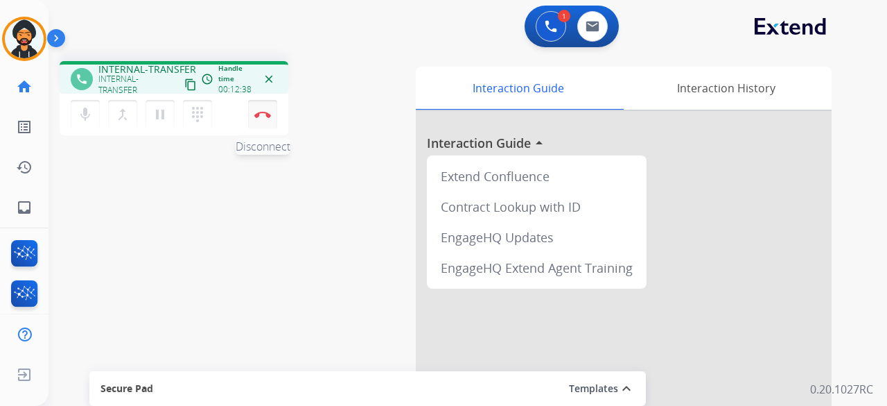
click at [261, 114] on img at bounding box center [262, 114] width 17 height 7
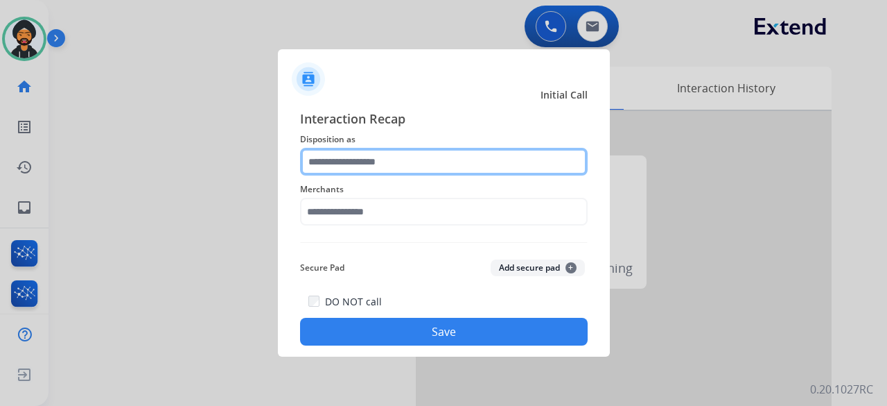
click at [360, 168] on input "text" at bounding box center [444, 162] width 288 height 28
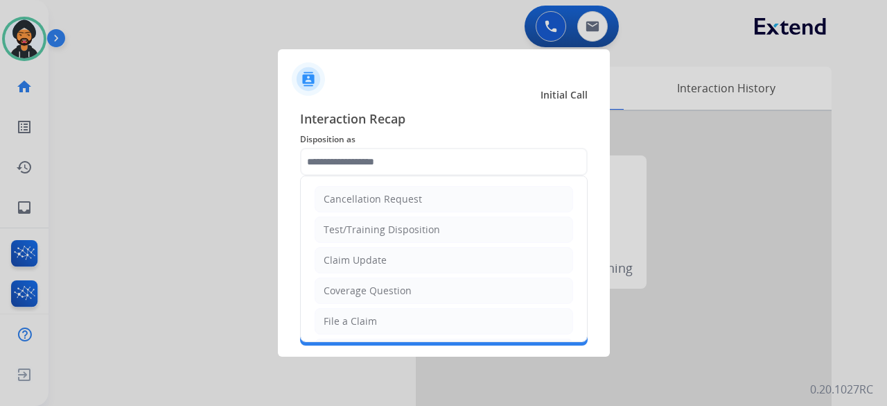
click at [379, 258] on div "Claim Update" at bounding box center [355, 260] width 63 height 14
type input "**********"
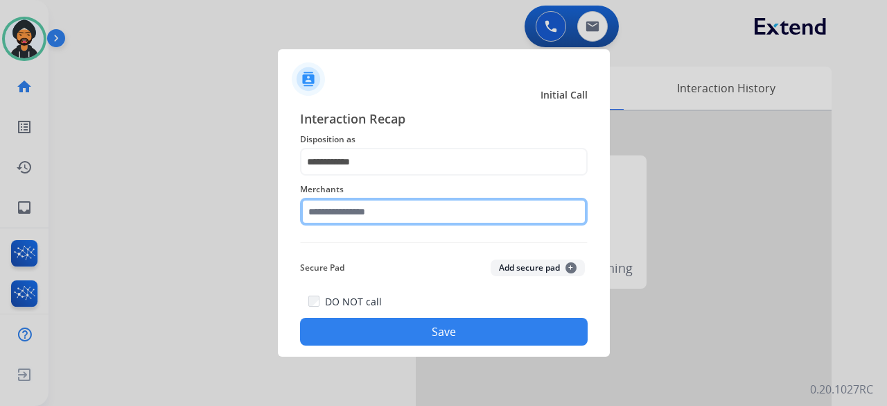
click at [351, 217] on input "text" at bounding box center [444, 212] width 288 height 28
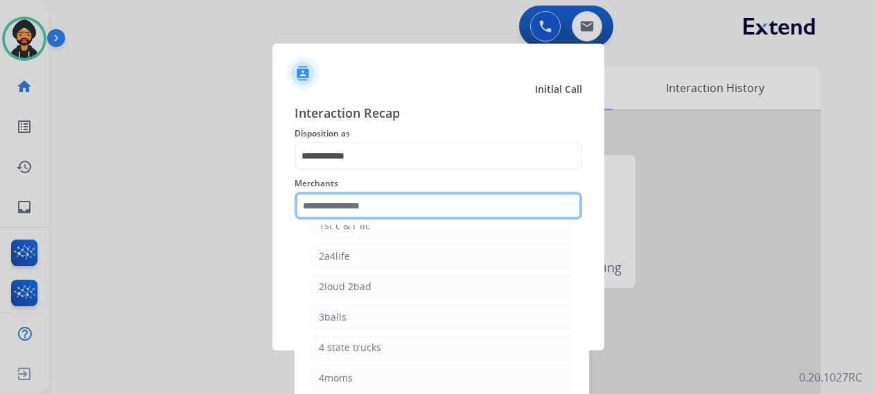
scroll to position [0, 0]
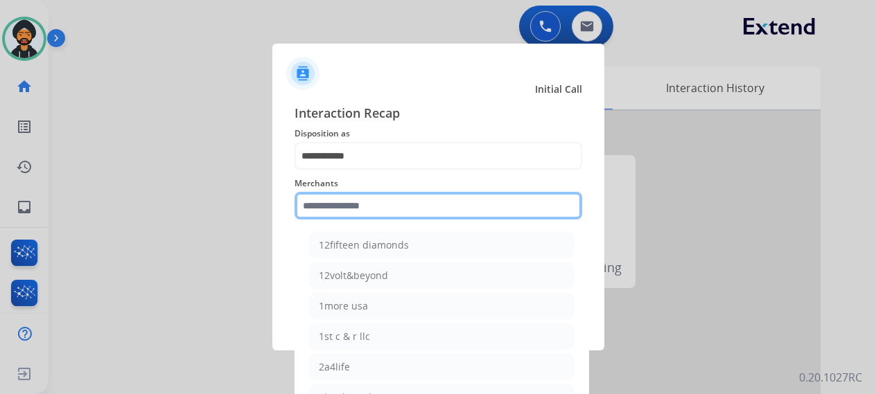
click at [348, 214] on input "text" at bounding box center [439, 206] width 288 height 28
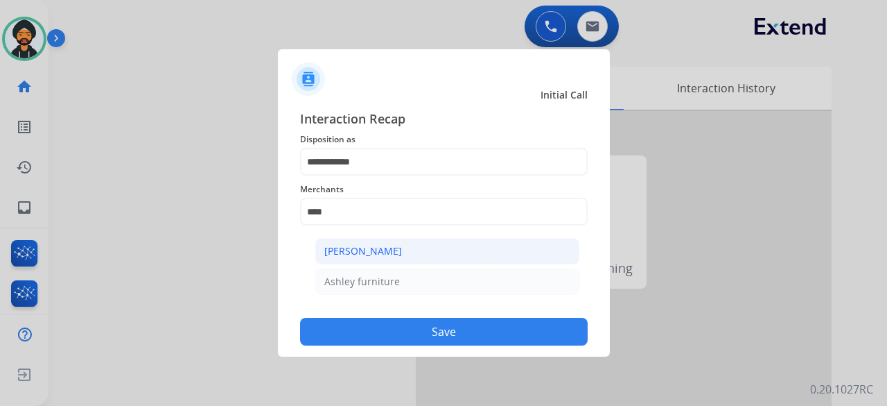
click at [363, 249] on div "Ashley - Reguard" at bounding box center [363, 251] width 78 height 14
type input "**********"
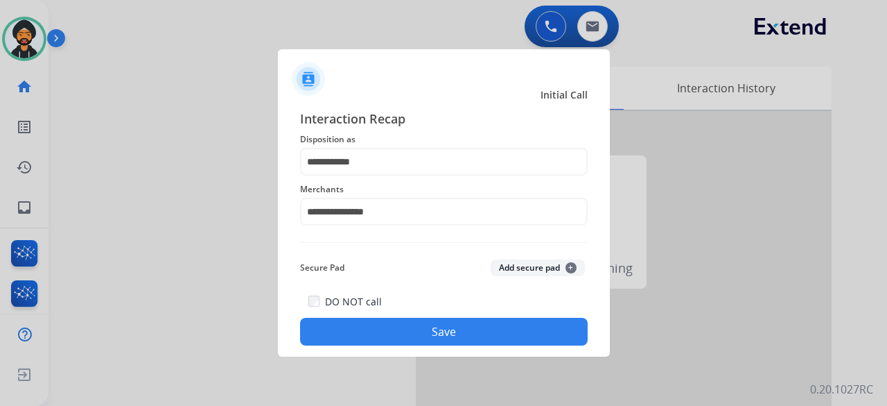
click at [410, 327] on button "Save" at bounding box center [444, 332] width 288 height 28
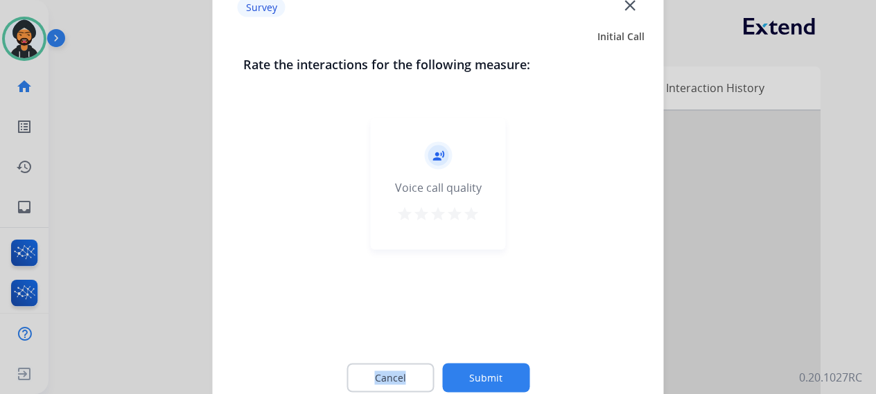
click at [410, 327] on div "record_voice_over Voice call quality star star star star star" at bounding box center [438, 227] width 390 height 240
click at [496, 375] on button "Submit" at bounding box center [485, 377] width 87 height 29
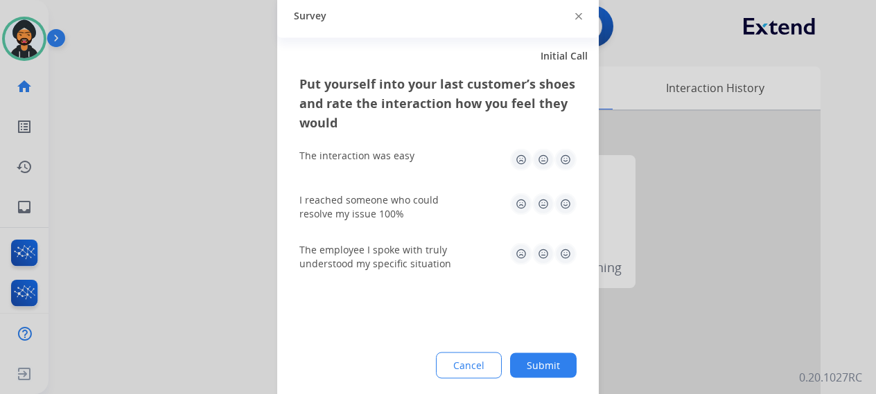
click at [549, 365] on button "Submit" at bounding box center [543, 365] width 67 height 25
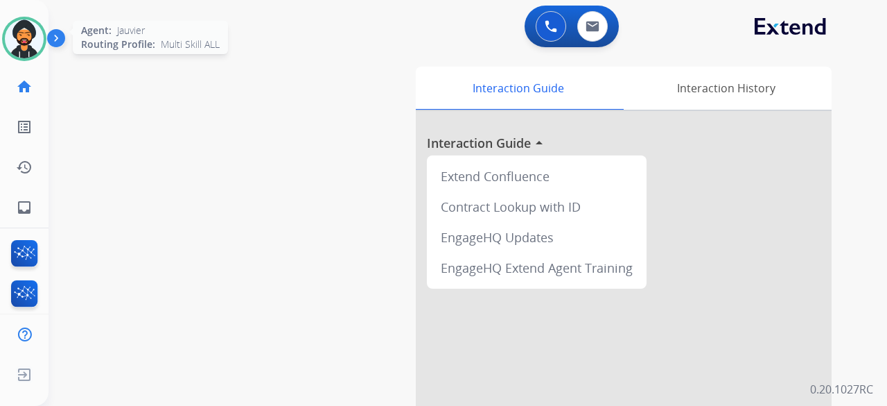
click at [20, 43] on img at bounding box center [24, 38] width 39 height 39
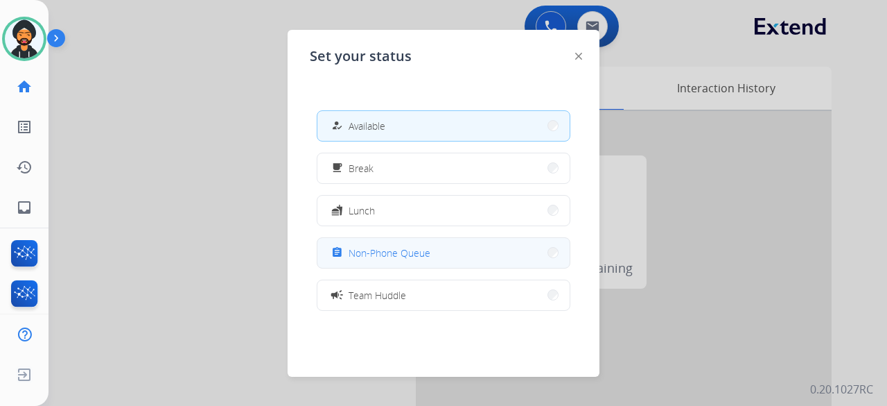
click at [411, 252] on span "Non-Phone Queue" at bounding box center [390, 252] width 82 height 15
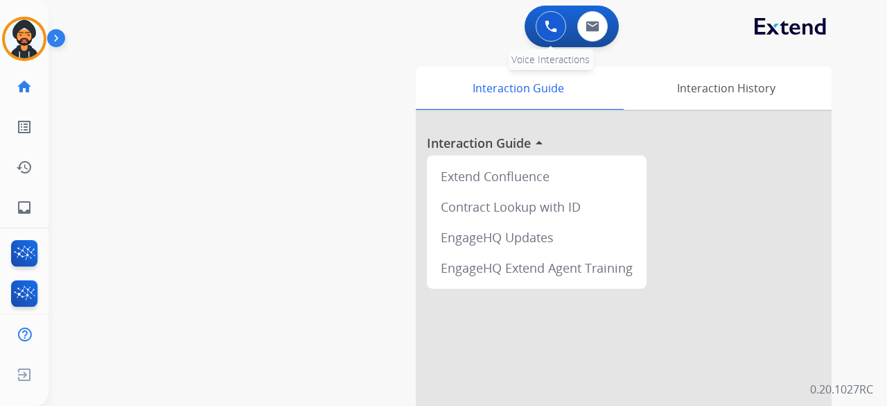
click at [550, 21] on img at bounding box center [551, 26] width 12 height 12
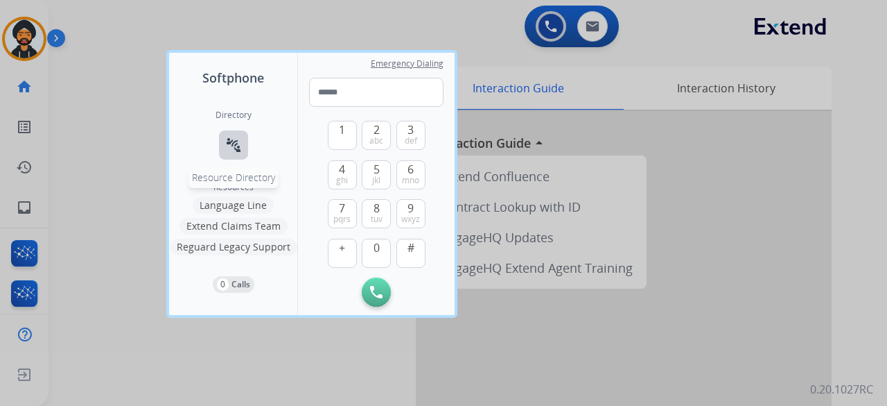
click at [230, 145] on mat-icon "connect_without_contact" at bounding box center [233, 145] width 17 height 17
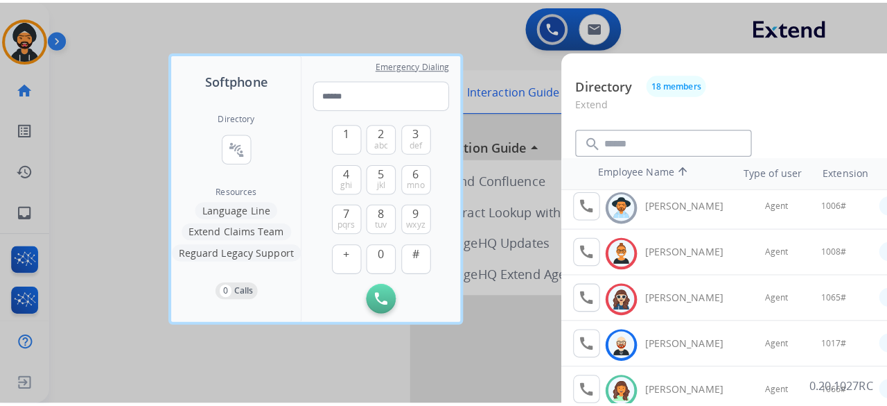
scroll to position [139, 0]
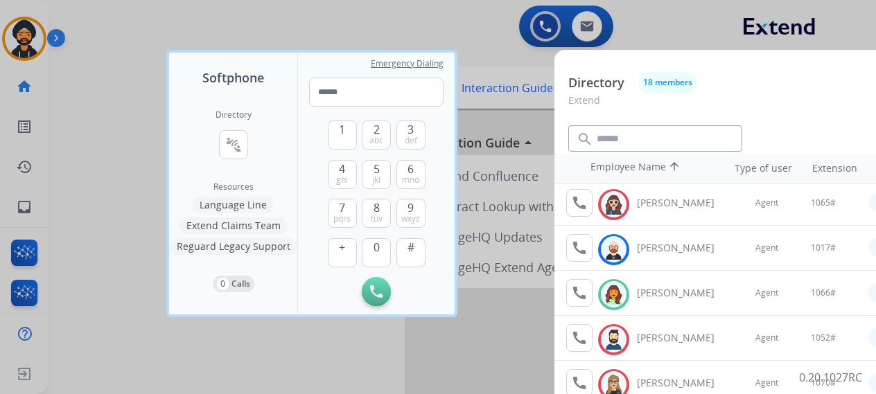
click at [112, 71] on div at bounding box center [438, 197] width 876 height 394
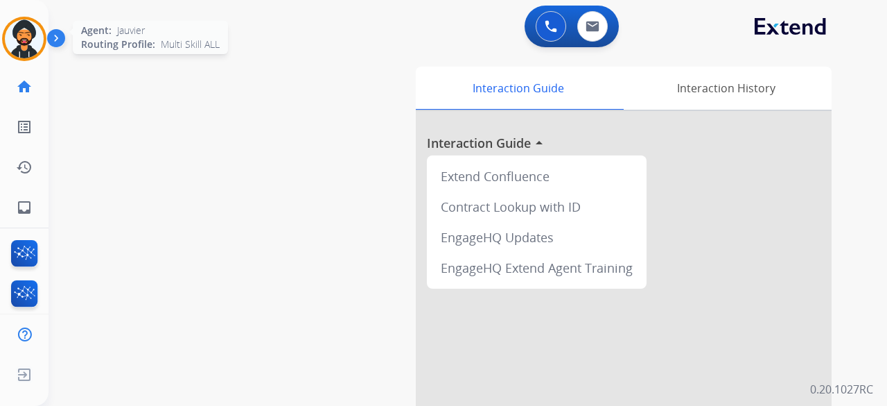
click at [33, 33] on img at bounding box center [24, 38] width 39 height 39
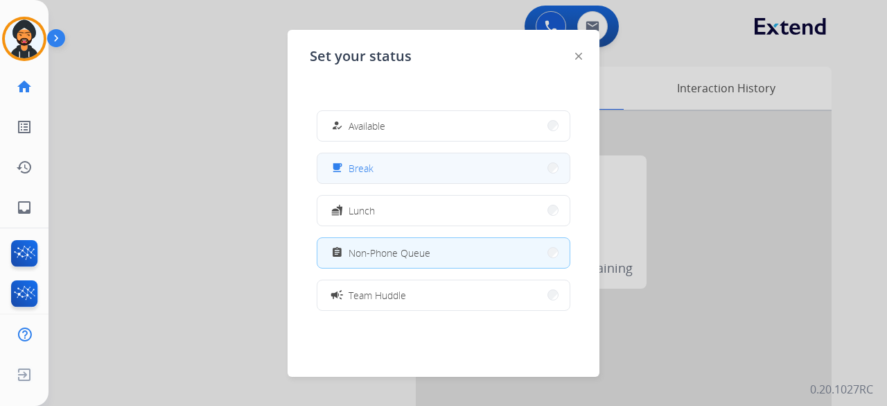
click at [383, 163] on button "free_breakfast Break" at bounding box center [444, 168] width 252 height 30
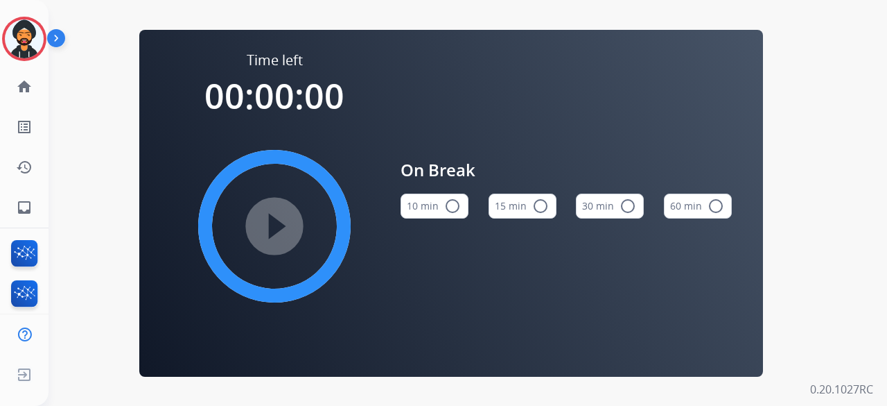
click at [532, 199] on mat-icon "radio_button_unchecked" at bounding box center [540, 206] width 17 height 17
click at [279, 218] on mat-icon "play_circle_filled" at bounding box center [274, 226] width 17 height 17
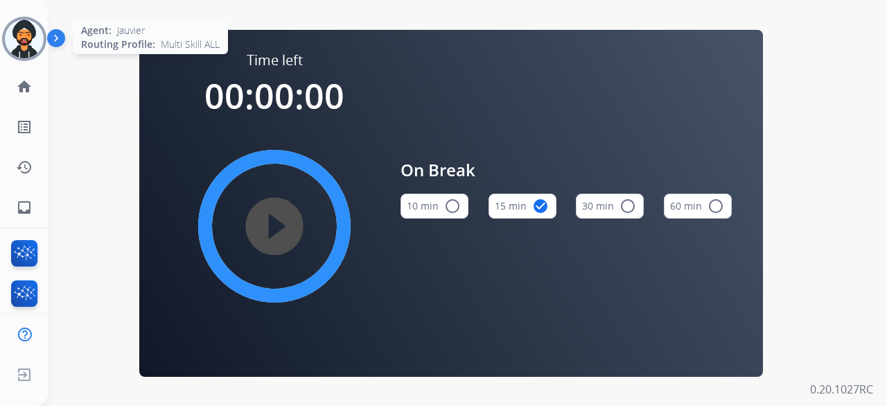
click at [29, 21] on img at bounding box center [24, 38] width 39 height 39
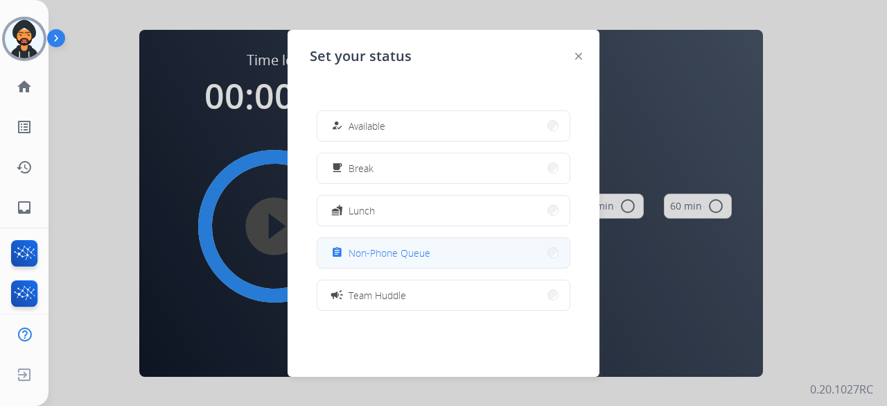
click at [388, 254] on span "Non-Phone Queue" at bounding box center [390, 252] width 82 height 15
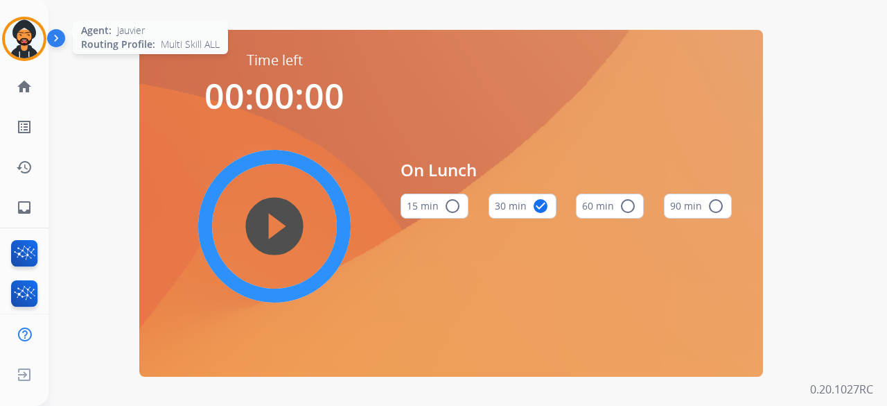
click at [37, 41] on img at bounding box center [24, 38] width 39 height 39
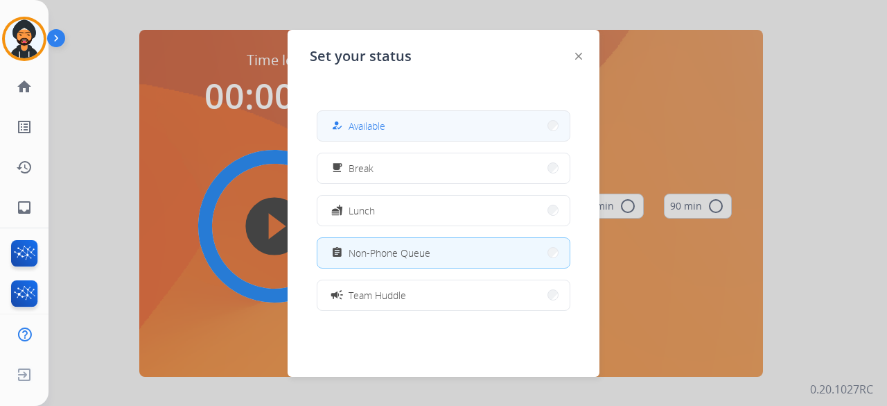
click at [396, 120] on button "how_to_reg Available" at bounding box center [444, 126] width 252 height 30
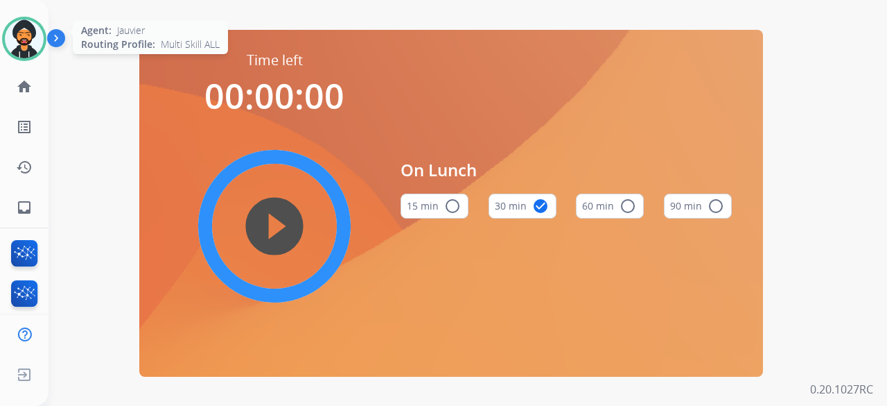
click at [24, 44] on img at bounding box center [24, 38] width 39 height 39
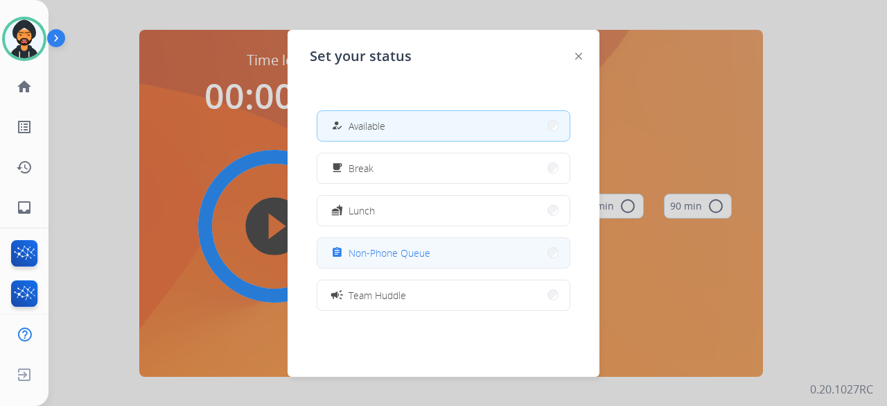
click at [430, 256] on span "Non-Phone Queue" at bounding box center [390, 252] width 82 height 15
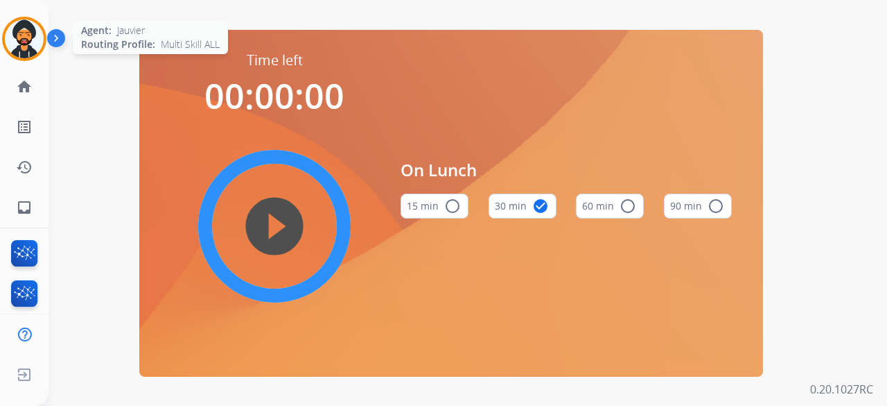
click at [37, 35] on img at bounding box center [24, 38] width 39 height 39
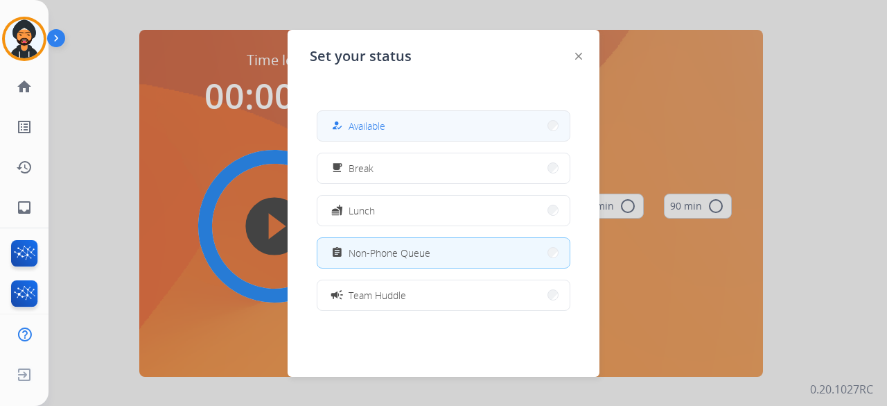
click at [370, 127] on span "Available" at bounding box center [367, 126] width 37 height 15
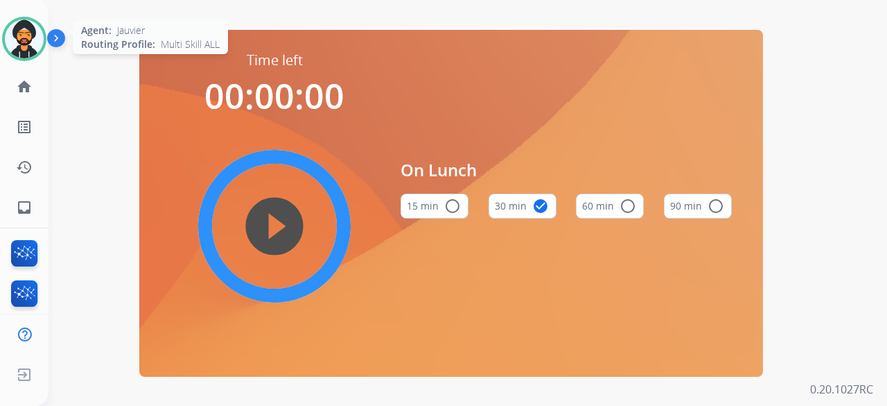
click at [30, 20] on img at bounding box center [24, 38] width 39 height 39
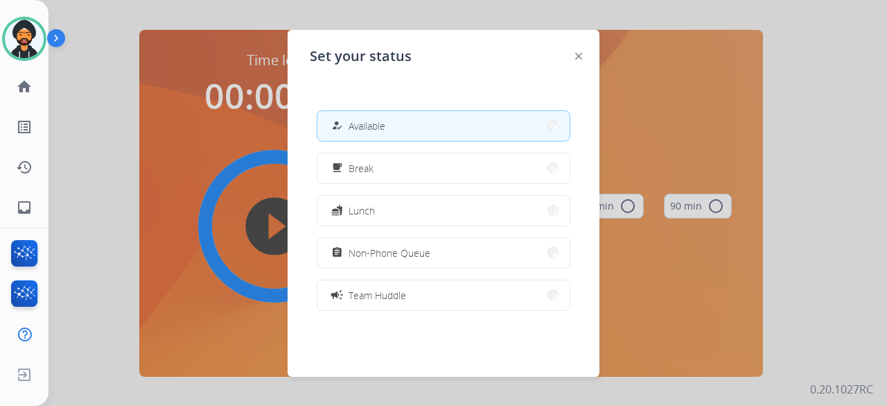
drag, startPoint x: 380, startPoint y: 114, endPoint x: 381, endPoint y: 105, distance: 9.7
click at [381, 105] on div "how_to_reg Available free_breakfast Break fastfood Lunch assignment Non-Phone Q…" at bounding box center [444, 210] width 268 height 222
click at [381, 117] on div "how_to_reg Available" at bounding box center [357, 125] width 57 height 17
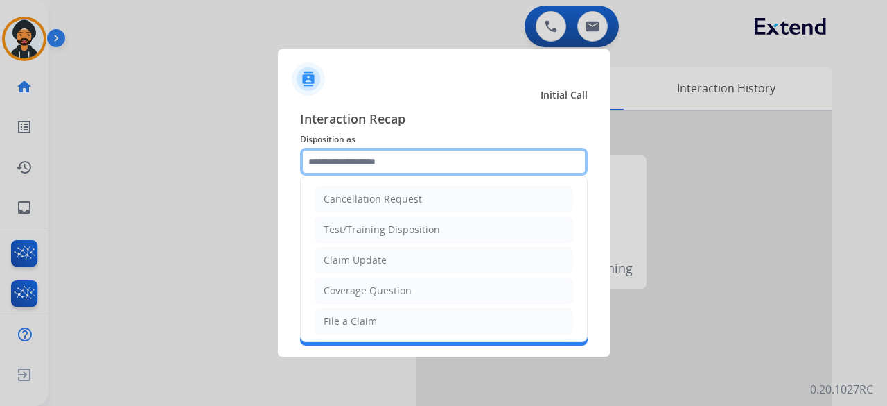
click at [311, 156] on input "text" at bounding box center [444, 162] width 288 height 28
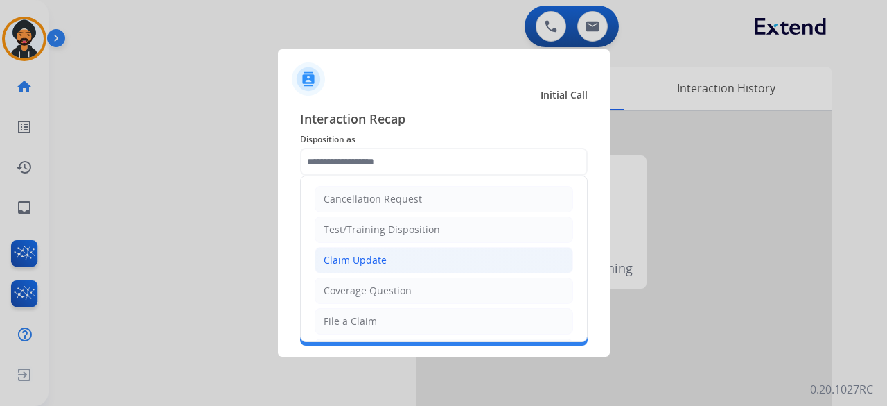
click at [363, 267] on li "Claim Update" at bounding box center [444, 260] width 259 height 26
type input "**********"
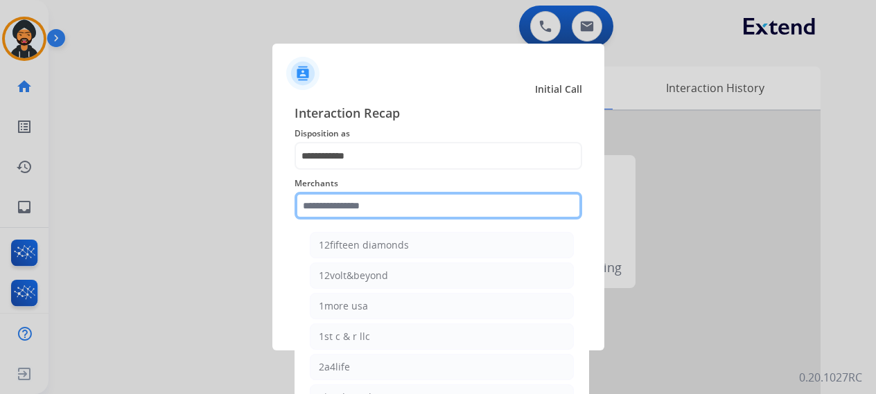
click at [341, 205] on input "text" at bounding box center [439, 206] width 288 height 28
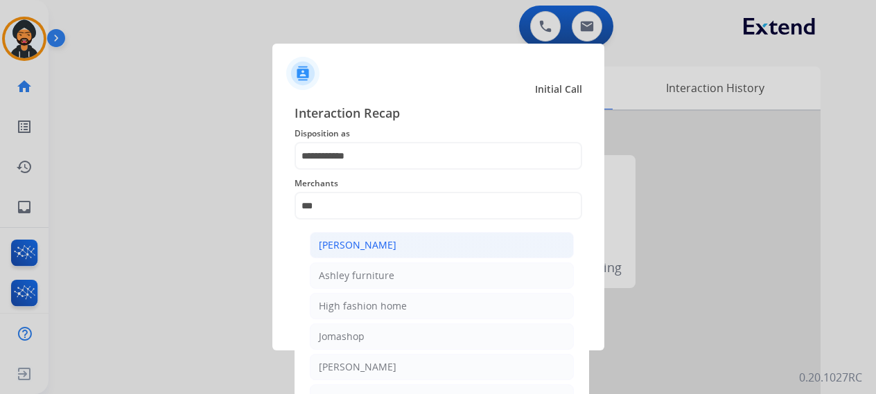
click at [354, 245] on div "Ashley - Reguard" at bounding box center [358, 245] width 78 height 14
type input "**********"
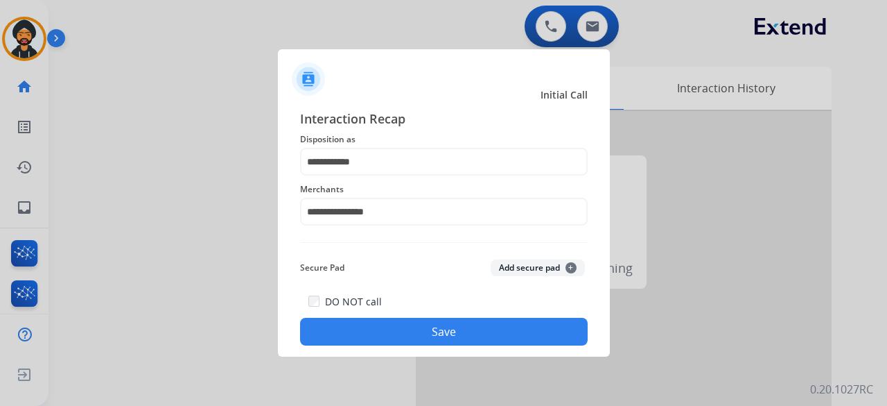
click at [373, 329] on button "Save" at bounding box center [444, 332] width 288 height 28
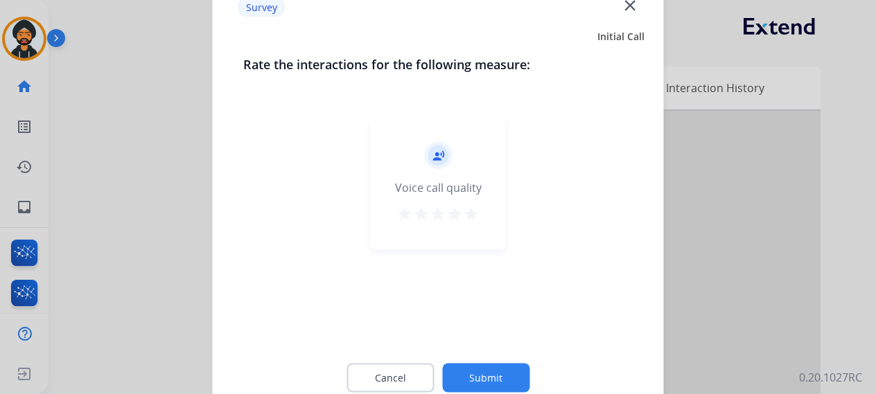
click at [509, 370] on button "Submit" at bounding box center [485, 377] width 87 height 29
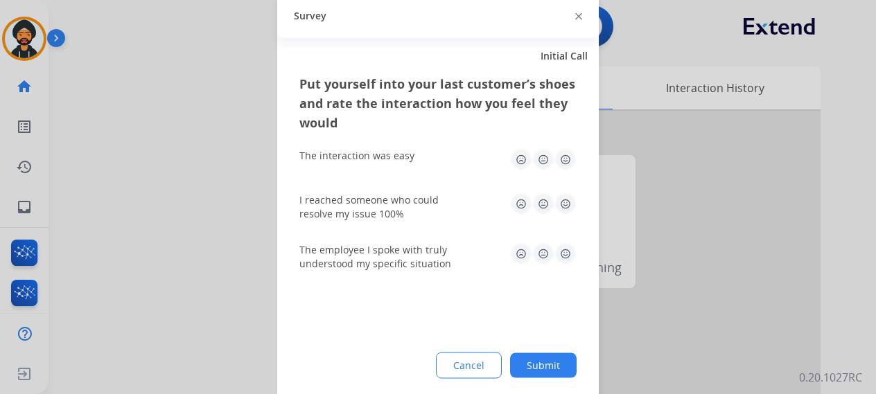
click at [539, 347] on div "Put yourself into your last customer’s shoes and rate the interaction how you f…" at bounding box center [438, 236] width 322 height 327
click at [550, 359] on button "Submit" at bounding box center [543, 365] width 67 height 25
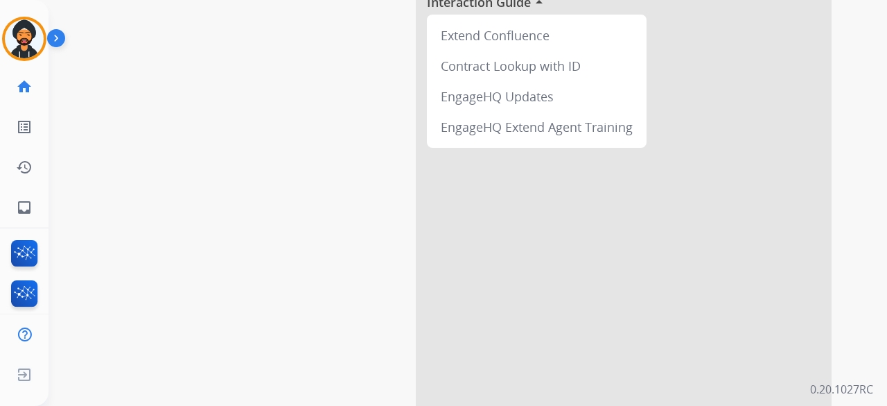
scroll to position [14, 0]
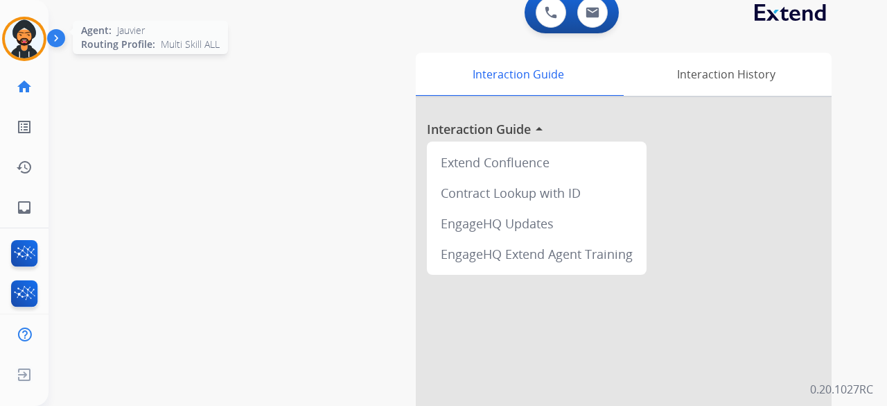
click at [16, 41] on img at bounding box center [24, 38] width 39 height 39
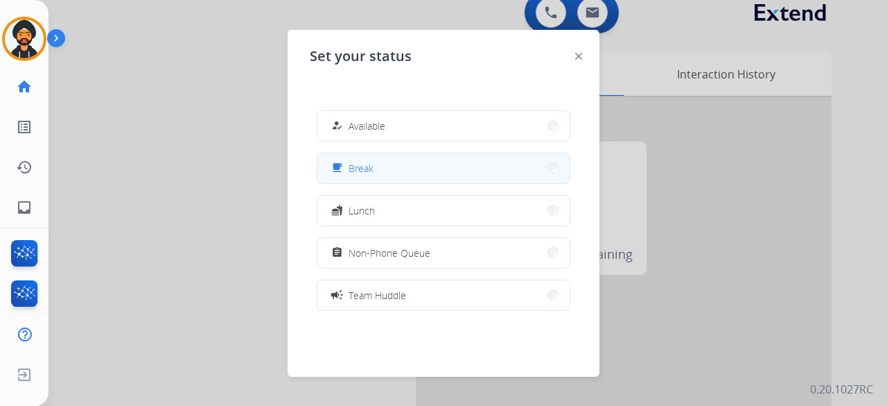
click at [440, 167] on button "free_breakfast Break" at bounding box center [444, 168] width 252 height 30
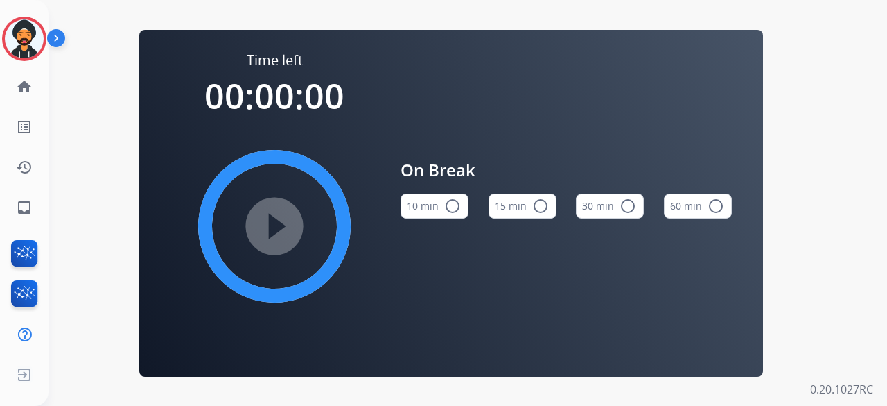
click at [545, 206] on mat-icon "radio_button_unchecked" at bounding box center [540, 206] width 17 height 17
click at [266, 221] on mat-icon "play_circle_filled" at bounding box center [274, 226] width 17 height 17
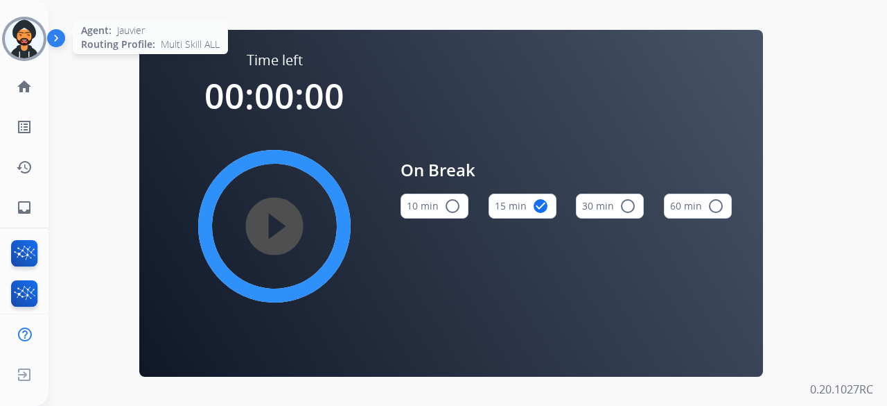
click at [33, 28] on img at bounding box center [24, 38] width 39 height 39
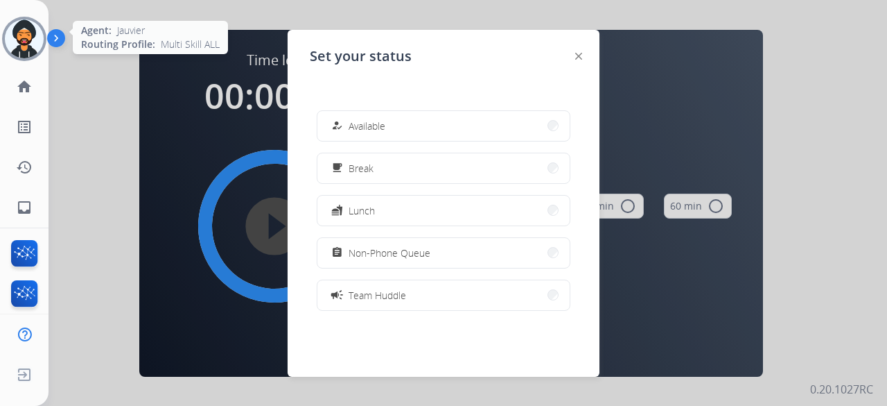
click at [33, 35] on img at bounding box center [24, 38] width 39 height 39
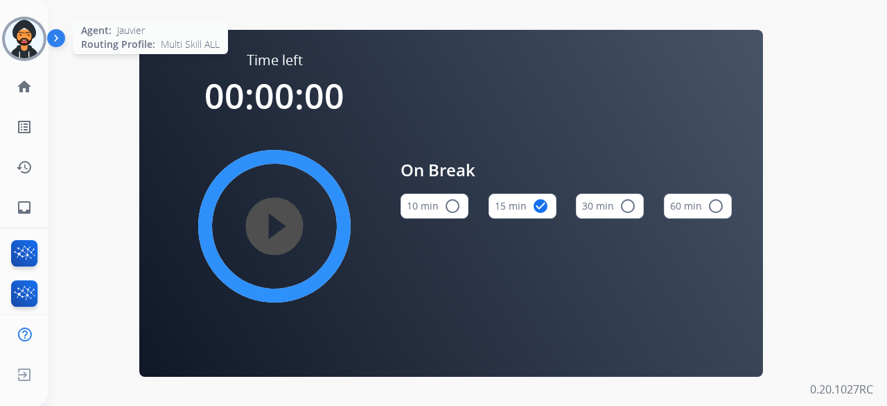
click at [24, 35] on img at bounding box center [24, 38] width 39 height 39
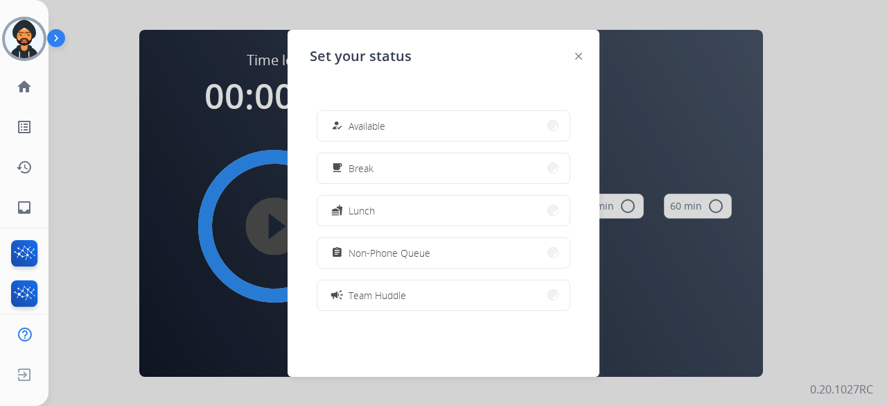
click at [167, 89] on div at bounding box center [443, 203] width 887 height 406
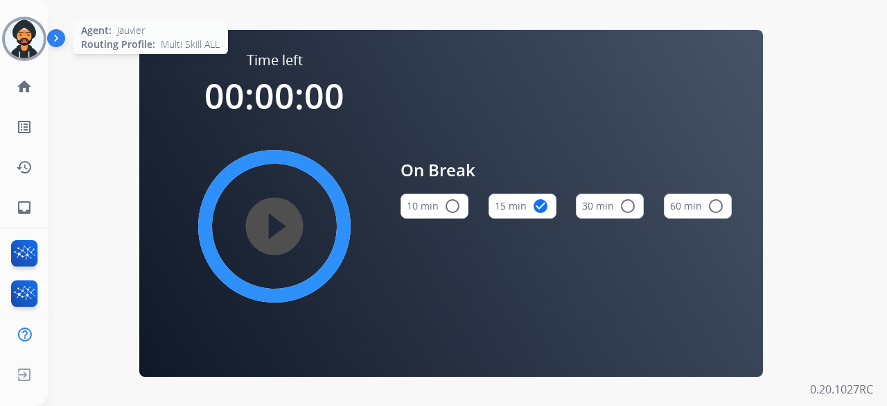
click at [31, 35] on img at bounding box center [24, 38] width 39 height 39
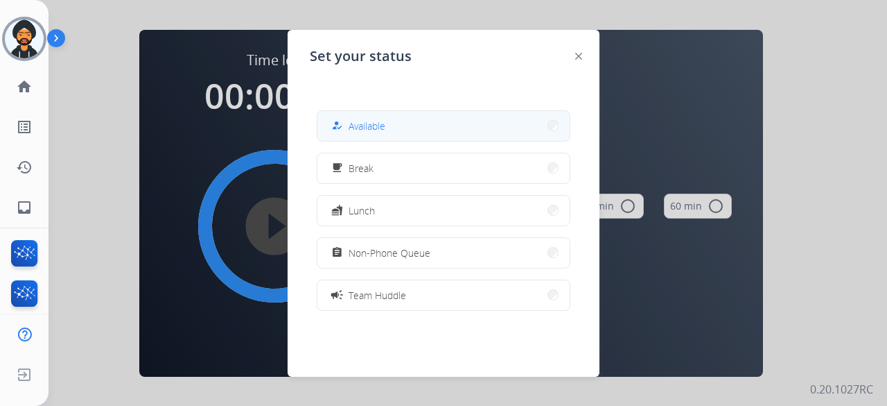
click at [387, 132] on button "how_to_reg Available" at bounding box center [444, 126] width 252 height 30
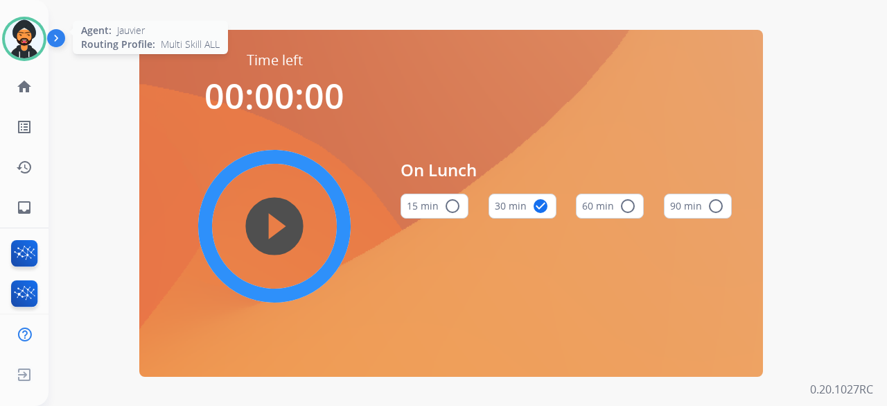
click at [40, 44] on img at bounding box center [24, 38] width 39 height 39
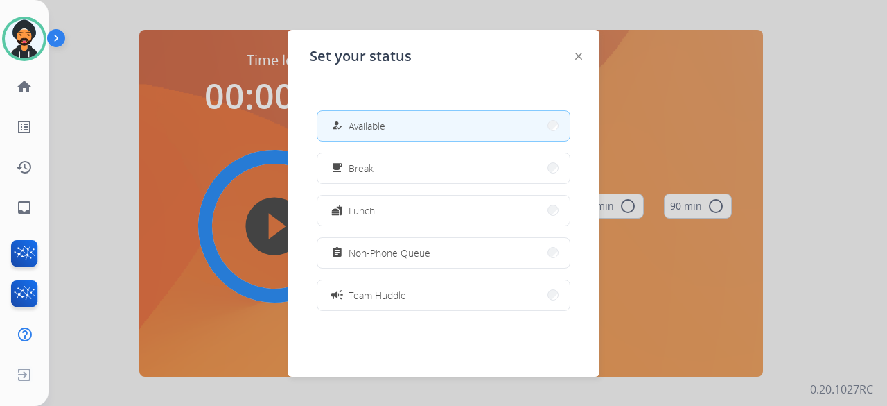
drag, startPoint x: 136, startPoint y: 111, endPoint x: 85, endPoint y: 120, distance: 51.4
click at [134, 112] on div at bounding box center [443, 203] width 887 height 406
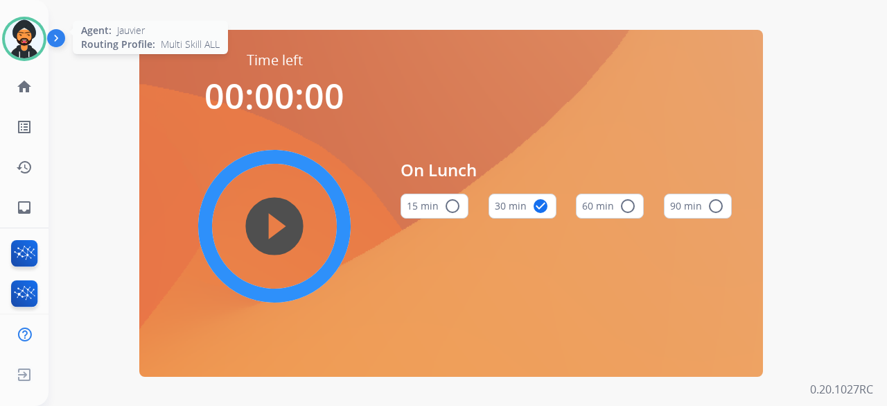
click at [25, 49] on img at bounding box center [24, 38] width 39 height 39
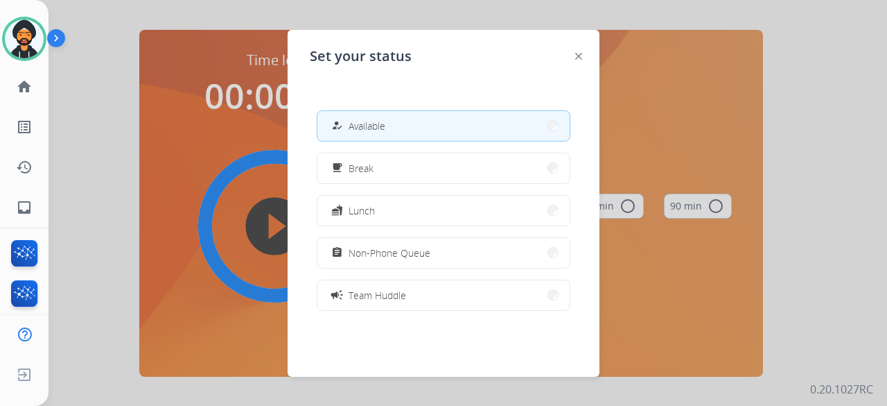
drag, startPoint x: 352, startPoint y: 209, endPoint x: 105, endPoint y: 63, distance: 286.9
click at [348, 204] on div "fastfood Lunch" at bounding box center [352, 210] width 46 height 17
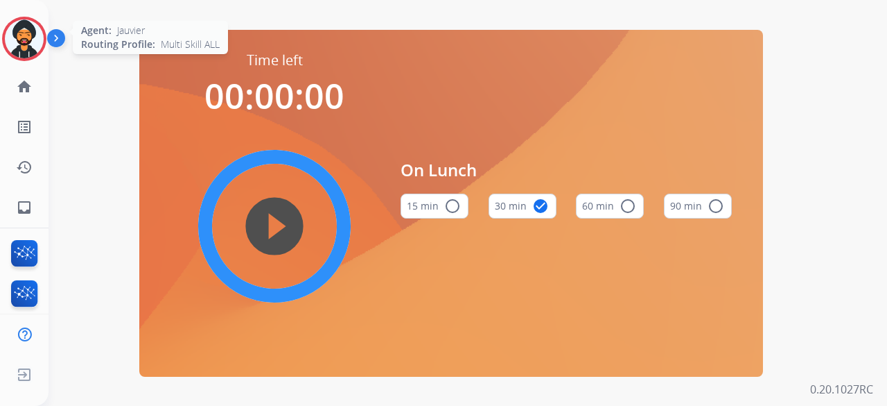
click at [25, 26] on img at bounding box center [24, 38] width 39 height 39
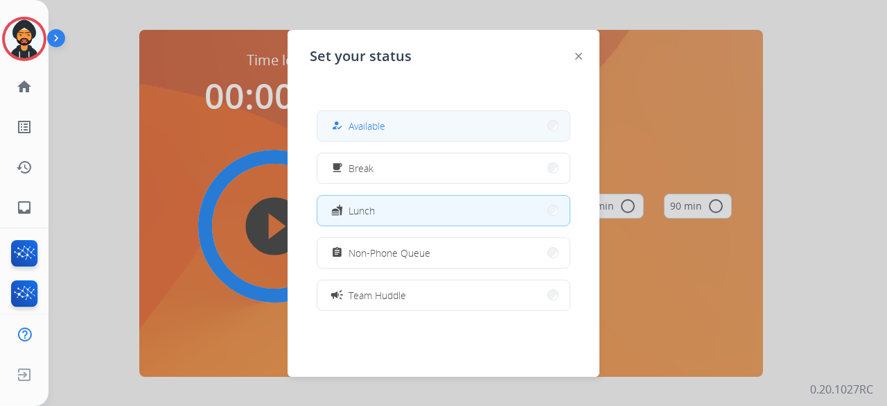
click at [352, 120] on div "how_to_reg Available" at bounding box center [357, 125] width 57 height 17
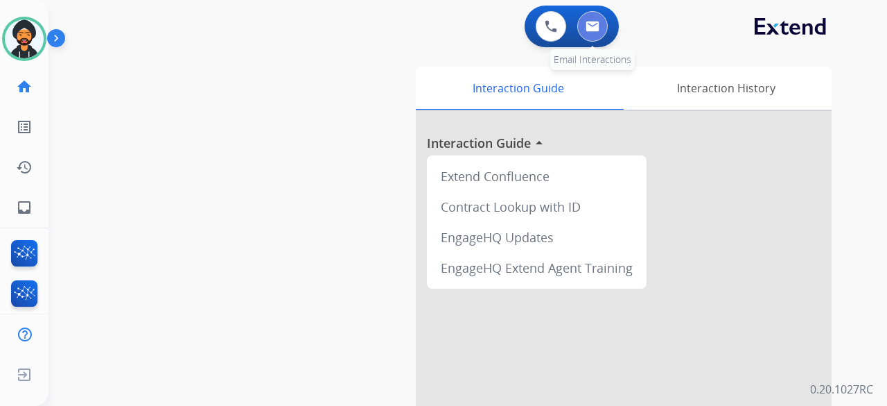
click at [594, 23] on img at bounding box center [593, 26] width 14 height 11
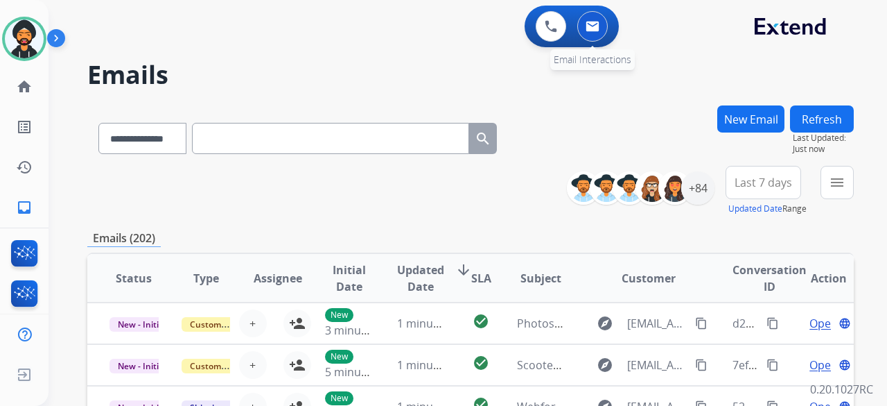
click at [598, 18] on button at bounding box center [592, 26] width 31 height 31
click at [703, 187] on div "+84" at bounding box center [697, 187] width 33 height 33
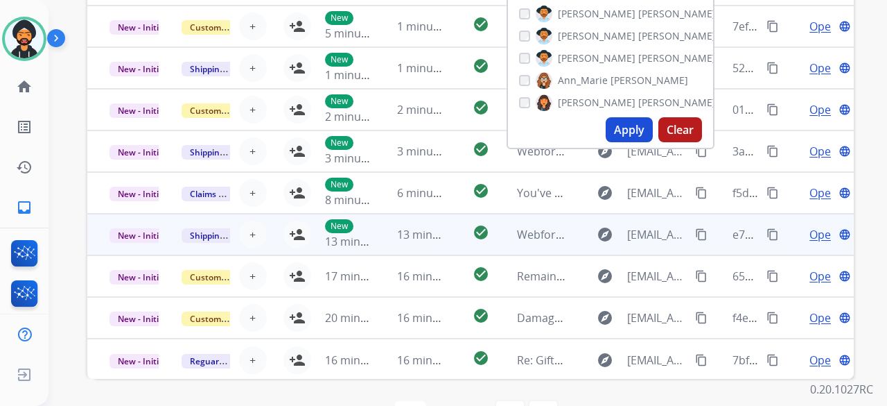
scroll to position [347, 0]
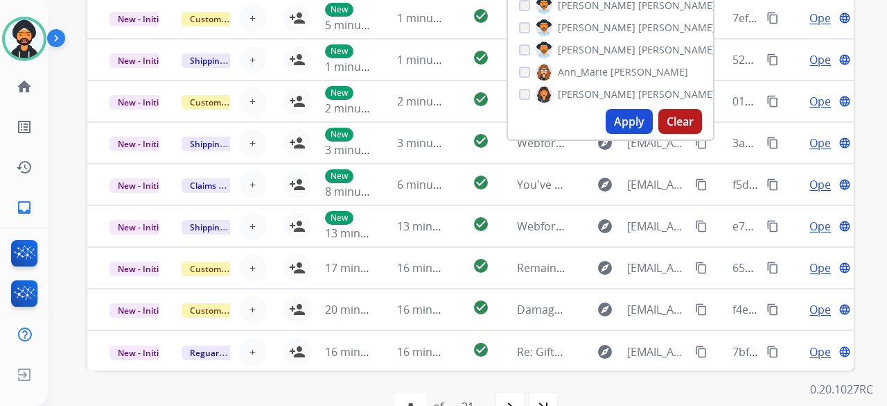
click at [629, 117] on button "Apply" at bounding box center [629, 121] width 47 height 25
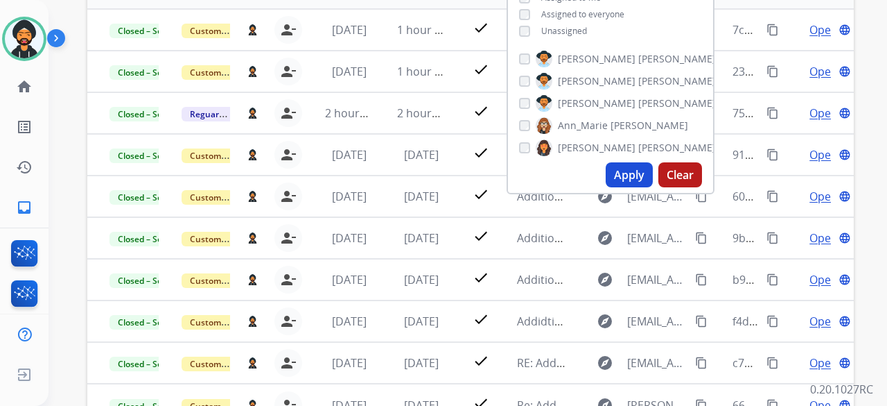
scroll to position [208, 0]
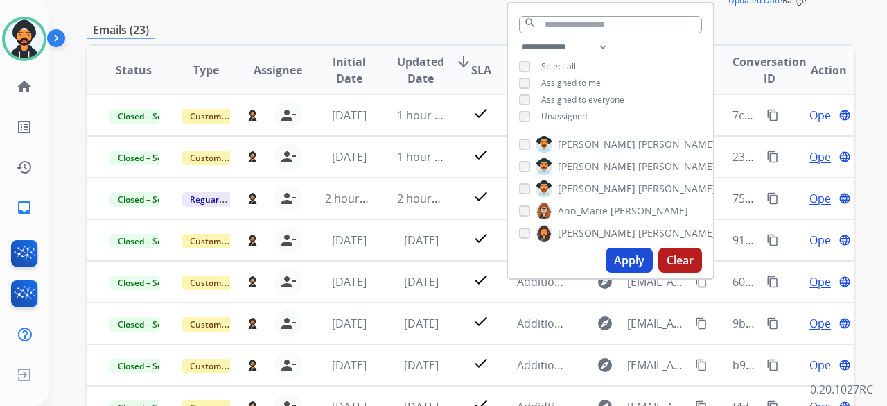
click at [628, 255] on button "Apply" at bounding box center [629, 259] width 47 height 25
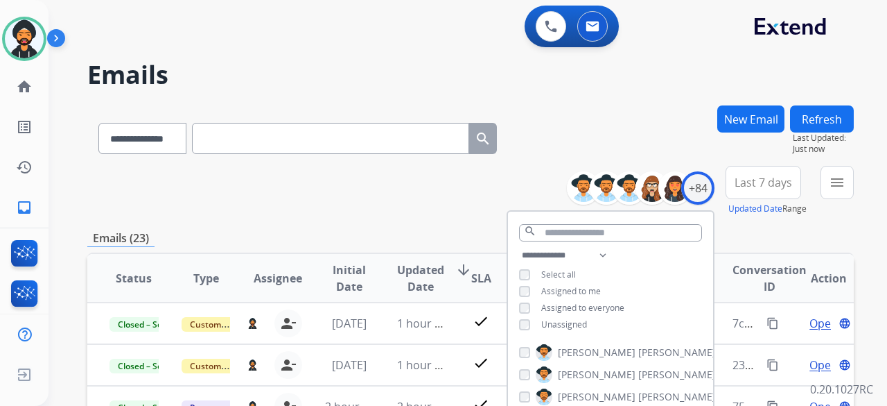
drag, startPoint x: 478, startPoint y: 146, endPoint x: 485, endPoint y: 145, distance: 7.0
click at [469, 146] on input "text" at bounding box center [330, 138] width 277 height 31
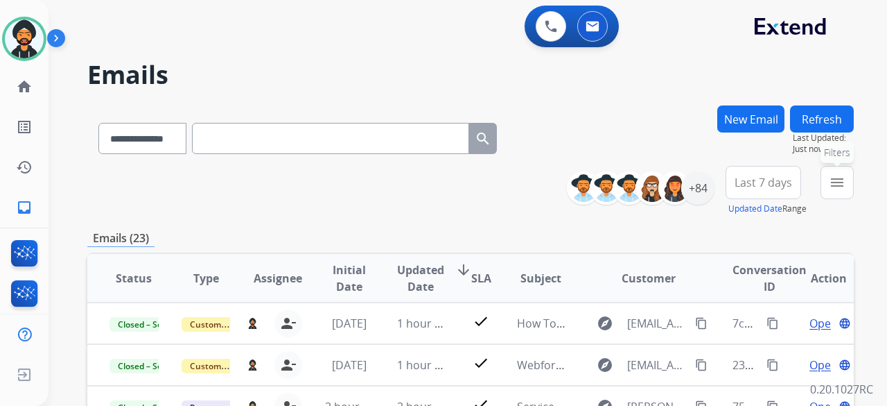
click at [835, 177] on mat-icon "menu" at bounding box center [837, 182] width 17 height 17
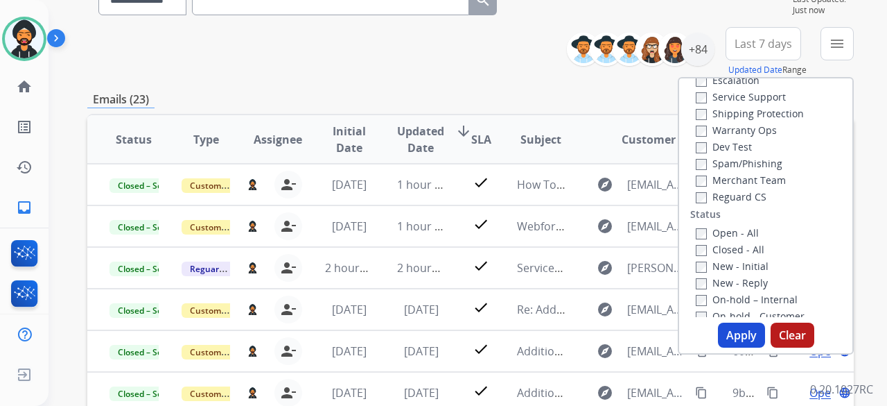
scroll to position [139, 0]
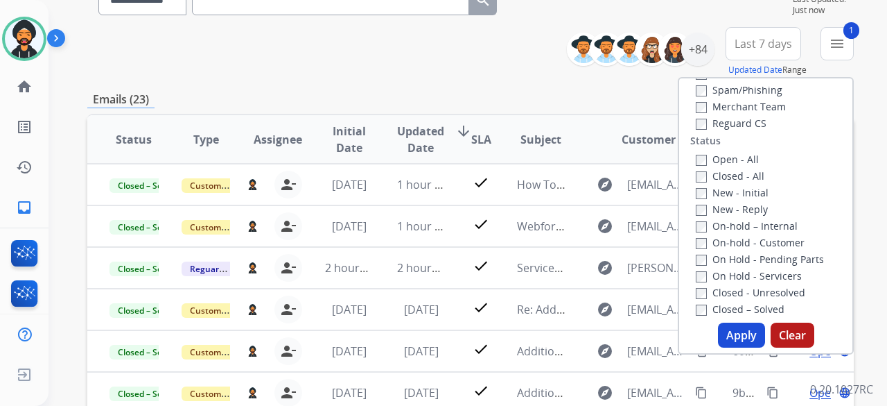
click at [739, 338] on button "Apply" at bounding box center [741, 334] width 47 height 25
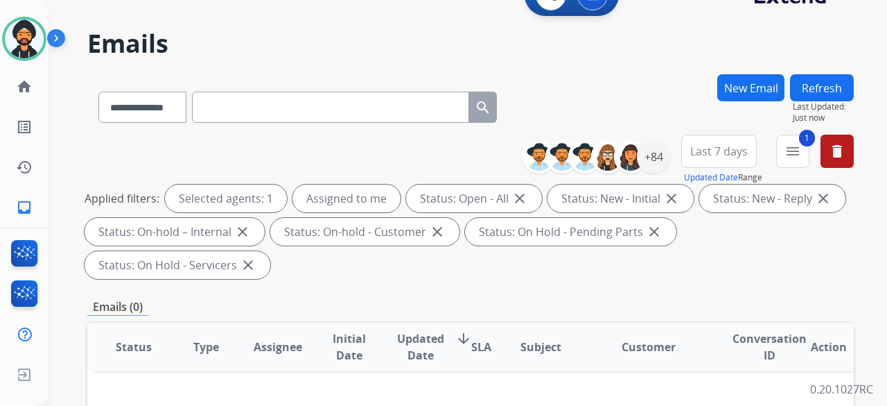
scroll to position [0, 0]
